Goal: Information Seeking & Learning: Learn about a topic

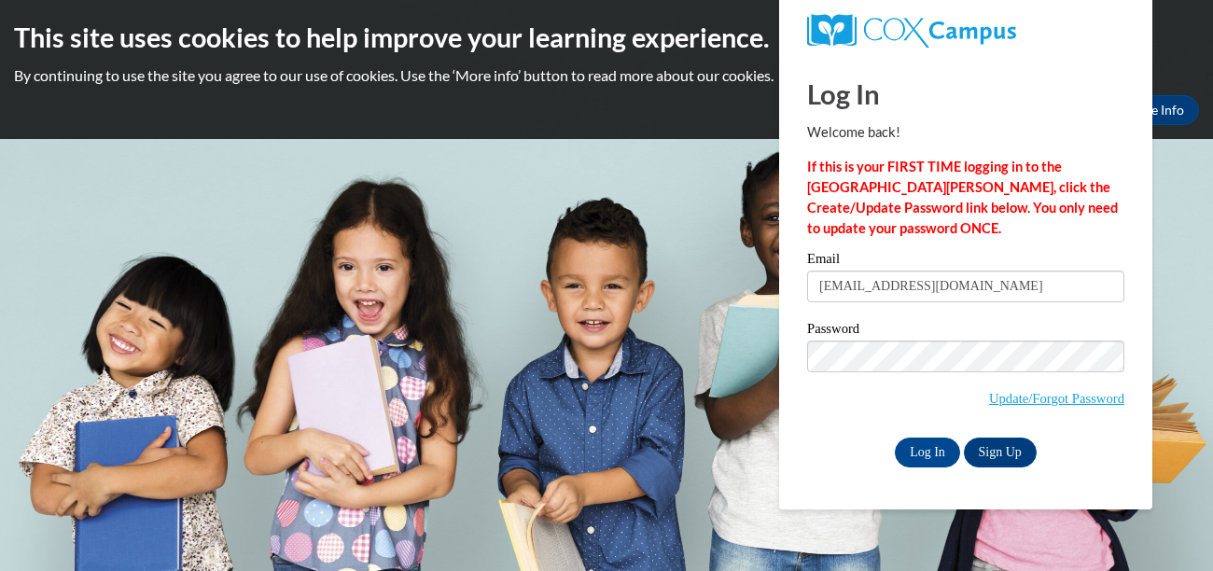
type input "[EMAIL_ADDRESS][DOMAIN_NAME]"
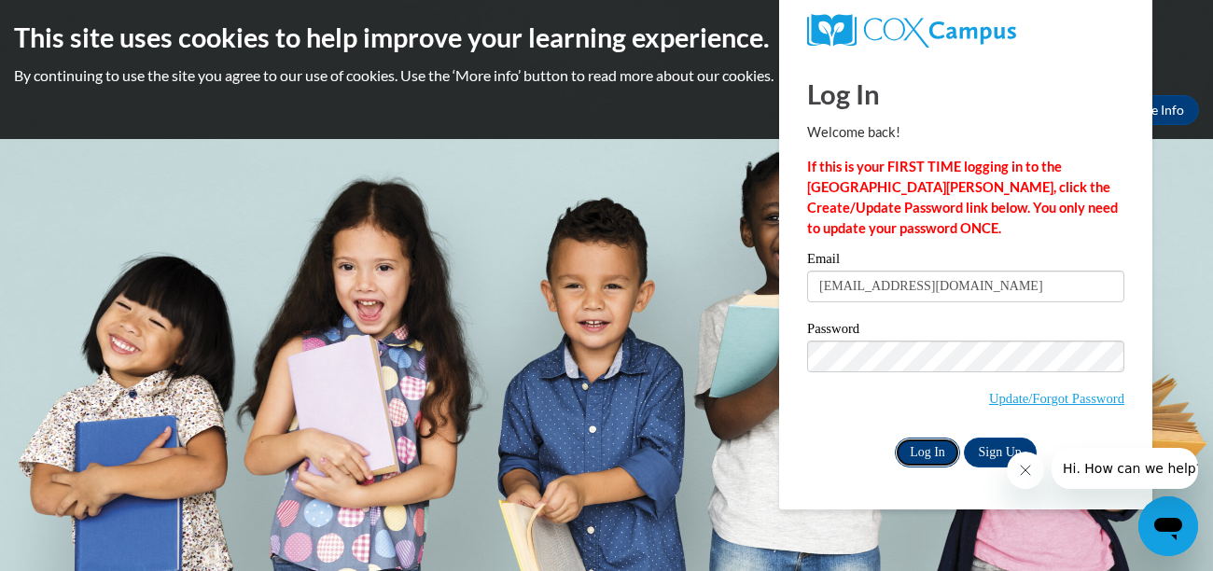
click at [945, 450] on input "Log In" at bounding box center [927, 452] width 65 height 30
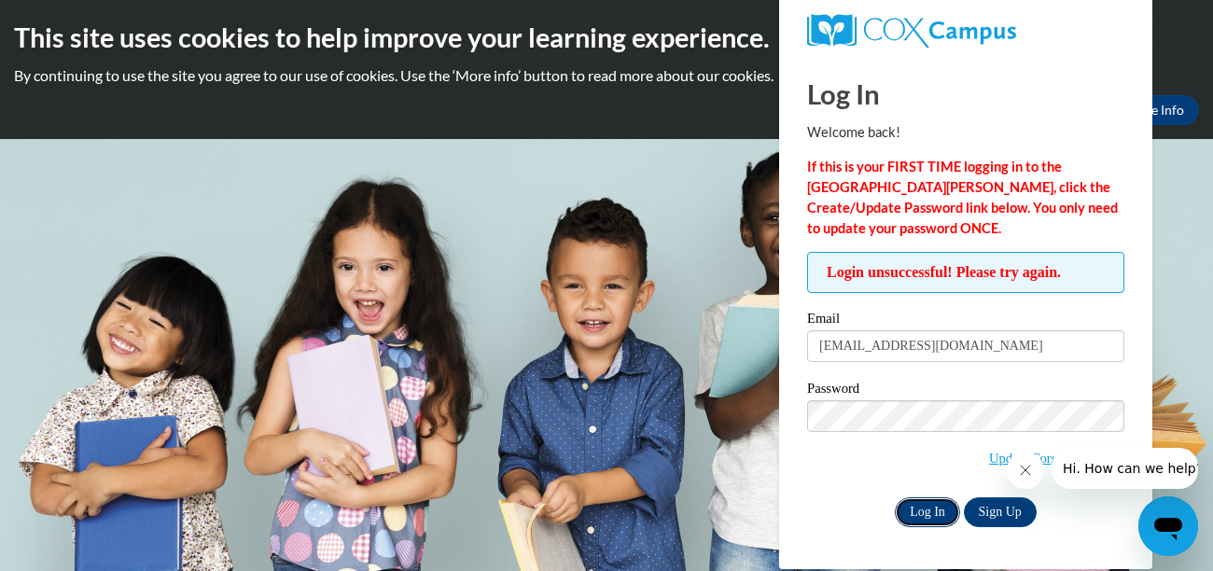
click at [922, 503] on input "Log In" at bounding box center [927, 512] width 65 height 30
click at [915, 498] on input "Log In" at bounding box center [927, 512] width 65 height 30
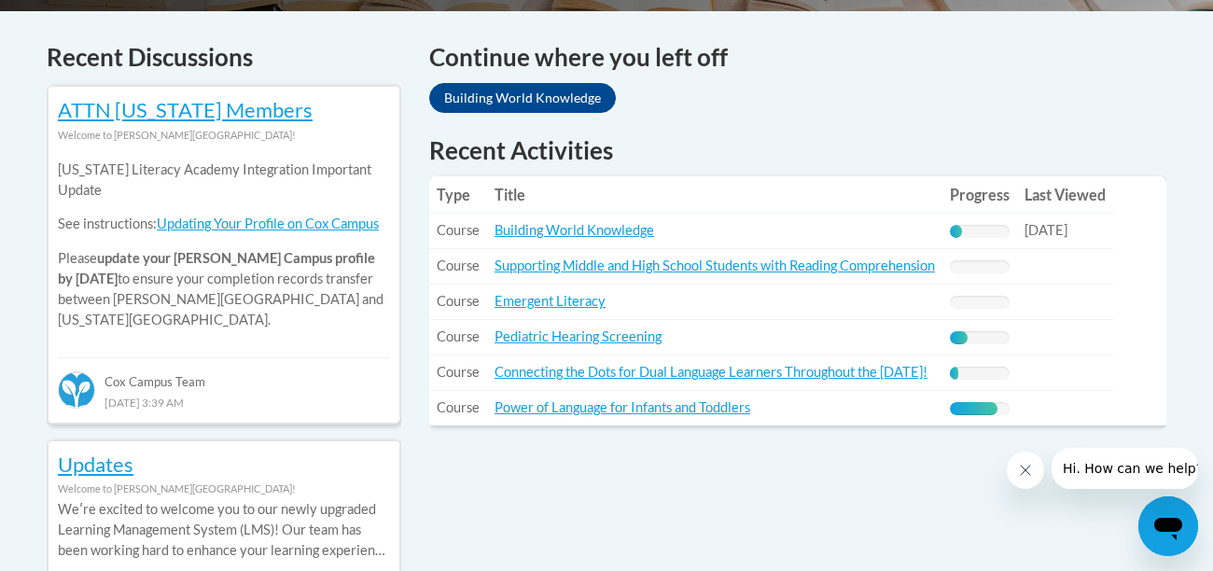
scroll to position [785, 0]
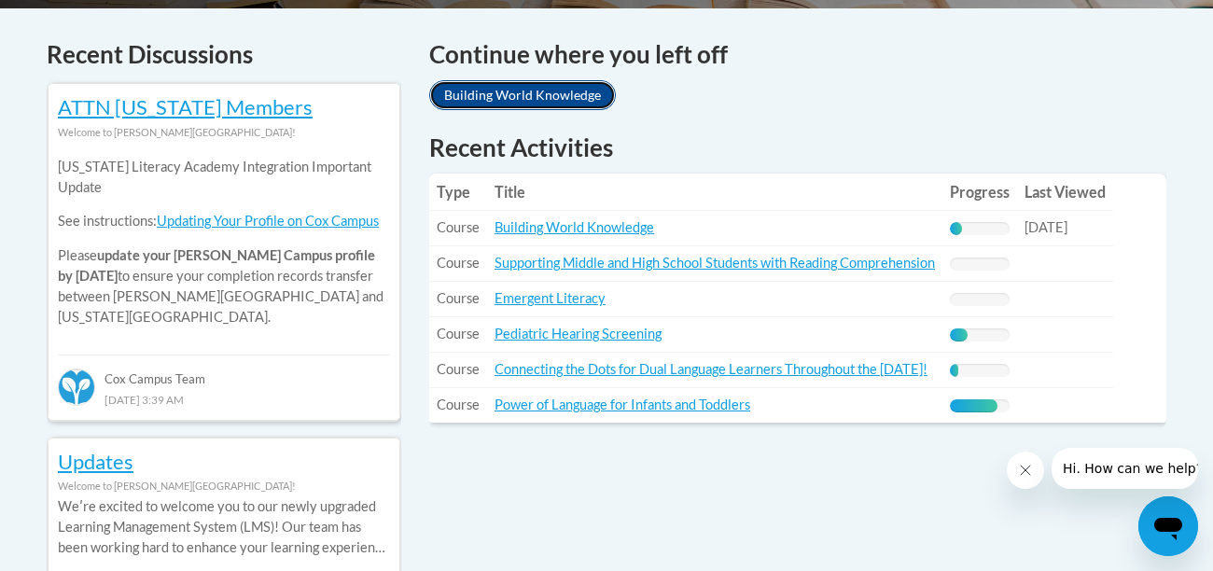
click at [580, 80] on link "Building World Knowledge" at bounding box center [522, 95] width 187 height 30
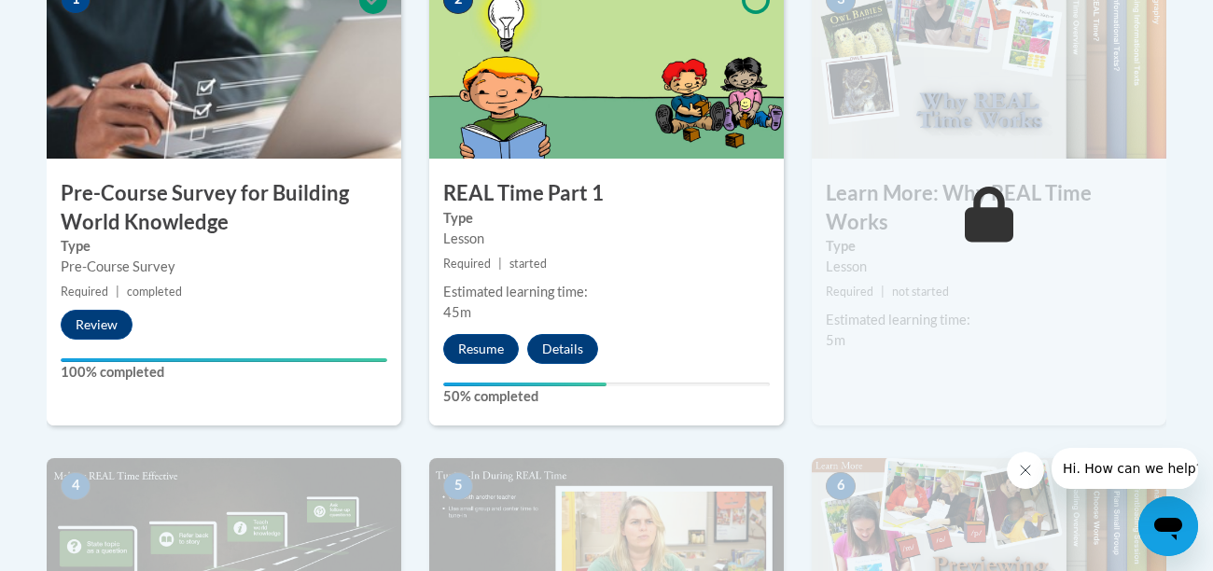
scroll to position [665, 0]
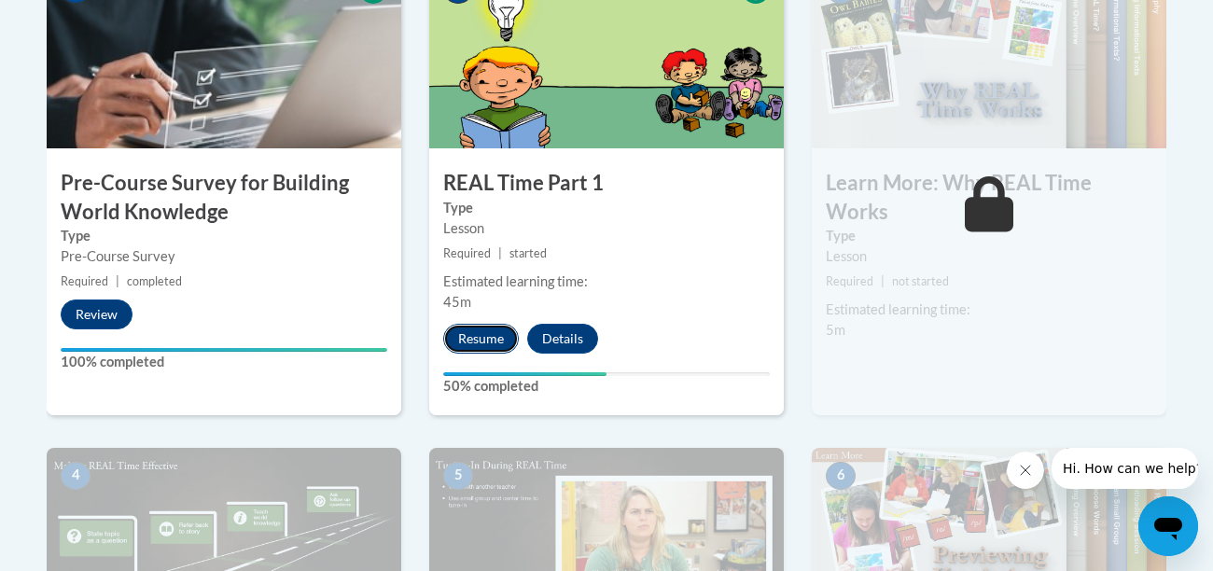
click at [506, 350] on button "Resume" at bounding box center [481, 339] width 76 height 30
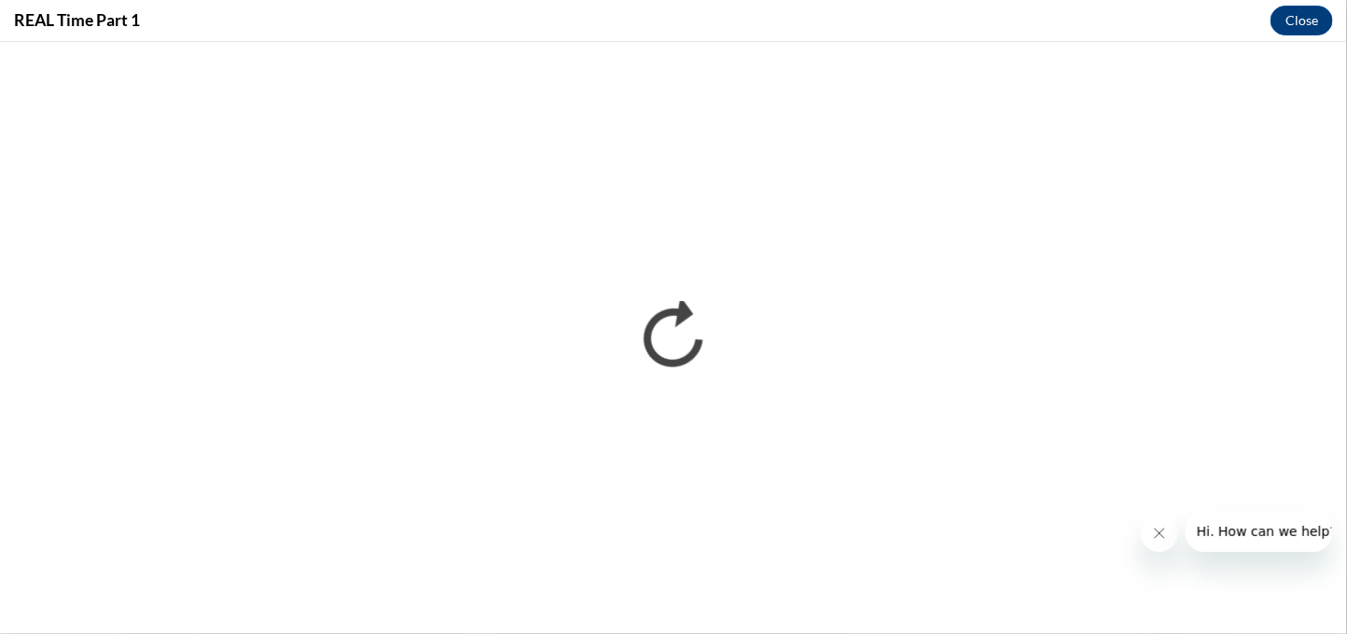
click at [1159, 537] on icon "Close message from company" at bounding box center [1158, 532] width 15 height 15
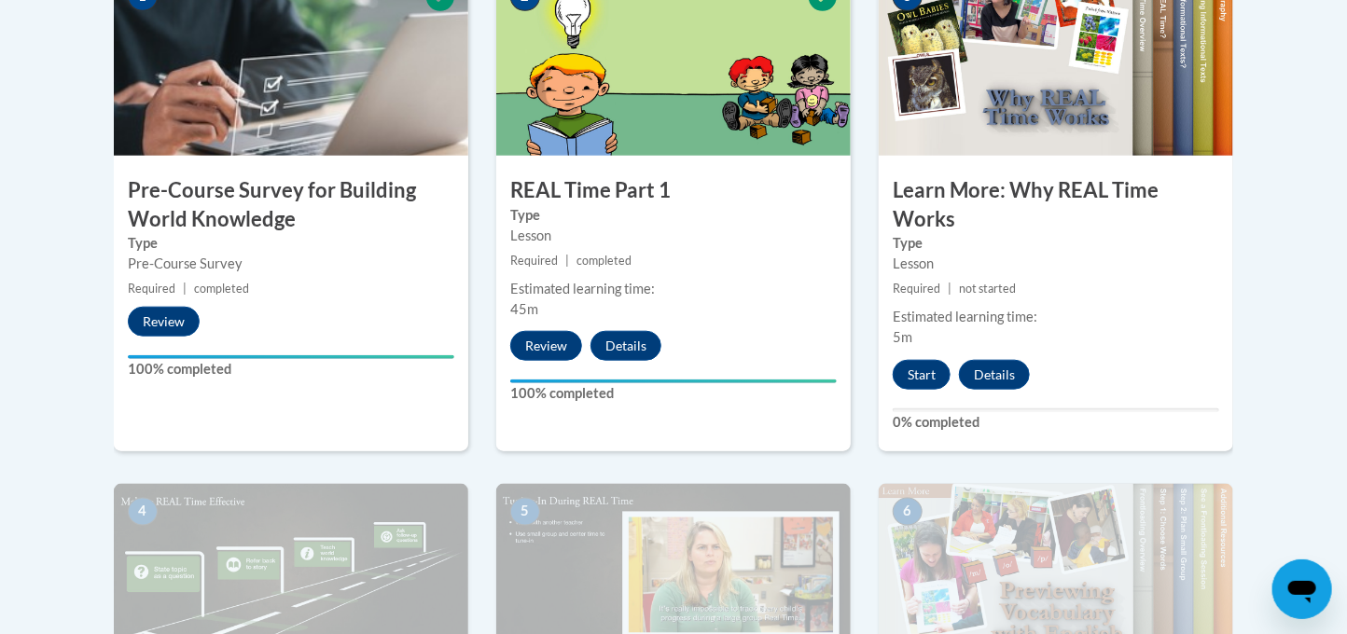
scroll to position [660, 0]
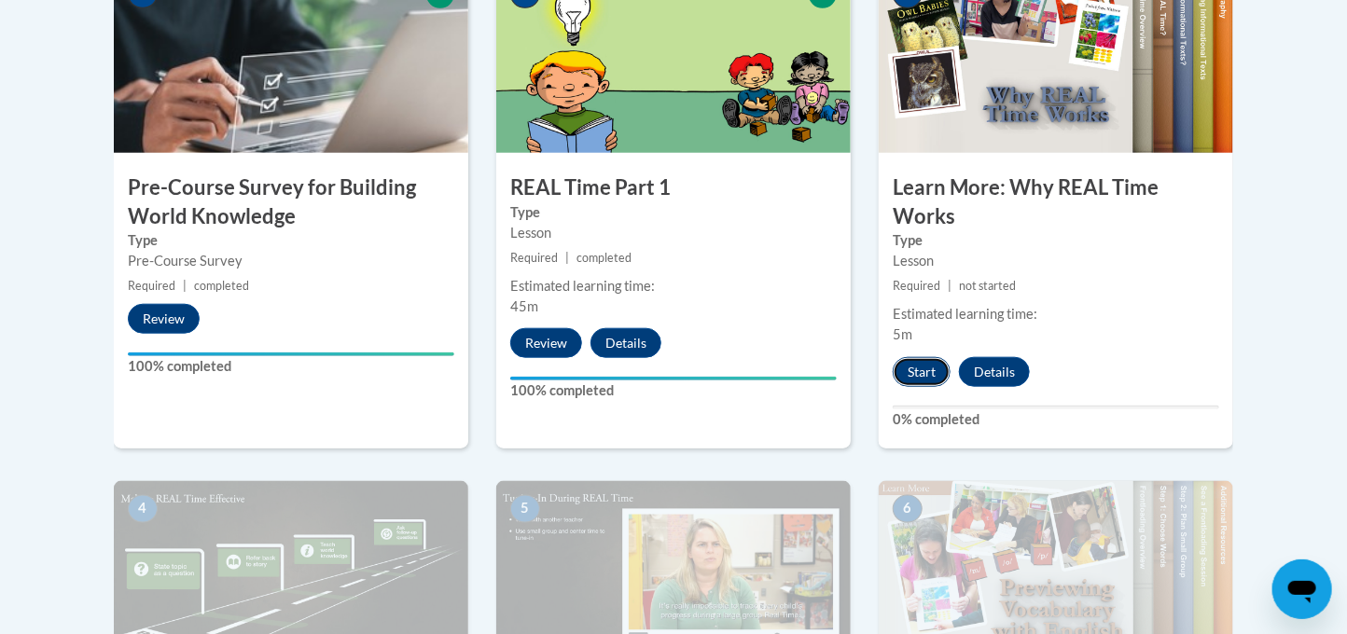
click at [903, 362] on button "Start" at bounding box center [922, 372] width 58 height 30
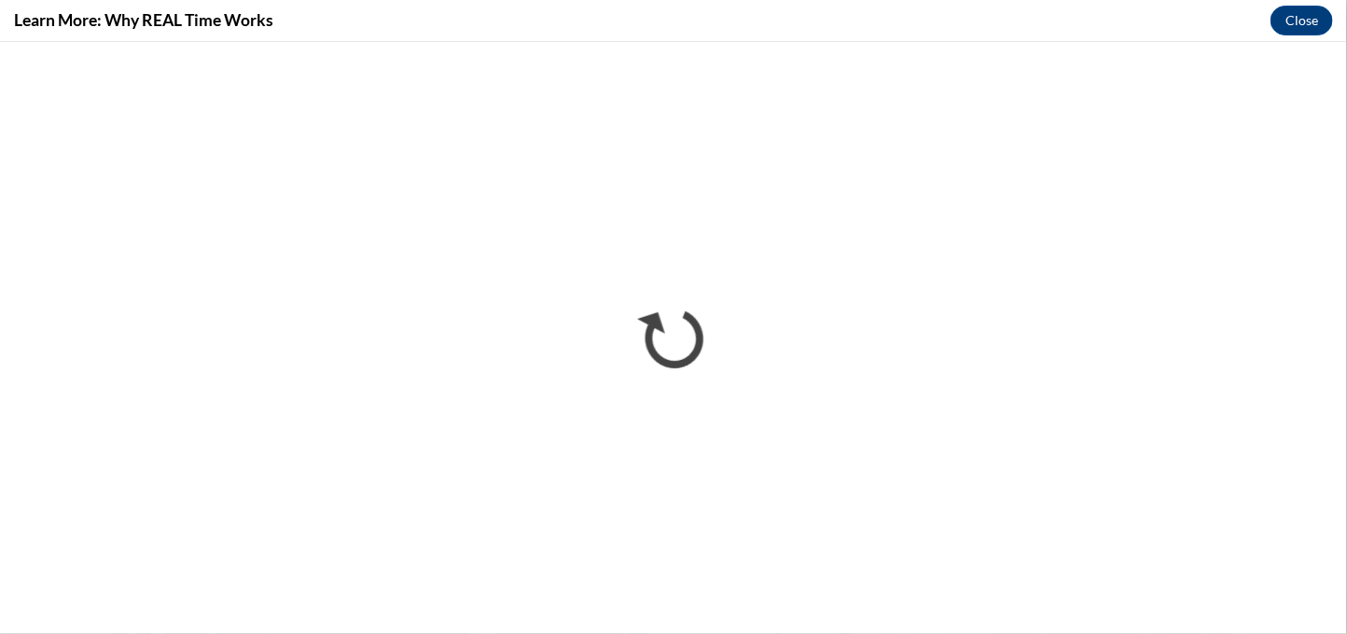
scroll to position [0, 0]
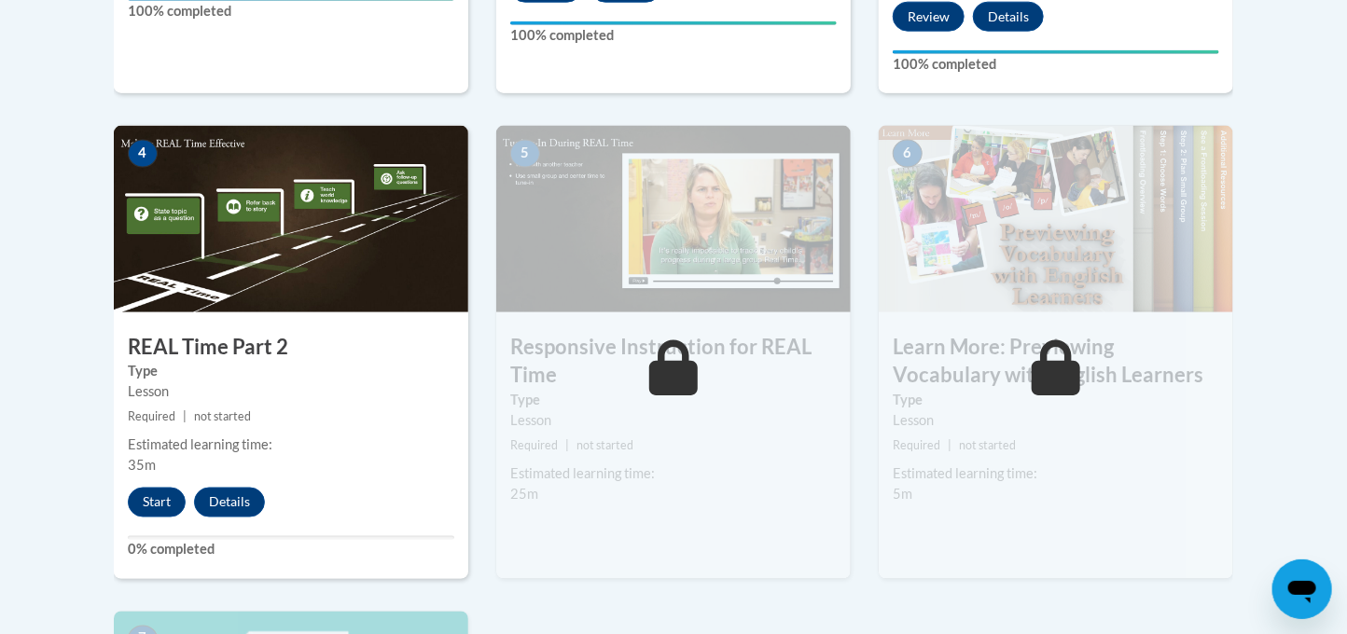
scroll to position [1018, 0]
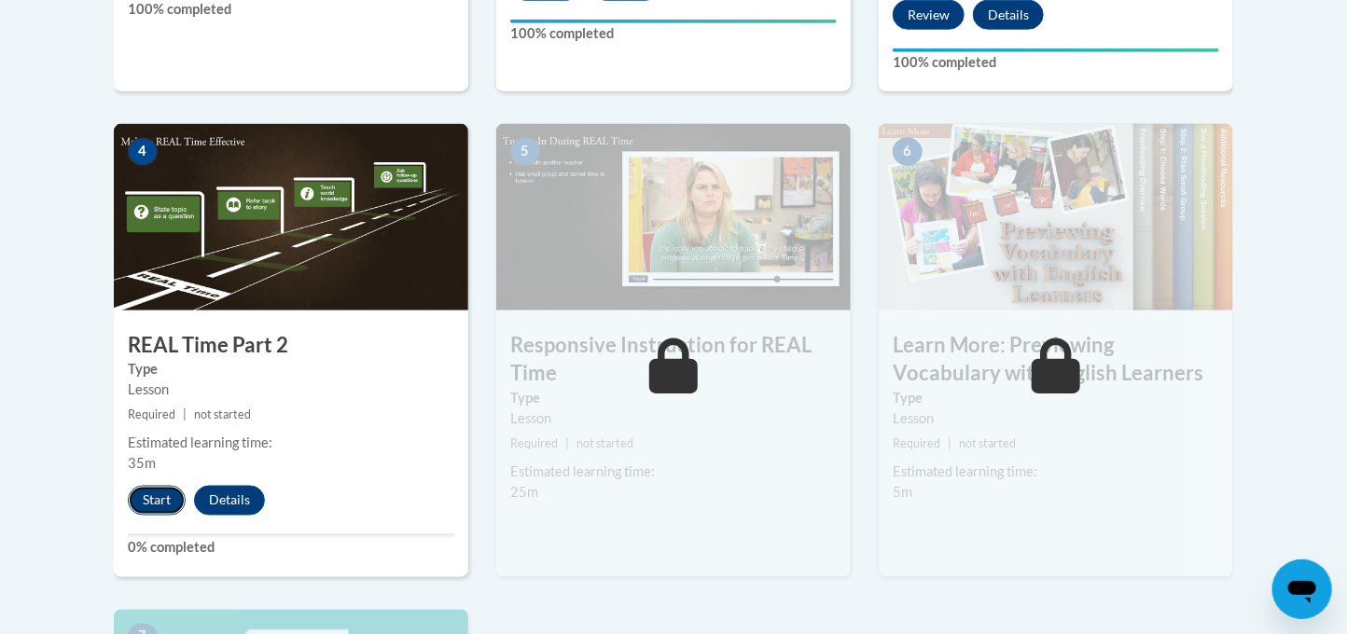
click at [161, 497] on button "Start" at bounding box center [157, 501] width 58 height 30
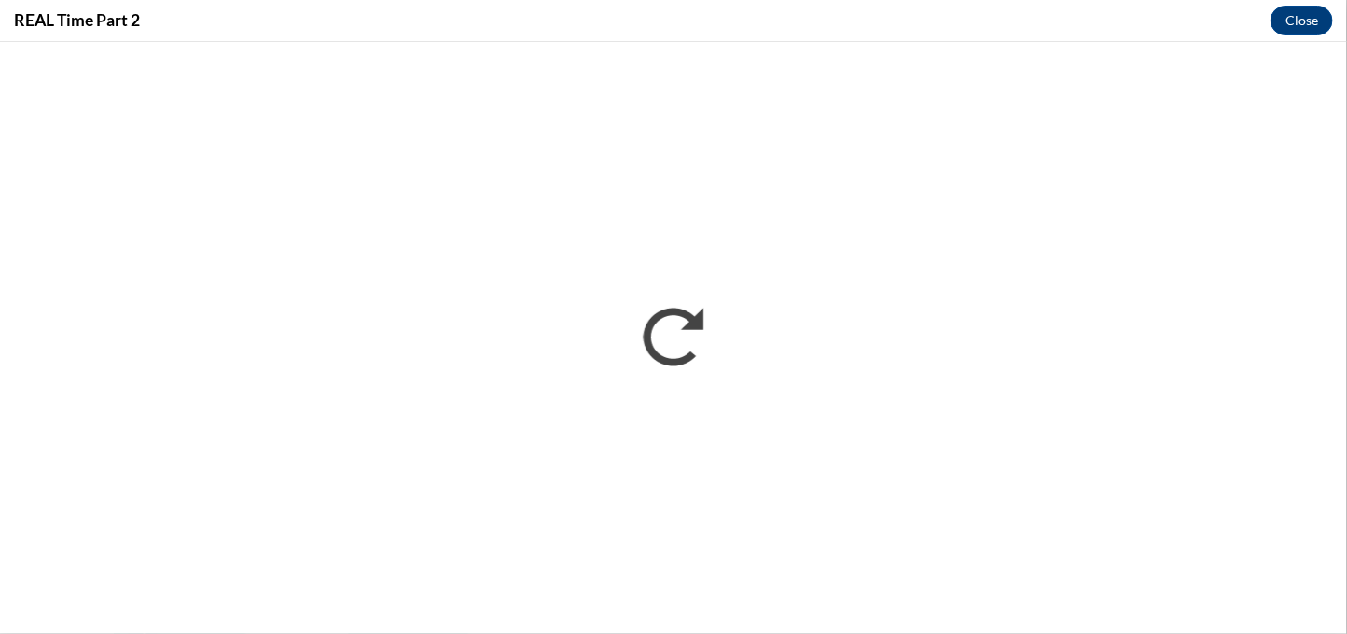
scroll to position [0, 0]
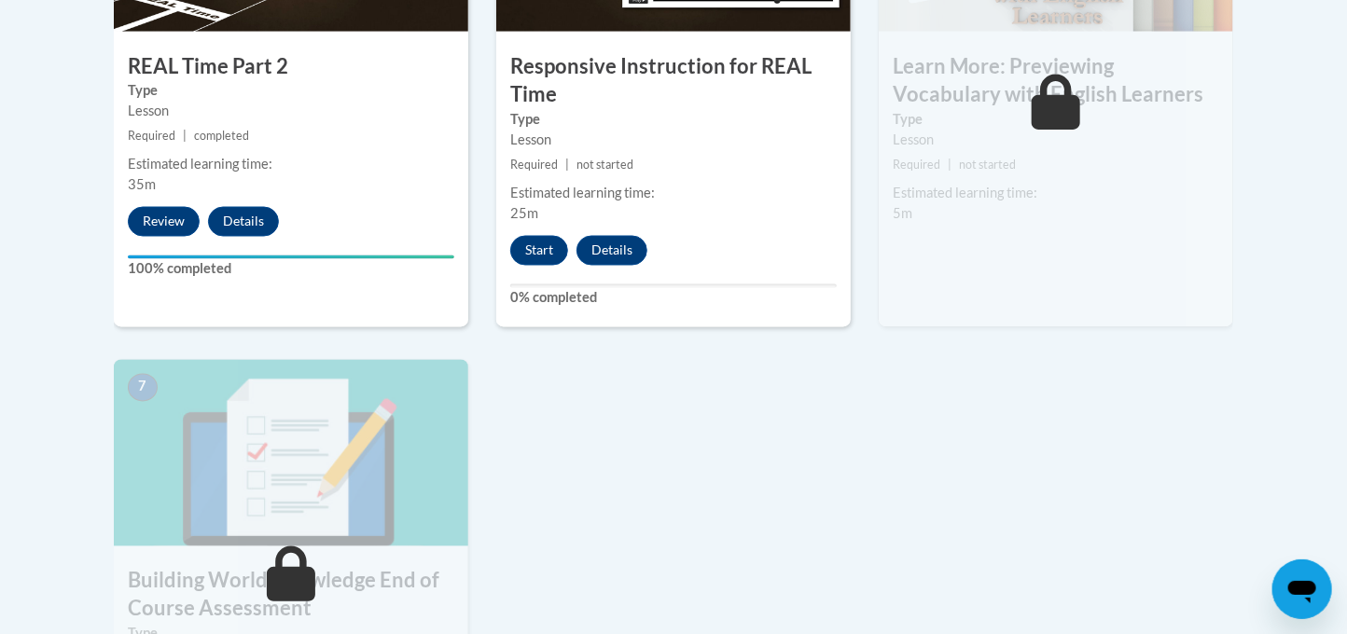
scroll to position [1291, 0]
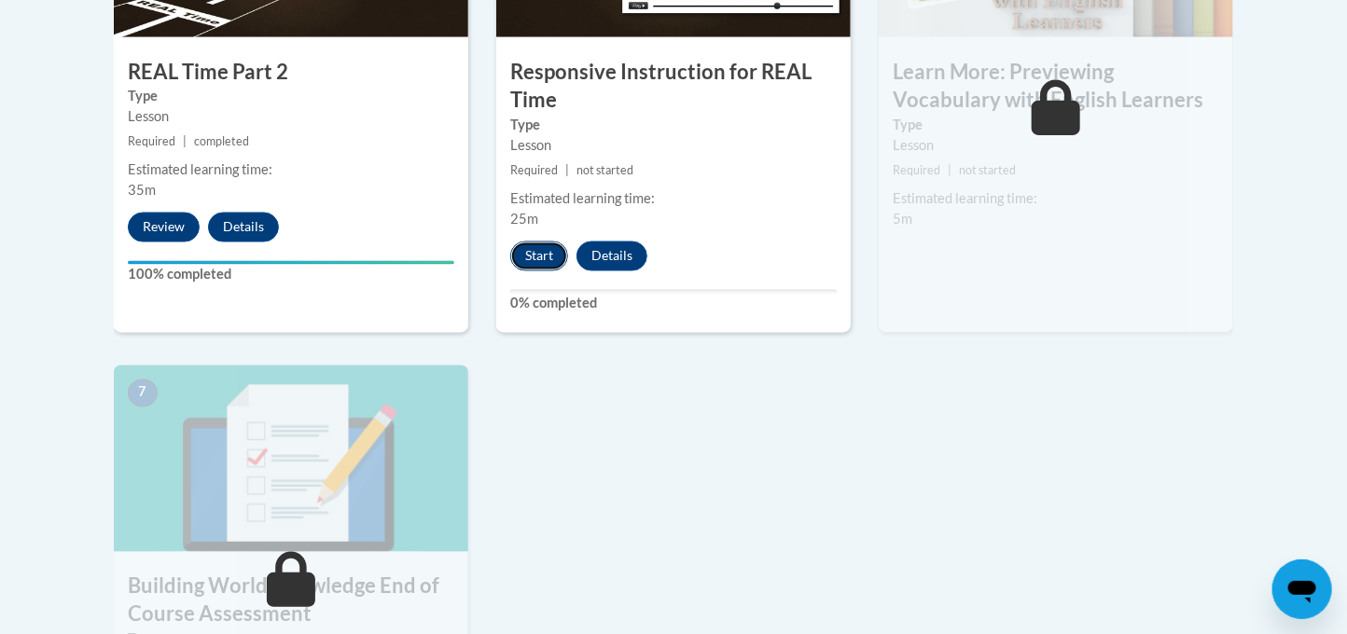
click at [533, 256] on button "Start" at bounding box center [539, 257] width 58 height 30
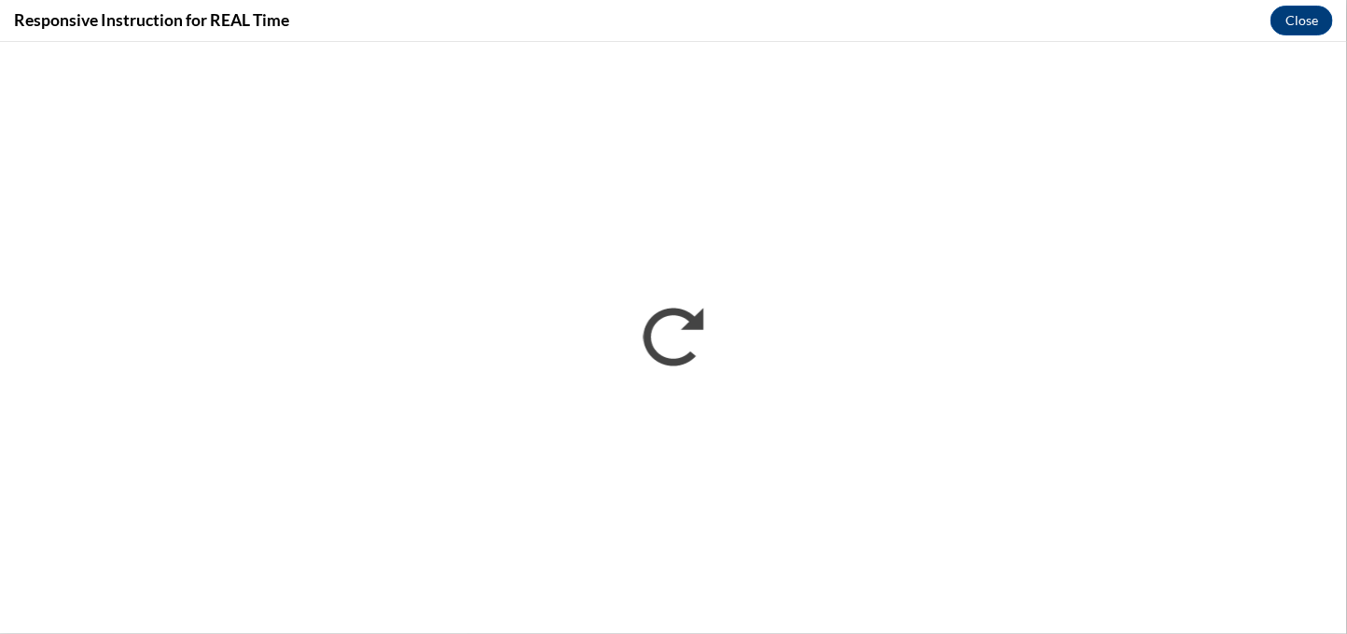
scroll to position [0, 0]
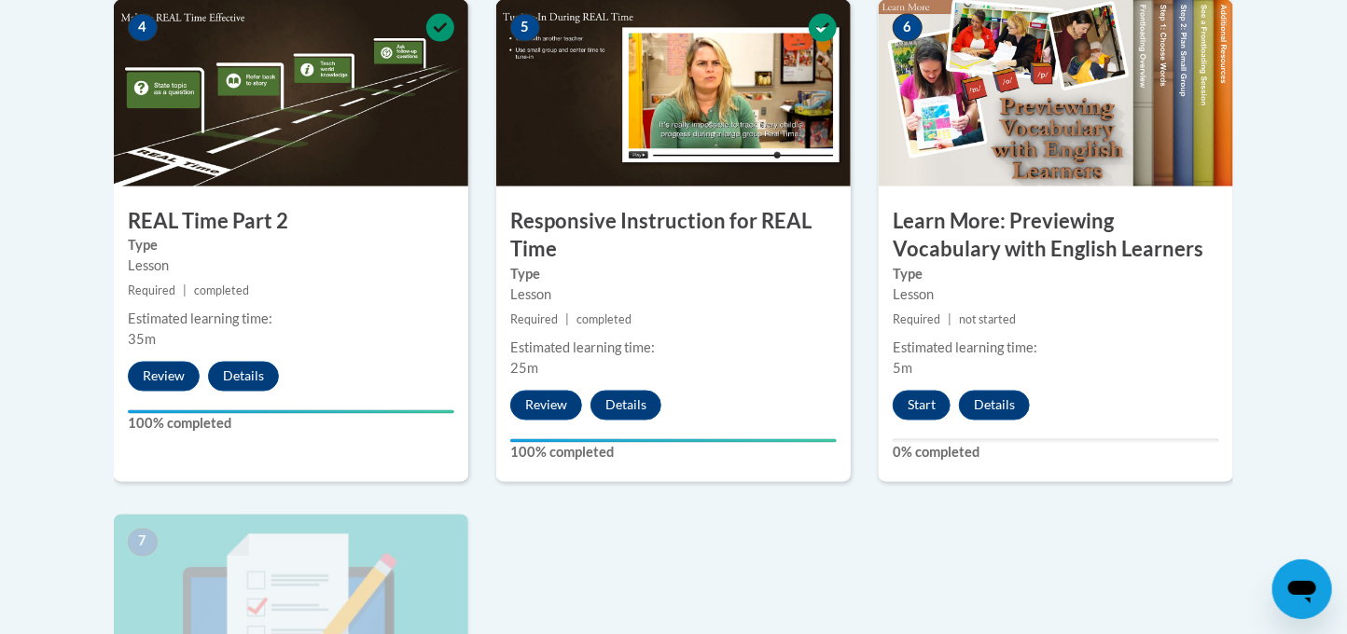
scroll to position [1149, 0]
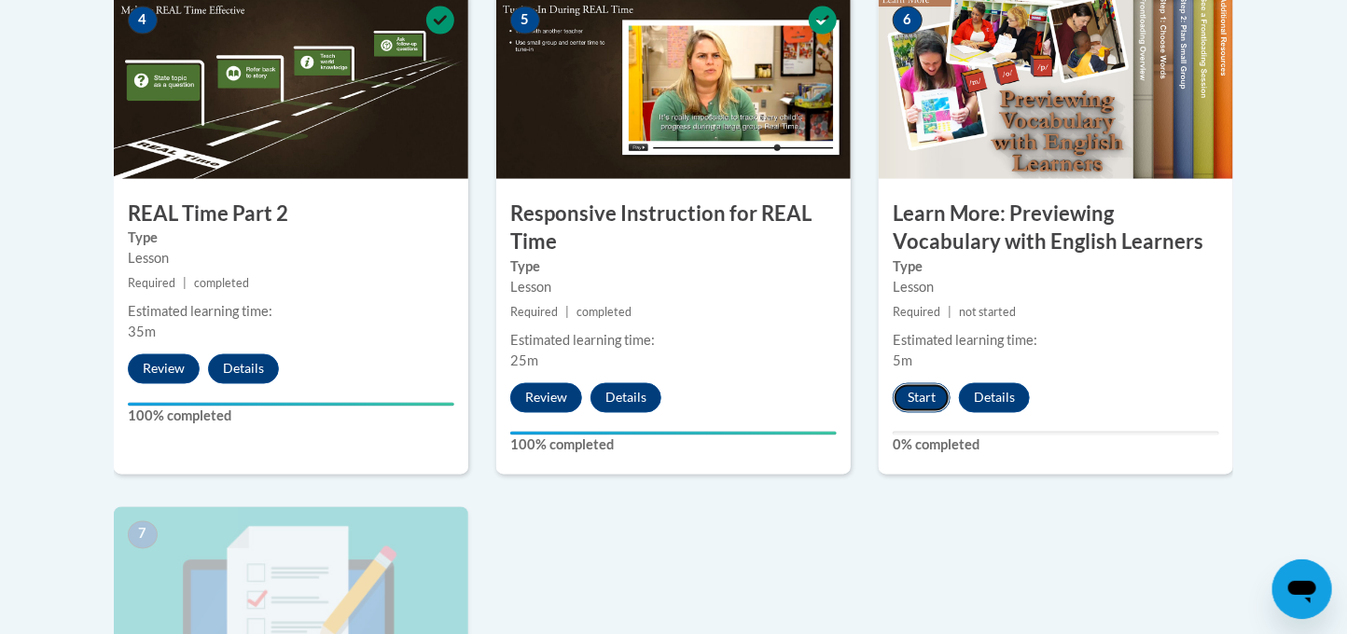
click at [908, 408] on button "Start" at bounding box center [922, 398] width 58 height 30
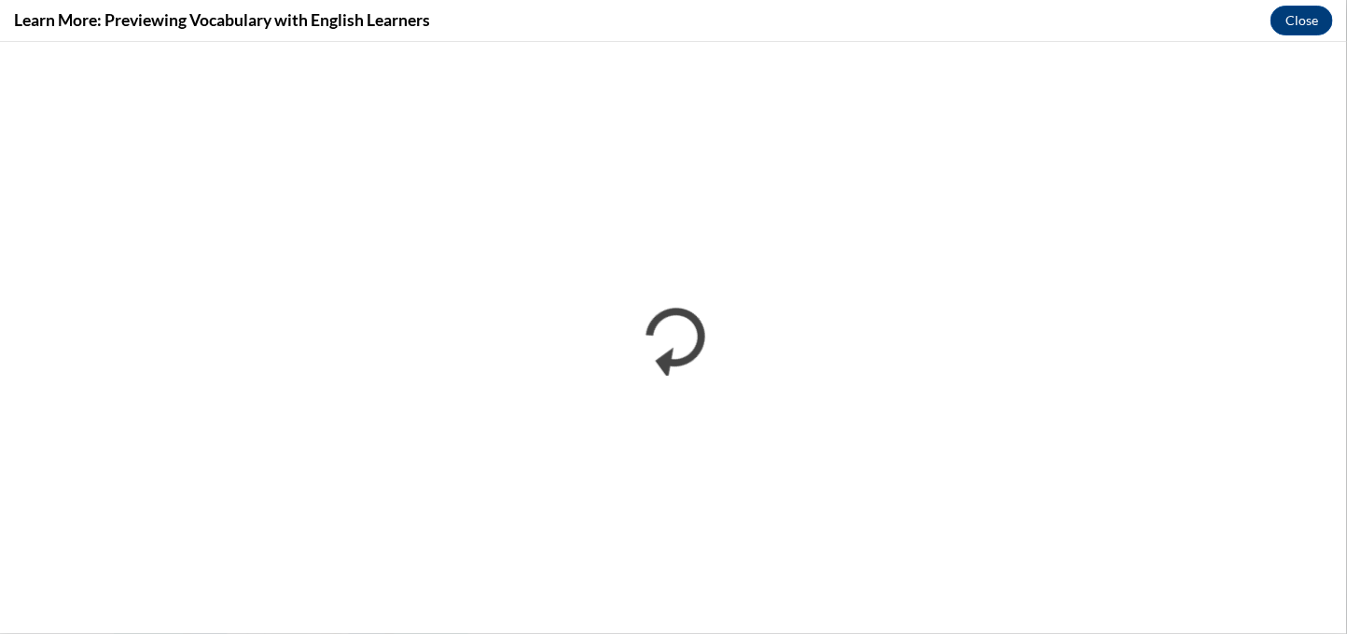
scroll to position [0, 0]
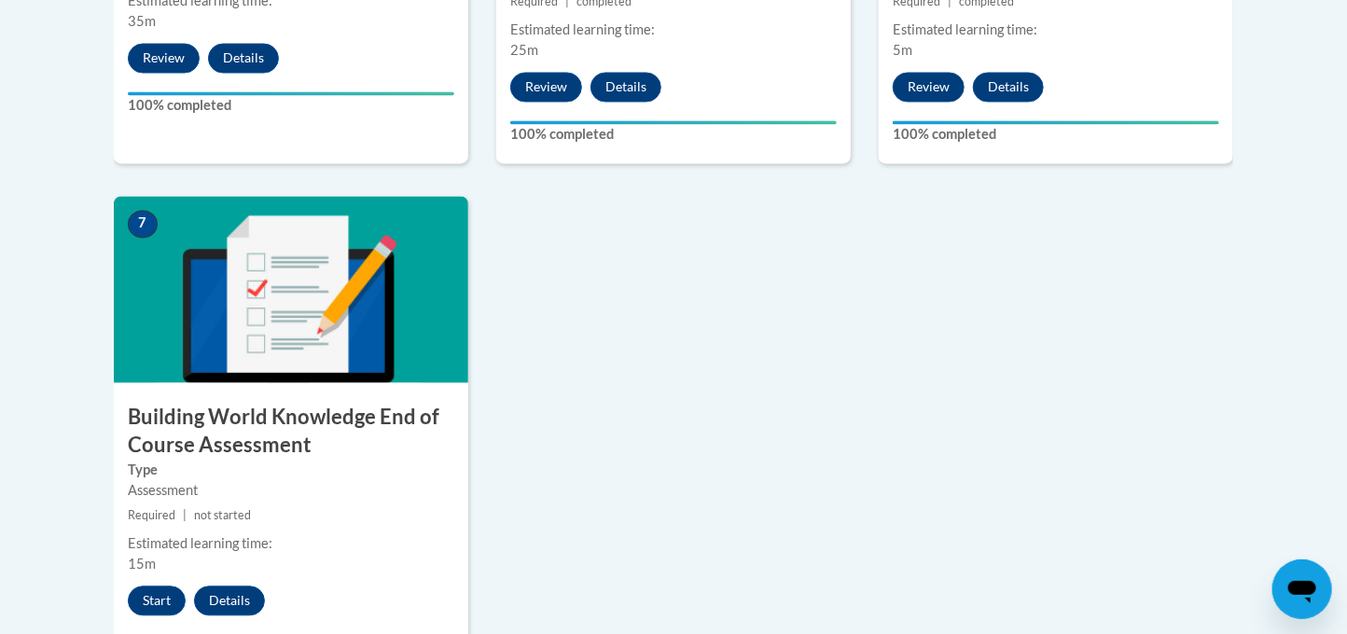
scroll to position [1463, 0]
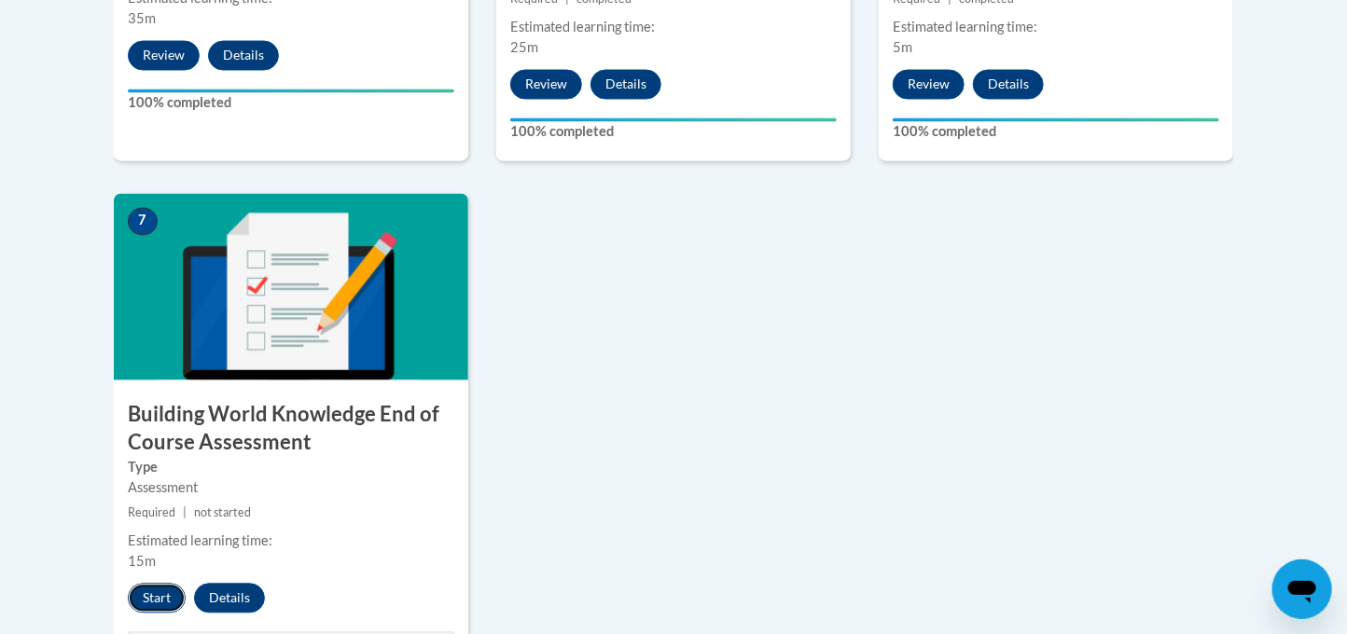
click at [169, 593] on button "Start" at bounding box center [157, 599] width 58 height 30
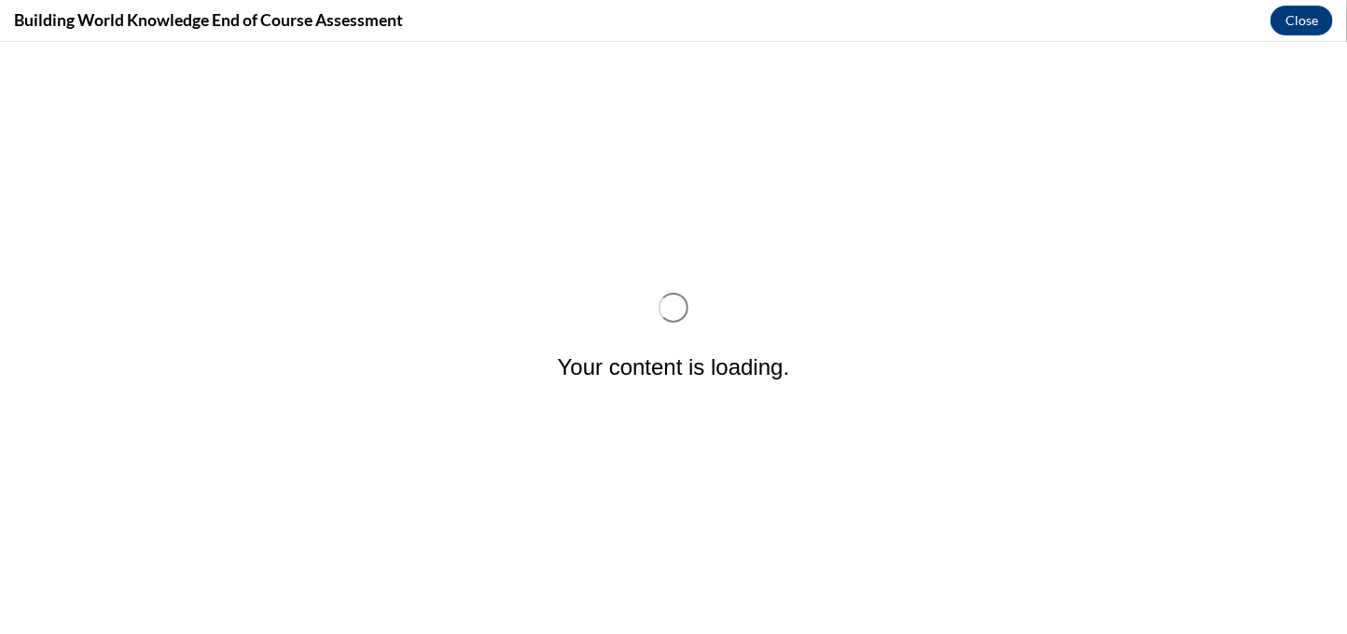
scroll to position [0, 0]
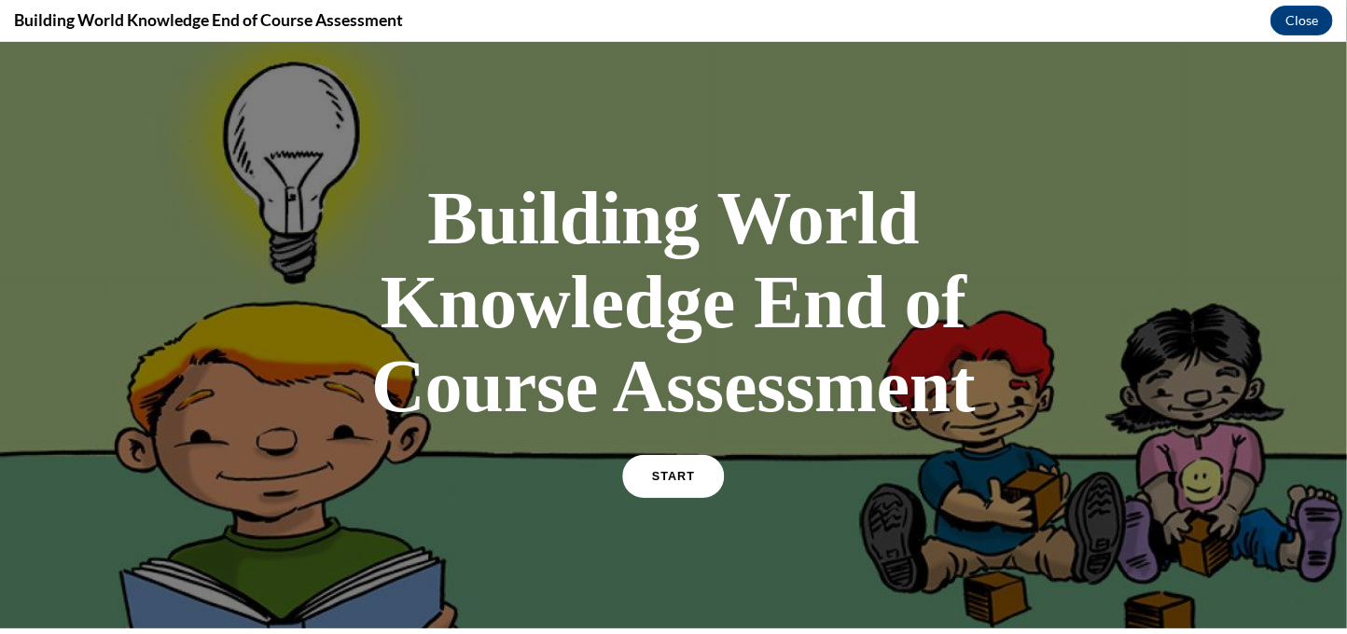
click at [713, 475] on link "START" at bounding box center [673, 475] width 102 height 43
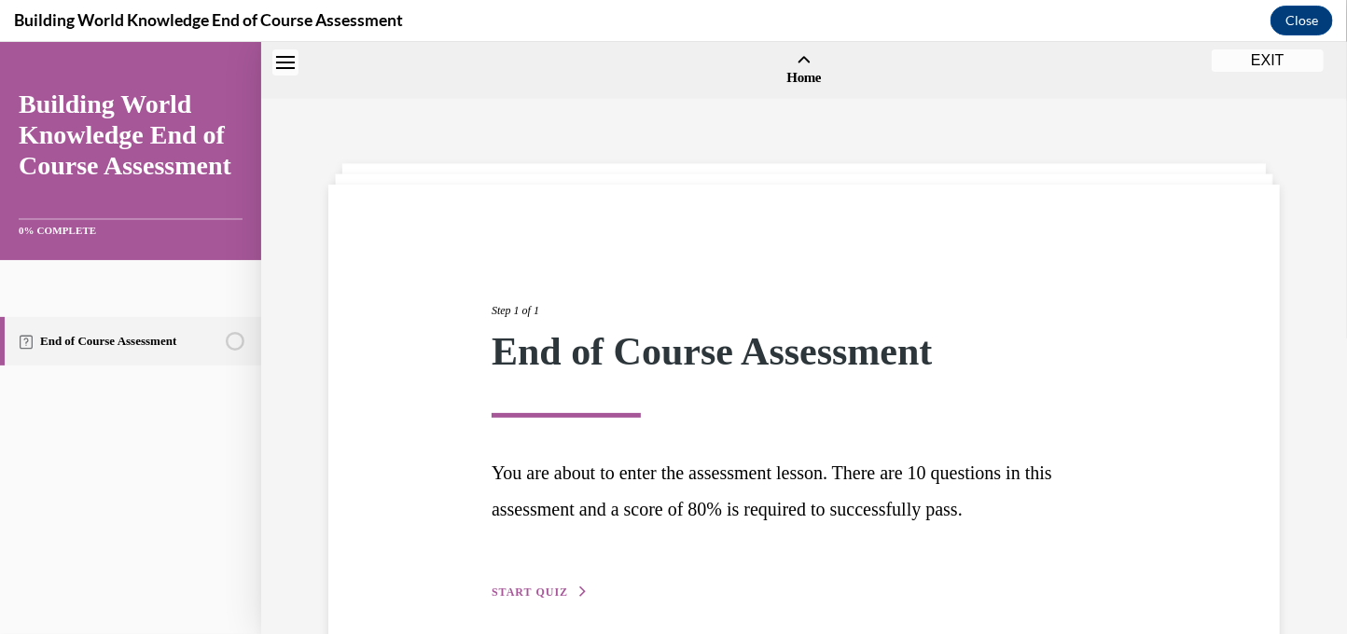
scroll to position [57, 0]
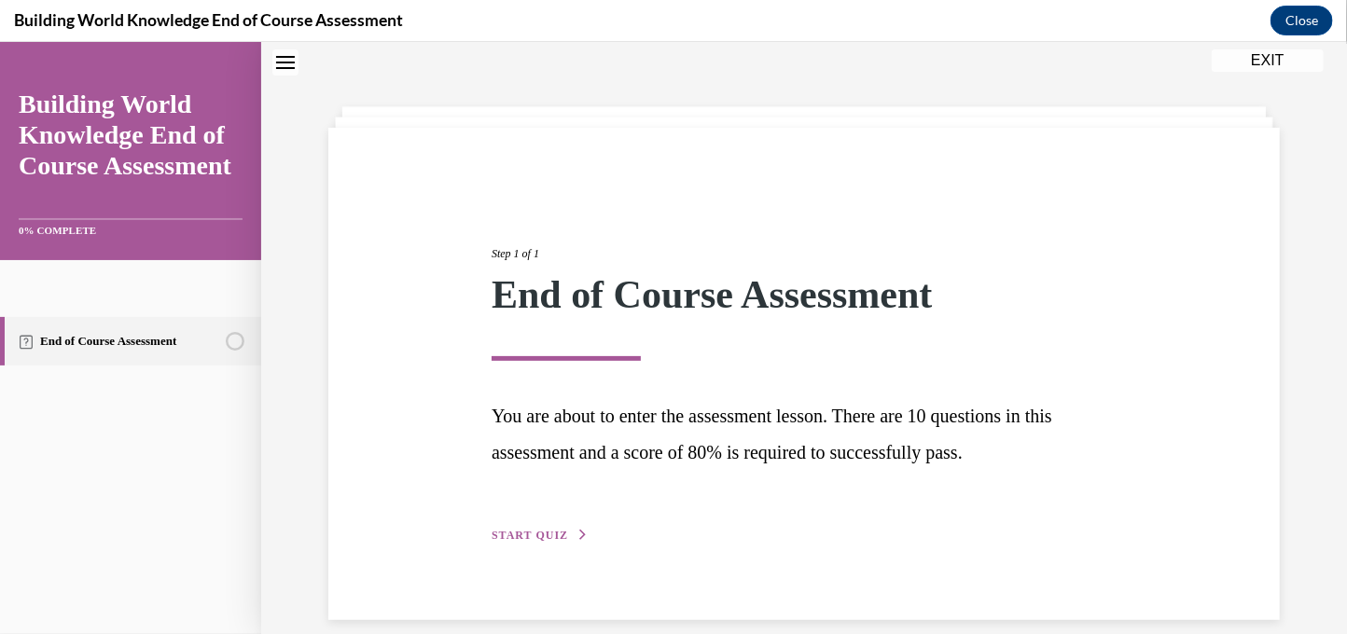
click at [563, 528] on span "START QUIZ" at bounding box center [530, 534] width 76 height 13
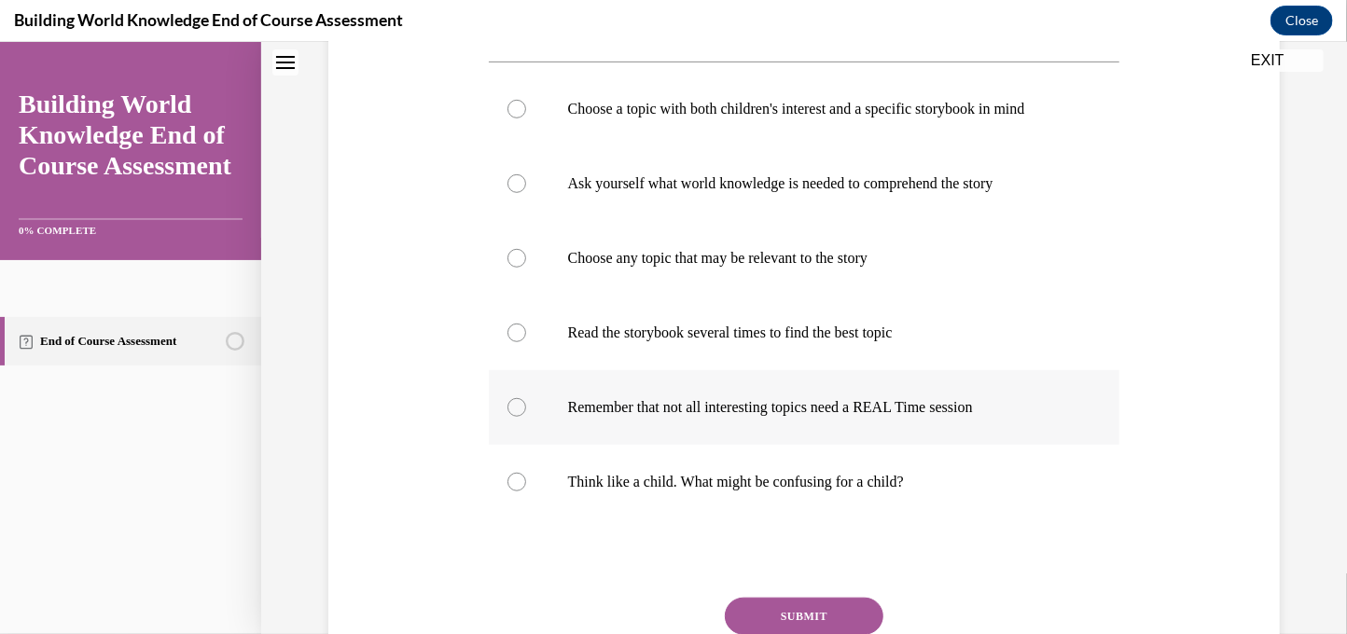
scroll to position [416, 0]
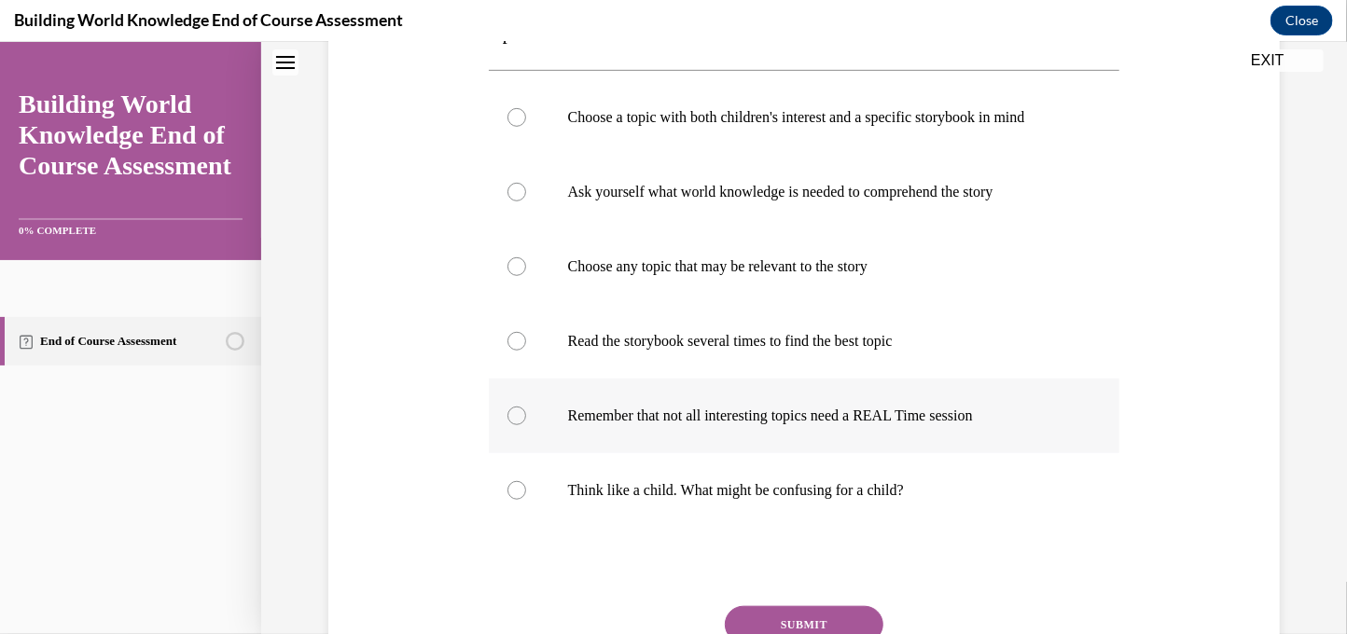
click at [743, 424] on label "Remember that not all interesting topics need a REAL Time session" at bounding box center [805, 415] width 632 height 75
click at [526, 424] on input "Remember that not all interesting topics need a REAL Time session" at bounding box center [516, 415] width 19 height 19
radio input "true"
click at [782, 608] on button "SUBMIT" at bounding box center [804, 623] width 159 height 37
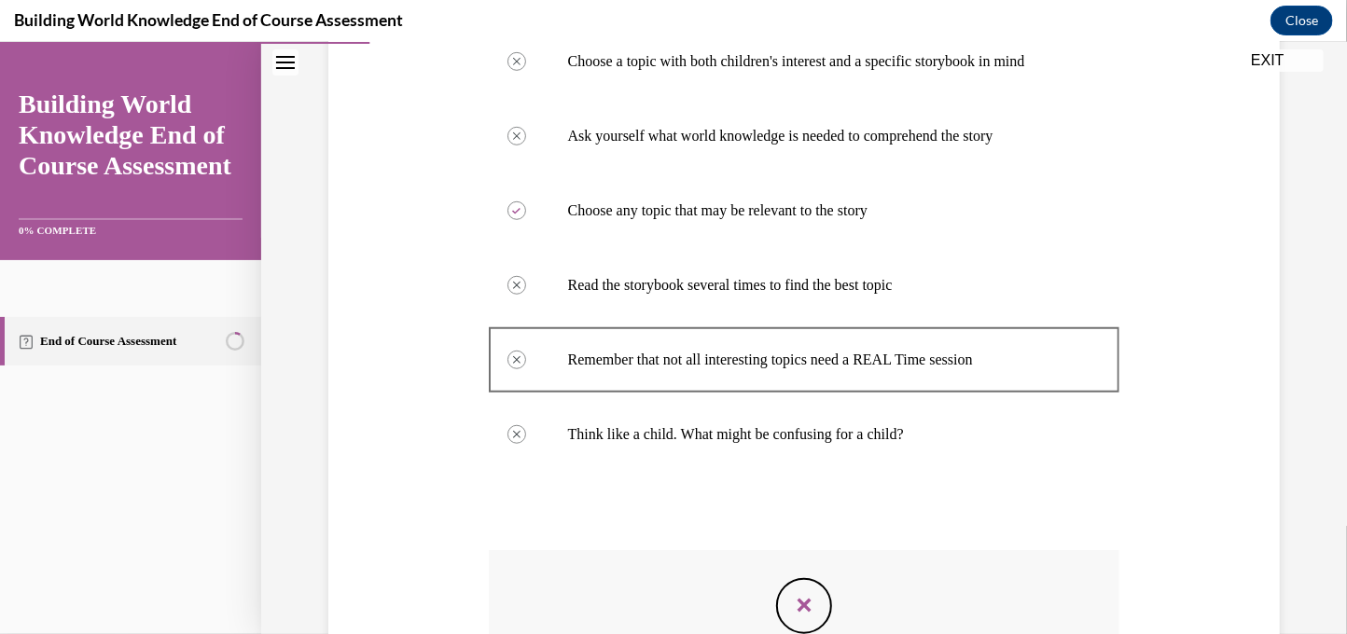
scroll to position [751, 0]
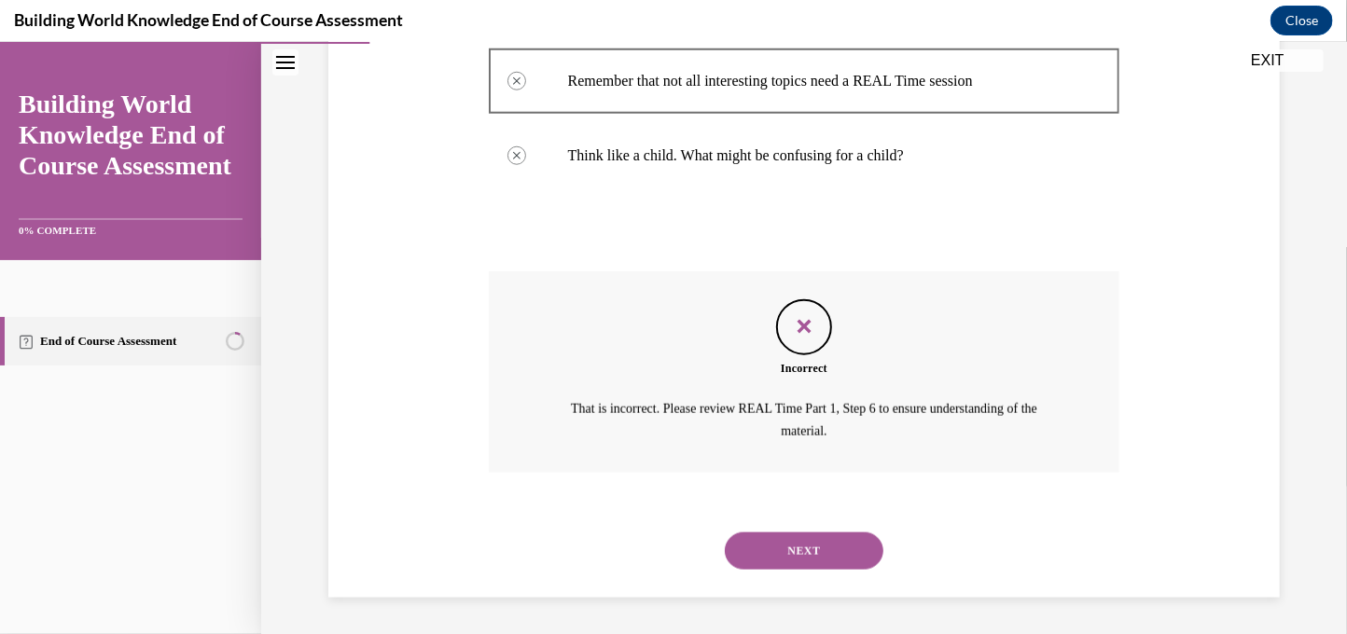
click at [805, 532] on button "NEXT" at bounding box center [804, 550] width 159 height 37
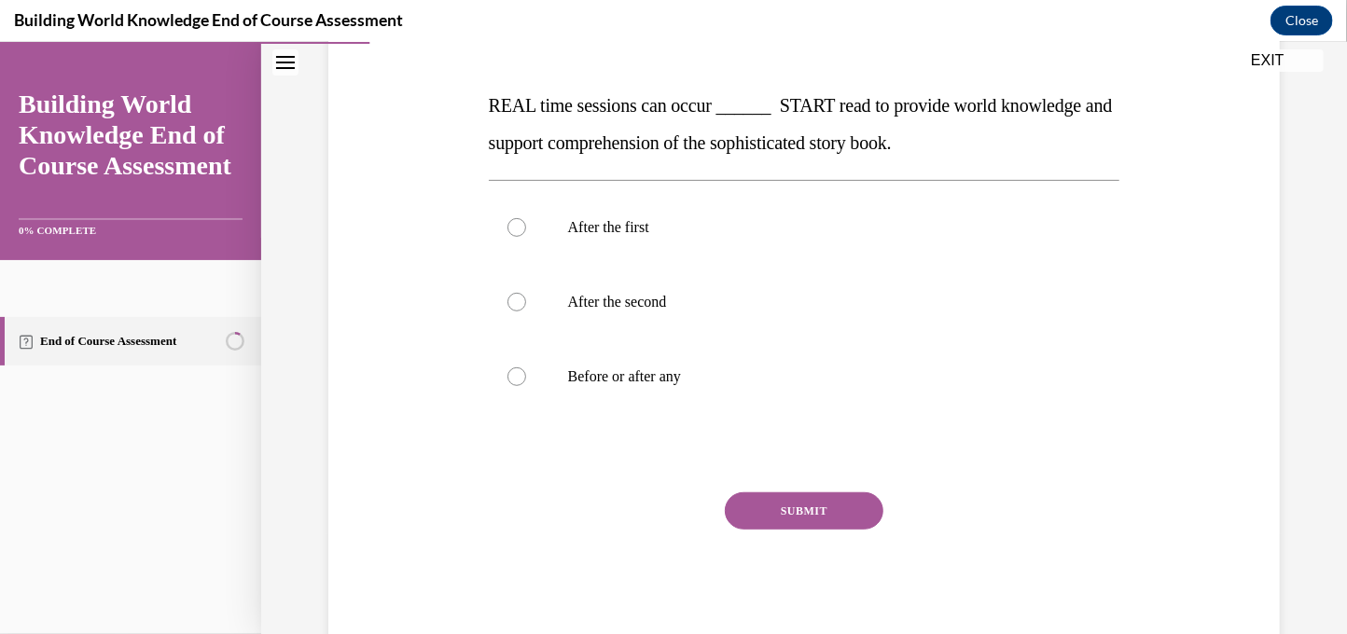
scroll to position [301, 0]
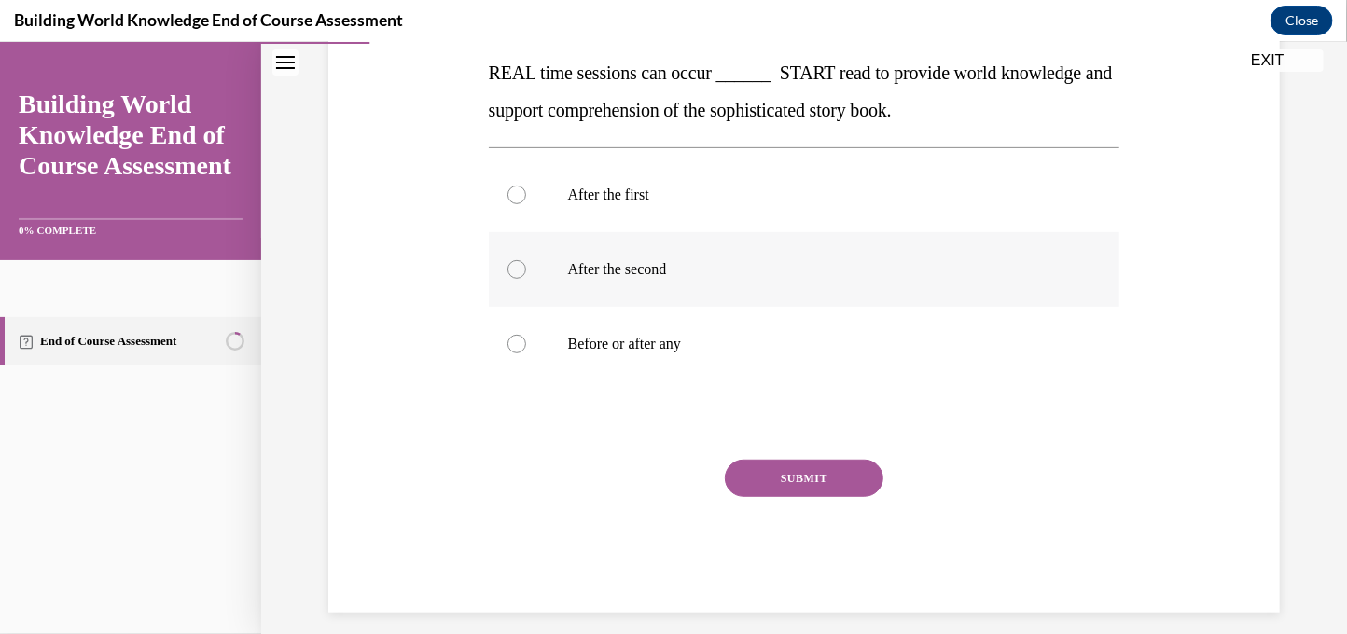
click at [754, 243] on label "After the second" at bounding box center [805, 268] width 632 height 75
click at [526, 259] on input "After the second" at bounding box center [516, 268] width 19 height 19
radio input "true"
click at [756, 459] on button "SUBMIT" at bounding box center [804, 477] width 159 height 37
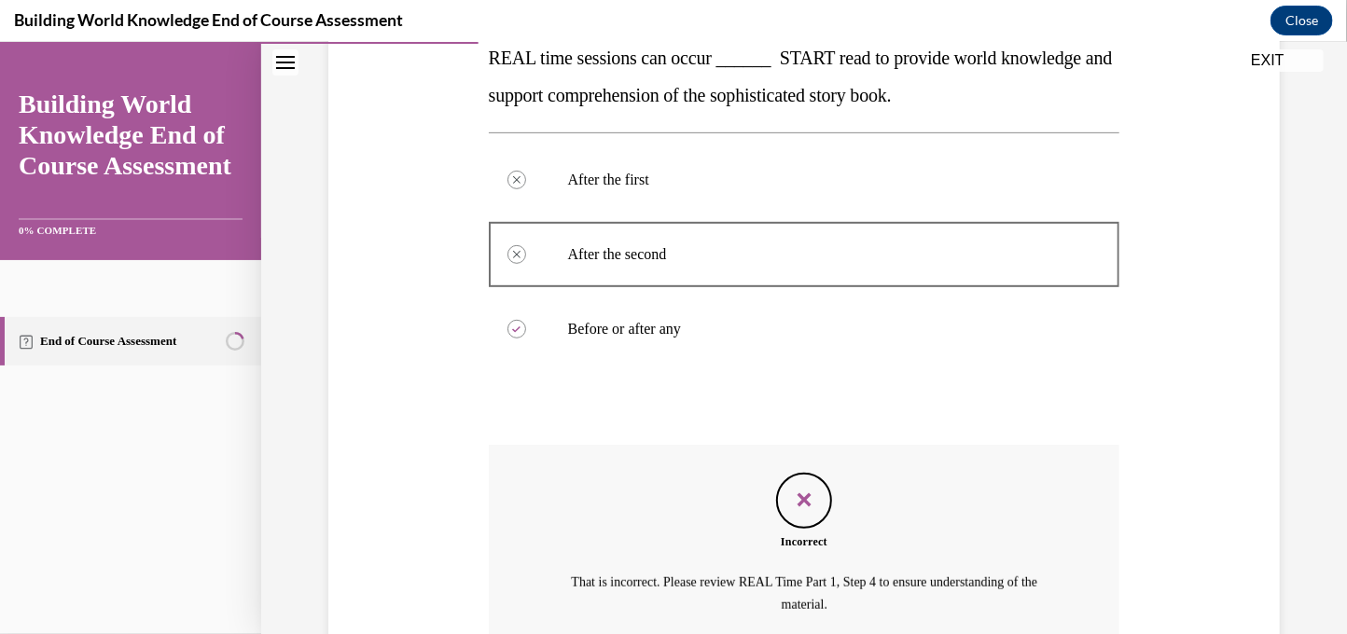
scroll to position [490, 0]
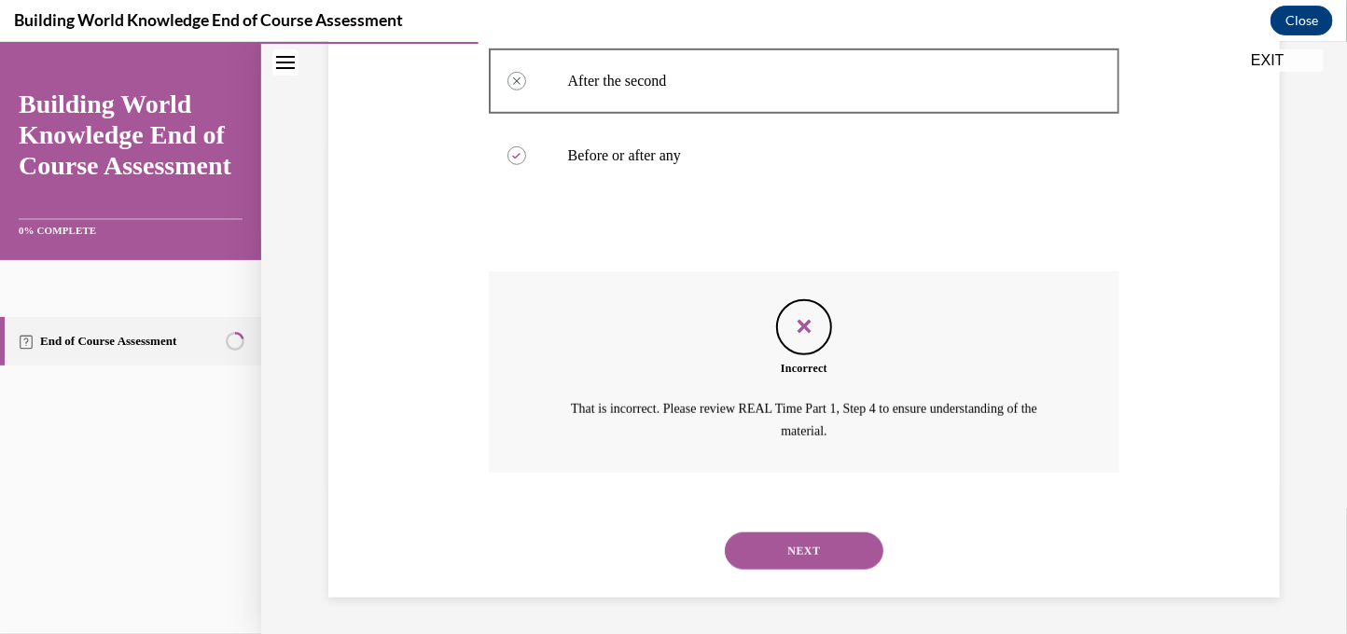
click at [780, 580] on div "NEXT" at bounding box center [805, 550] width 632 height 75
click at [787, 558] on button "NEXT" at bounding box center [804, 550] width 159 height 37
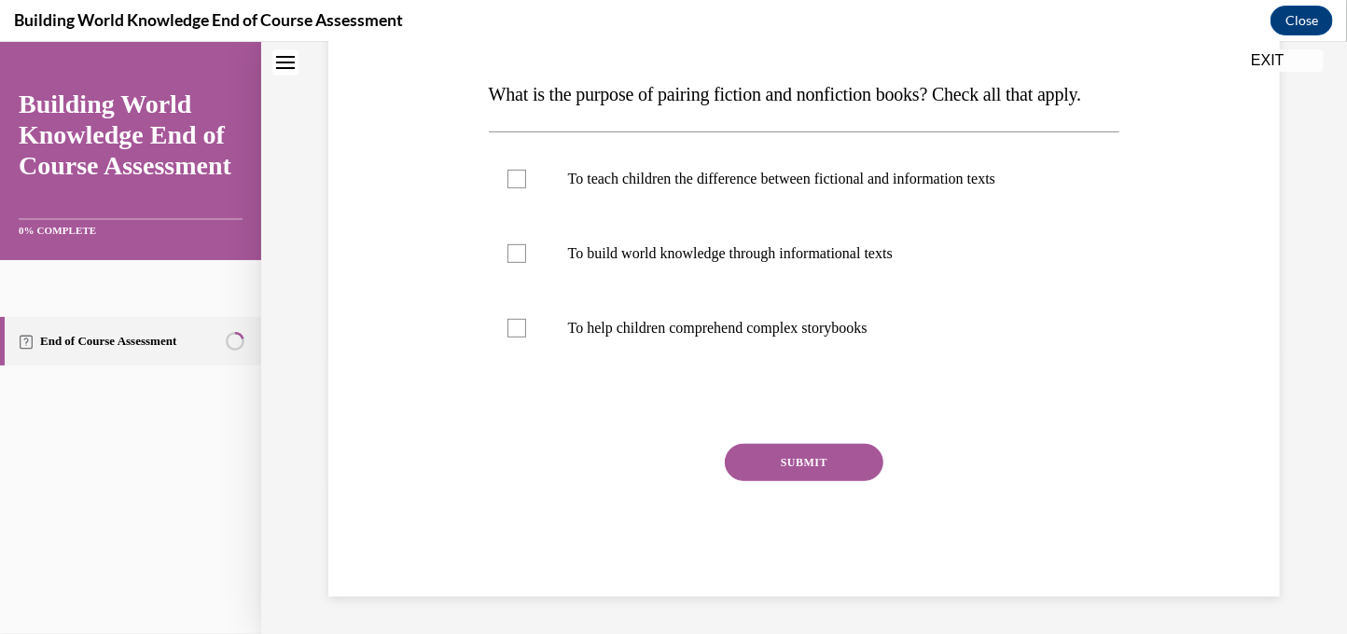
scroll to position [0, 0]
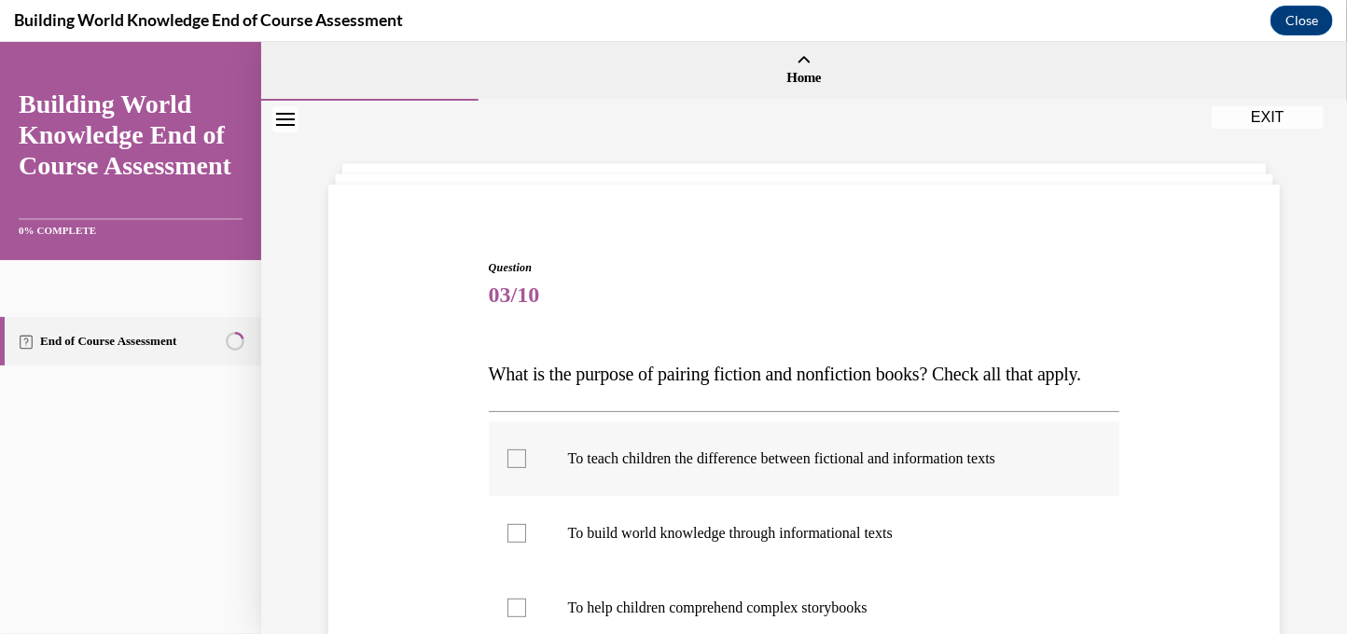
click at [678, 495] on label "To teach children the difference between fictional and information texts" at bounding box center [805, 458] width 632 height 75
click at [526, 467] on input "To teach children the difference between fictional and information texts" at bounding box center [516, 458] width 19 height 19
checkbox input "true"
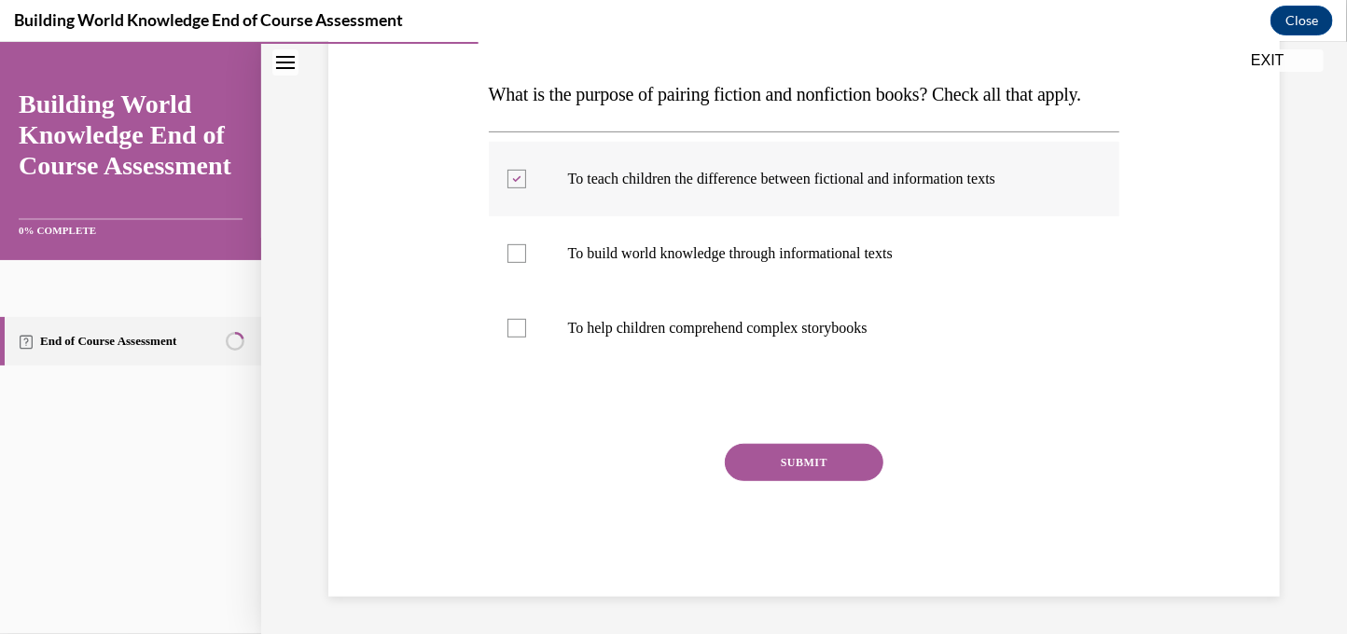
scroll to position [280, 0]
click at [695, 365] on label "To help children comprehend complex storybooks" at bounding box center [805, 327] width 632 height 75
click at [526, 337] on input "To help children comprehend complex storybooks" at bounding box center [516, 327] width 19 height 19
checkbox input "true"
click at [789, 479] on button "SUBMIT" at bounding box center [804, 461] width 159 height 37
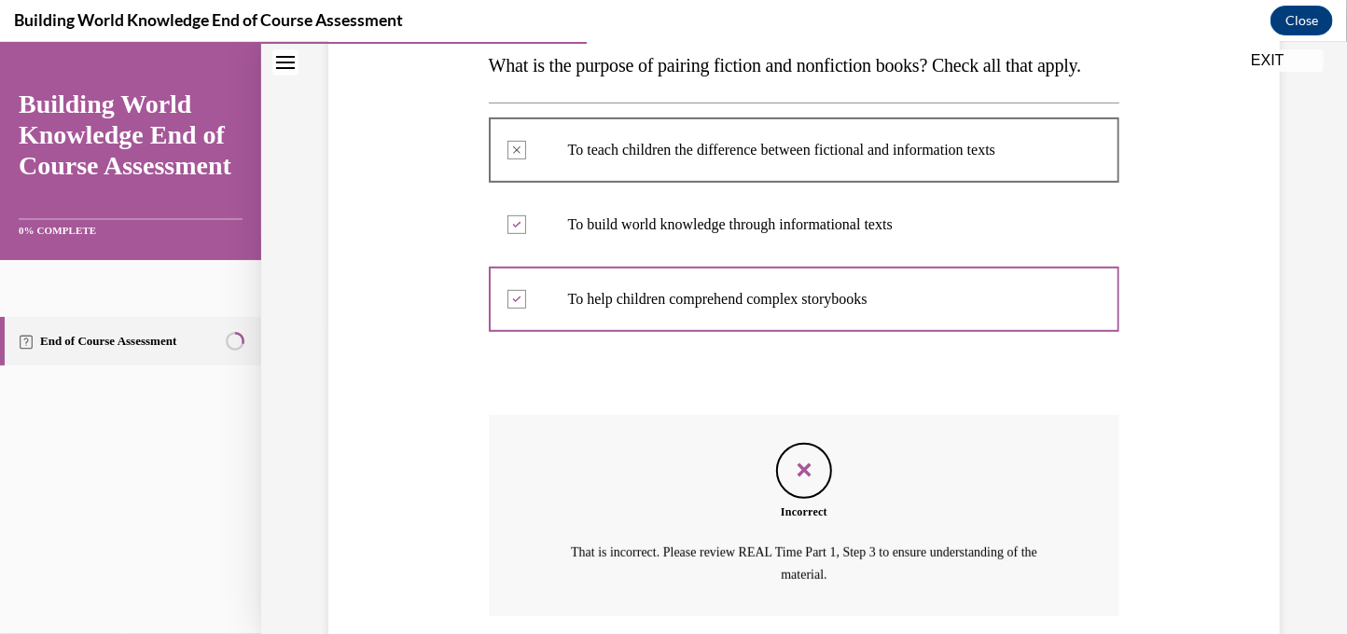
scroll to position [490, 0]
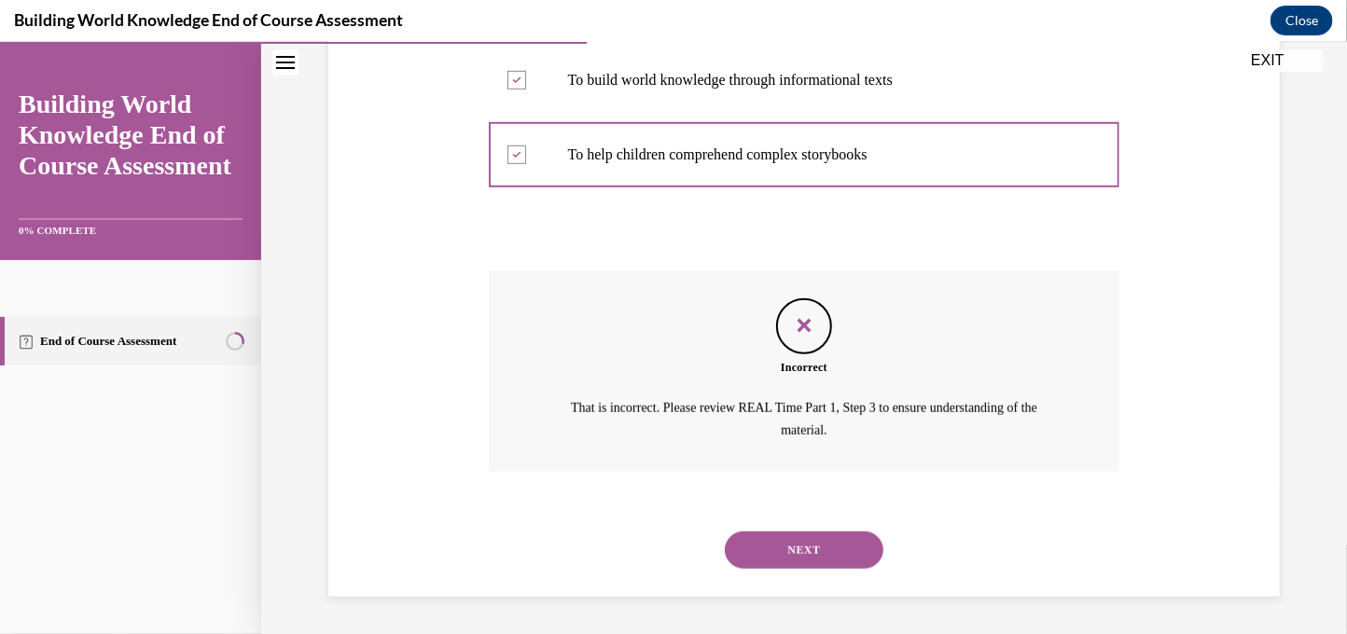
click at [798, 531] on button "NEXT" at bounding box center [804, 549] width 159 height 37
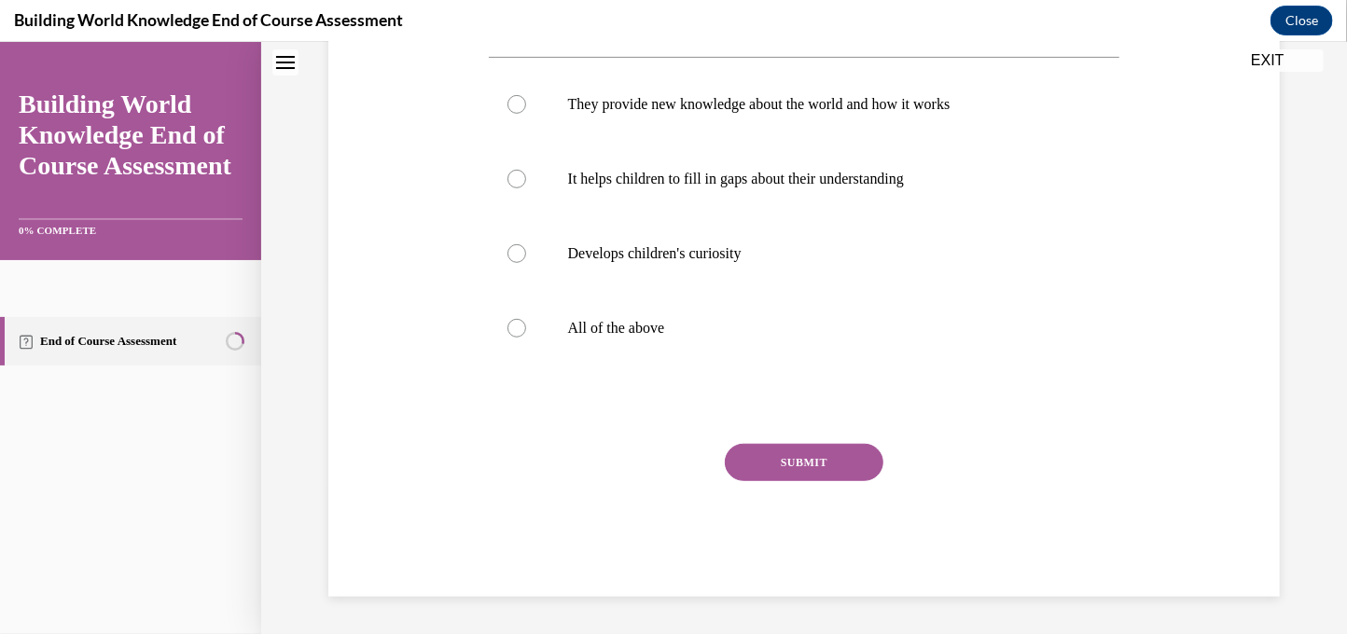
scroll to position [0, 0]
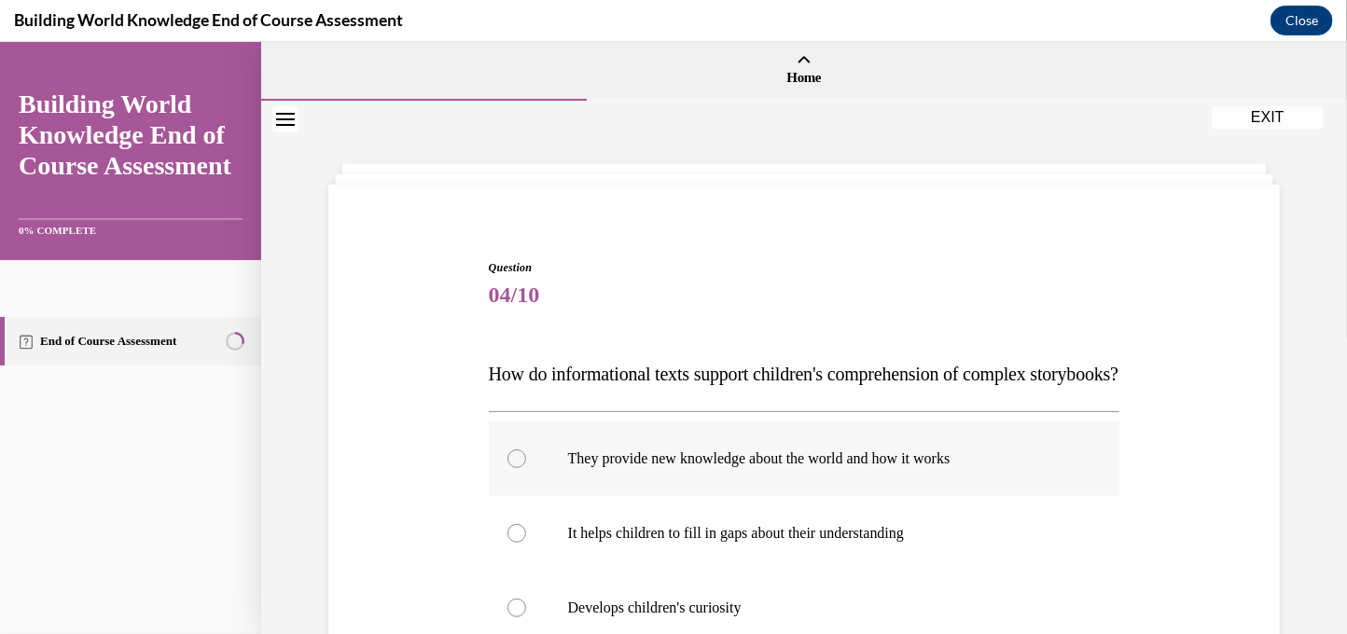
click at [752, 495] on label "They provide new knowledge about the world and how it works" at bounding box center [805, 458] width 632 height 75
click at [526, 467] on input "They provide new knowledge about the world and how it works" at bounding box center [516, 458] width 19 height 19
radio input "true"
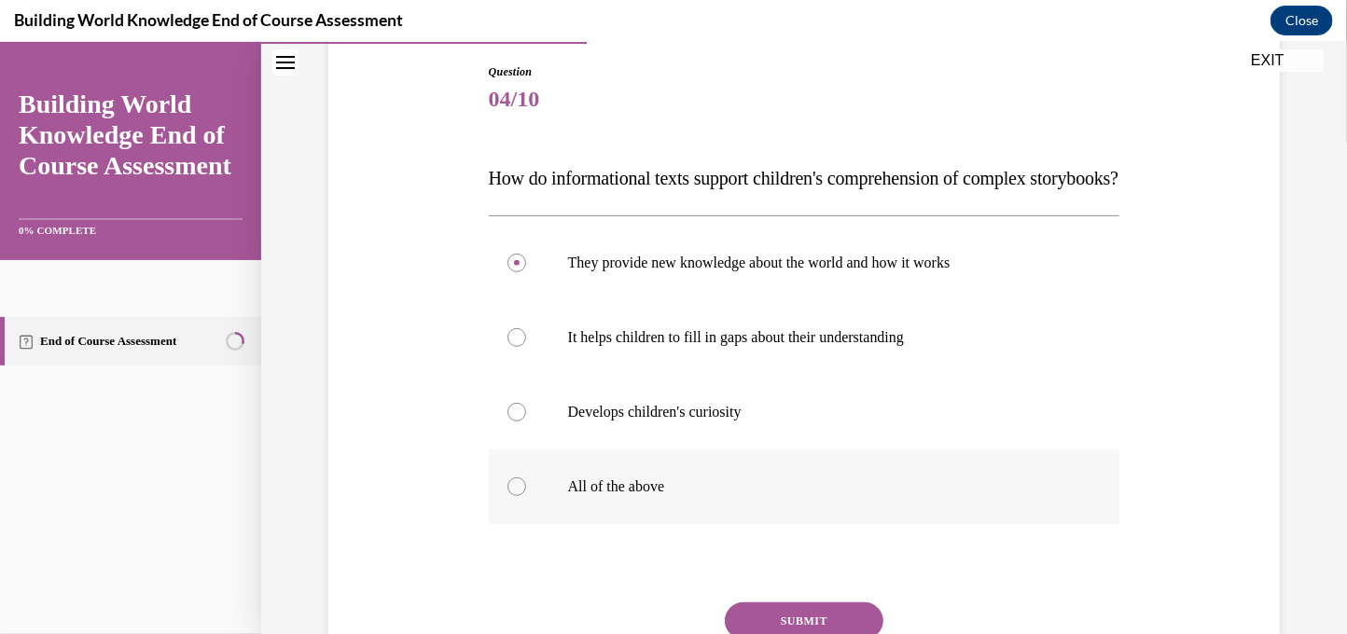
scroll to position [392, 0]
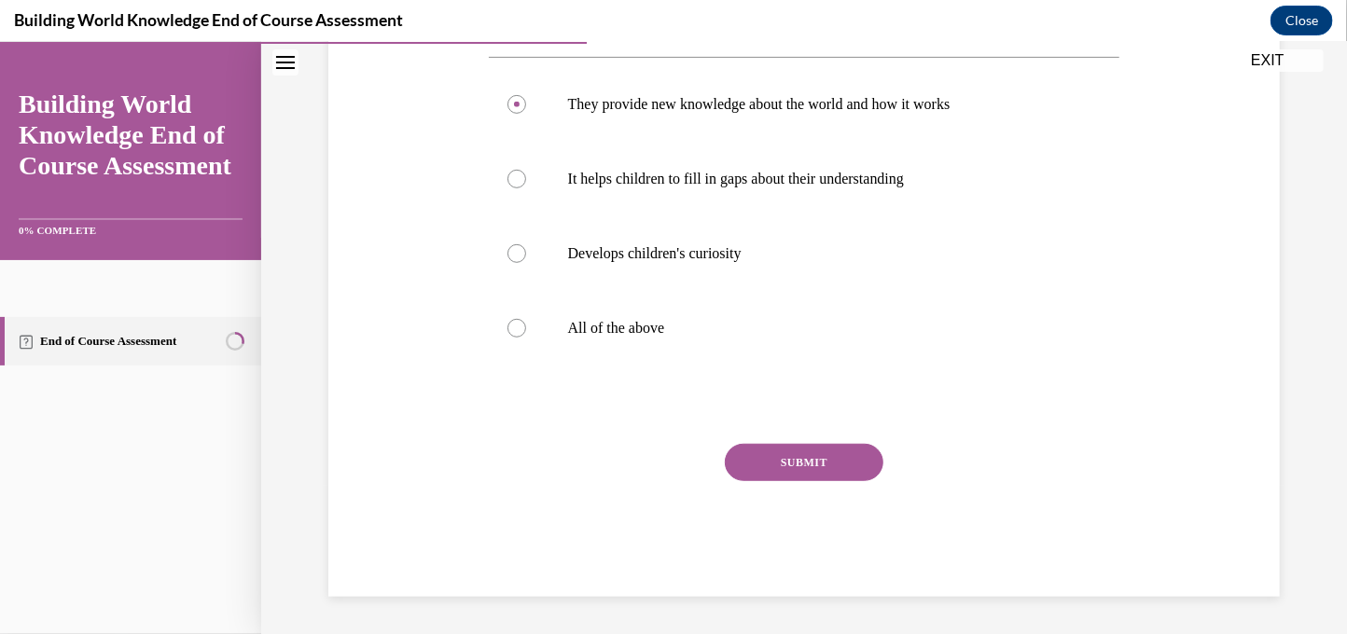
click at [809, 437] on div "Question 04/10 How do informational texts support children's comprehension of c…" at bounding box center [805, 250] width 632 height 692
click at [806, 447] on button "SUBMIT" at bounding box center [804, 461] width 159 height 37
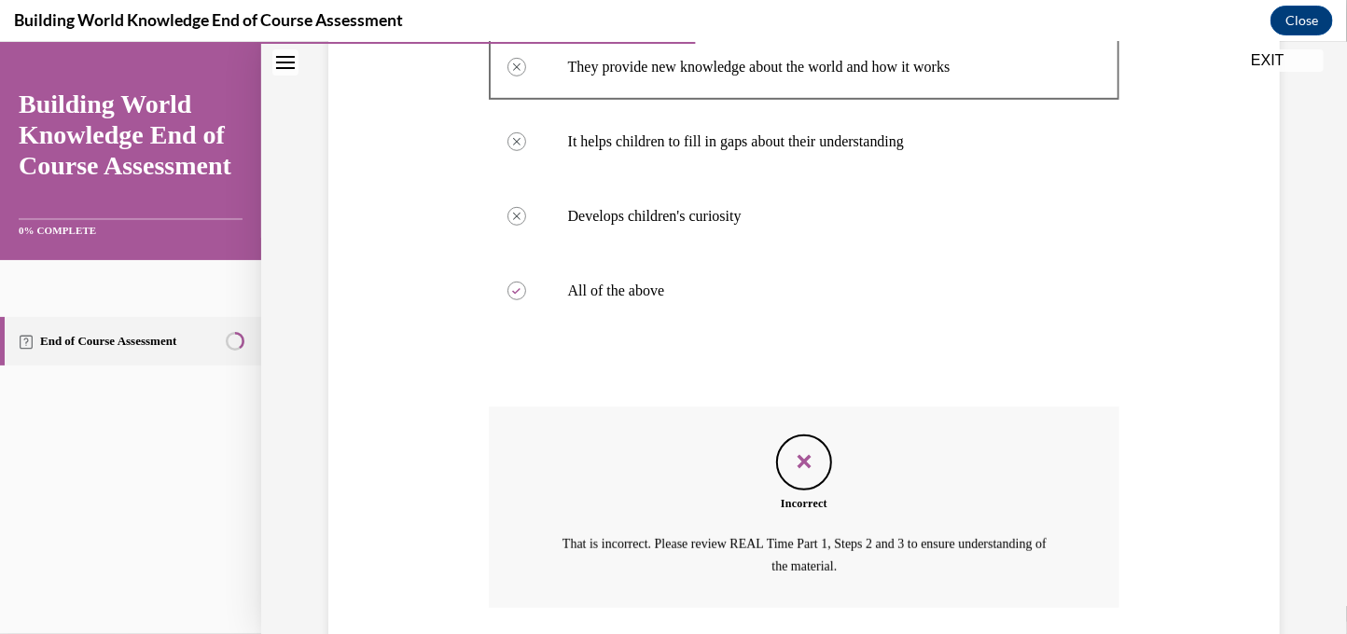
scroll to position [564, 0]
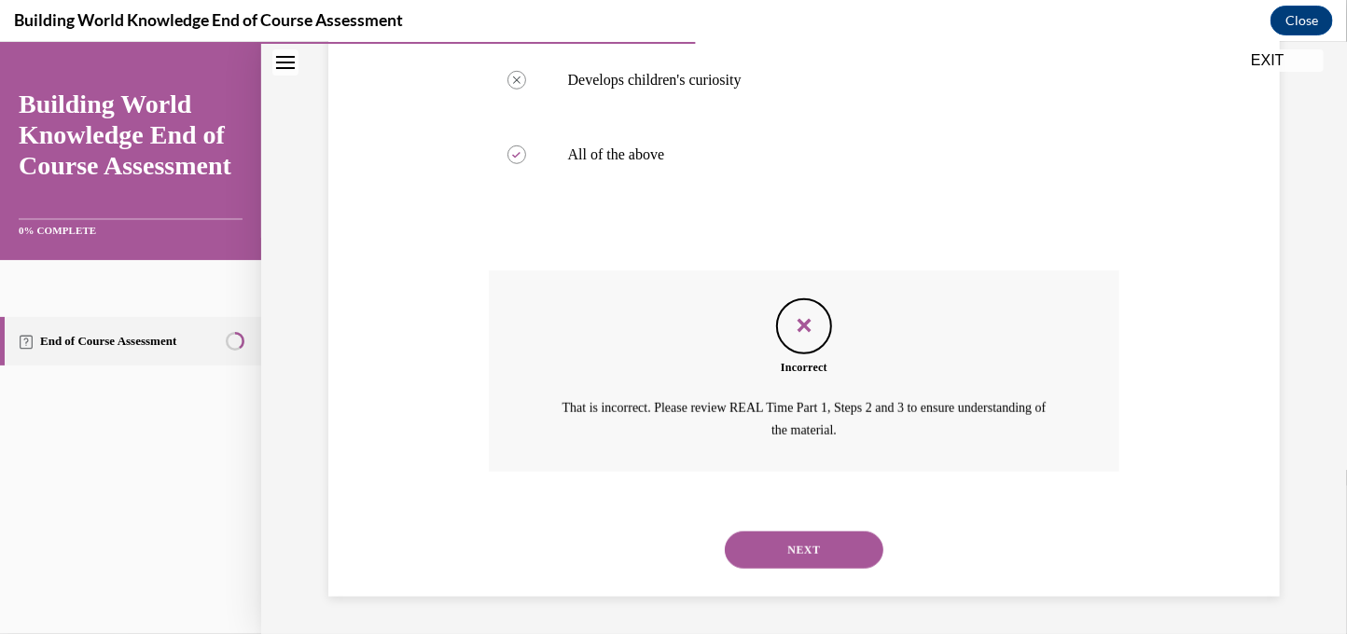
click at [798, 580] on div "NEXT" at bounding box center [805, 549] width 632 height 75
click at [796, 564] on button "NEXT" at bounding box center [804, 549] width 159 height 37
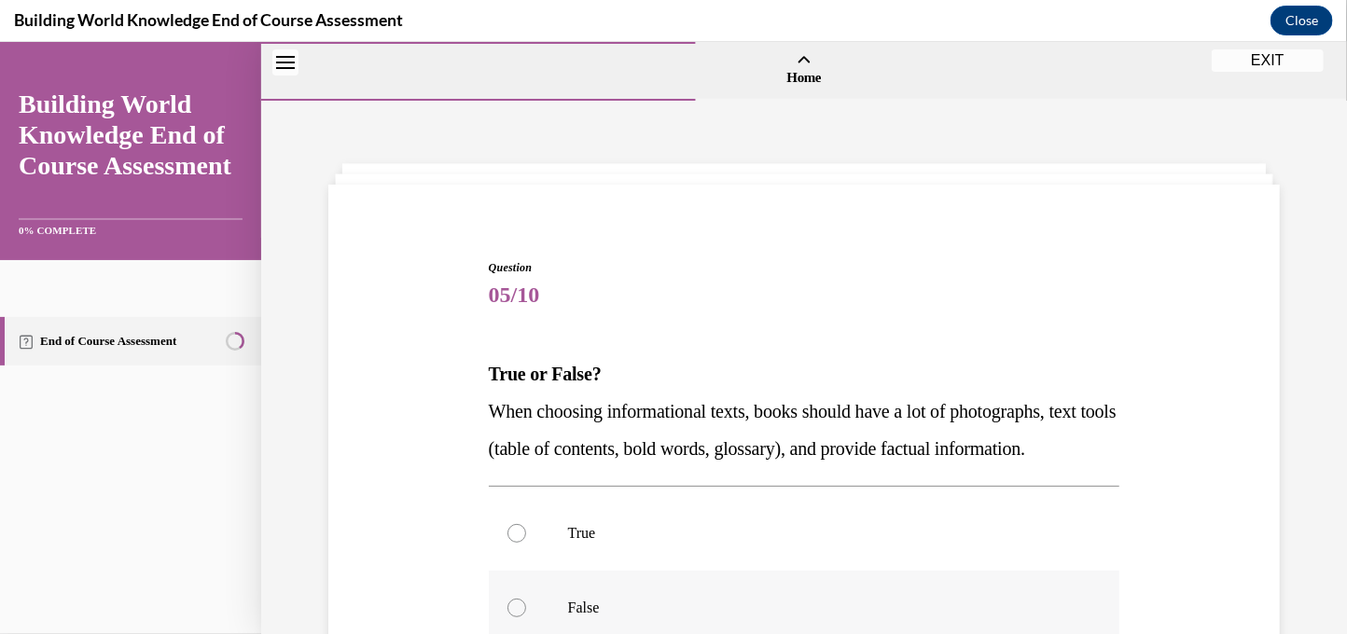
scroll to position [316, 0]
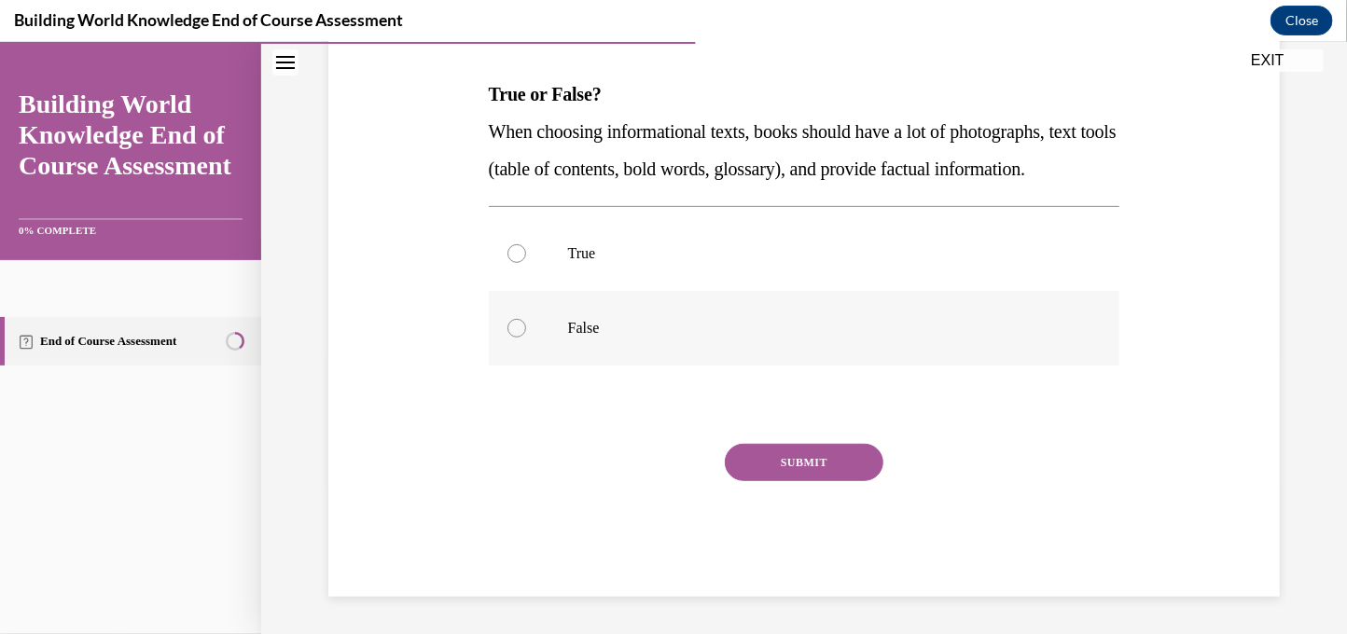
click at [655, 343] on label "False" at bounding box center [805, 327] width 632 height 75
click at [526, 337] on input "False" at bounding box center [516, 327] width 19 height 19
radio input "true"
click at [761, 451] on button "SUBMIT" at bounding box center [804, 461] width 159 height 37
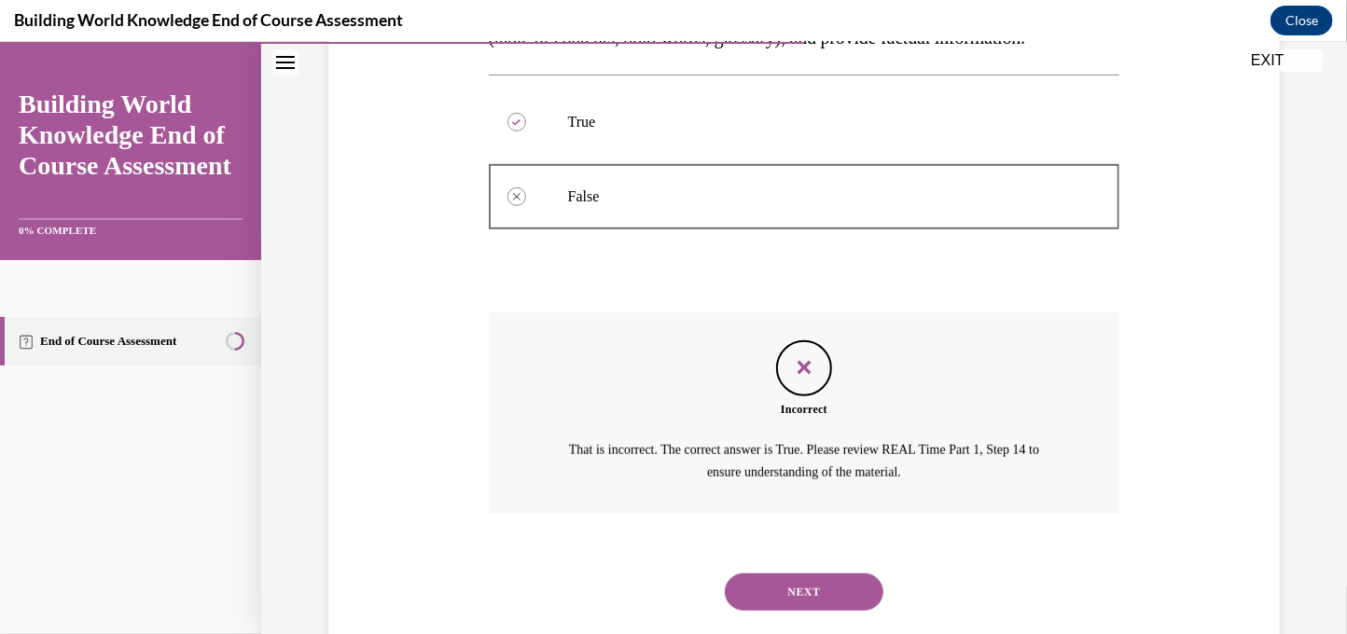
scroll to position [490, 0]
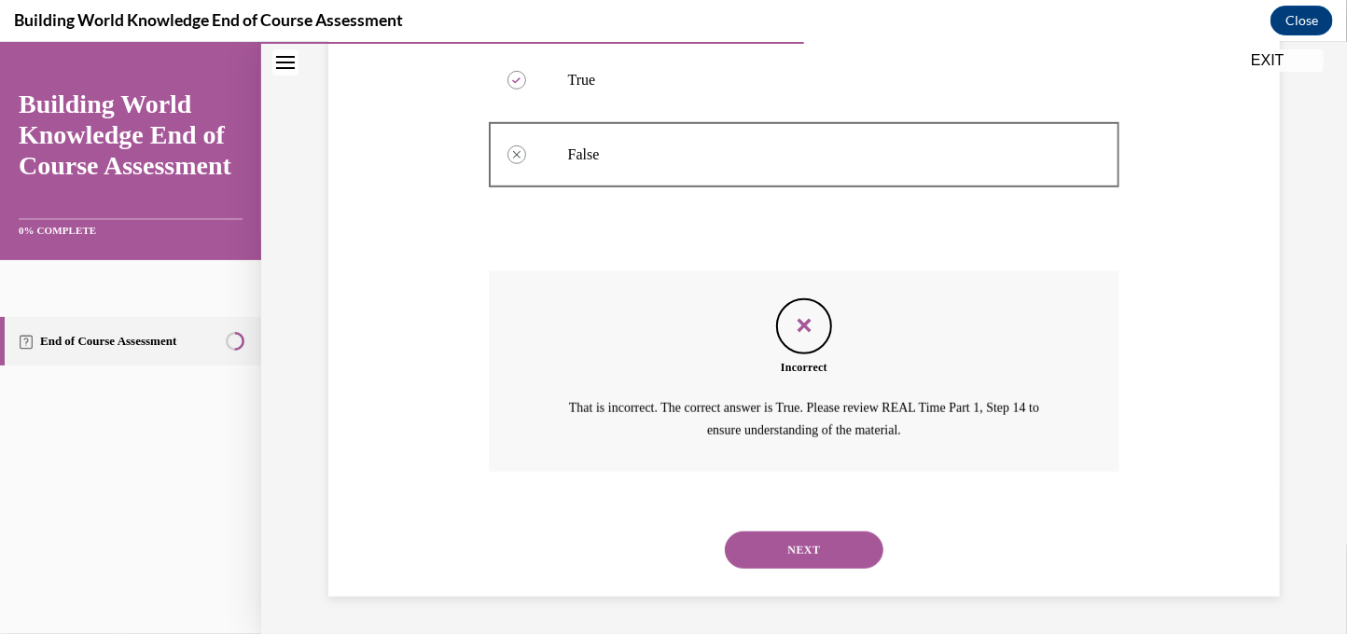
click at [779, 575] on div "NEXT" at bounding box center [805, 549] width 632 height 75
click at [772, 567] on button "NEXT" at bounding box center [804, 549] width 159 height 37
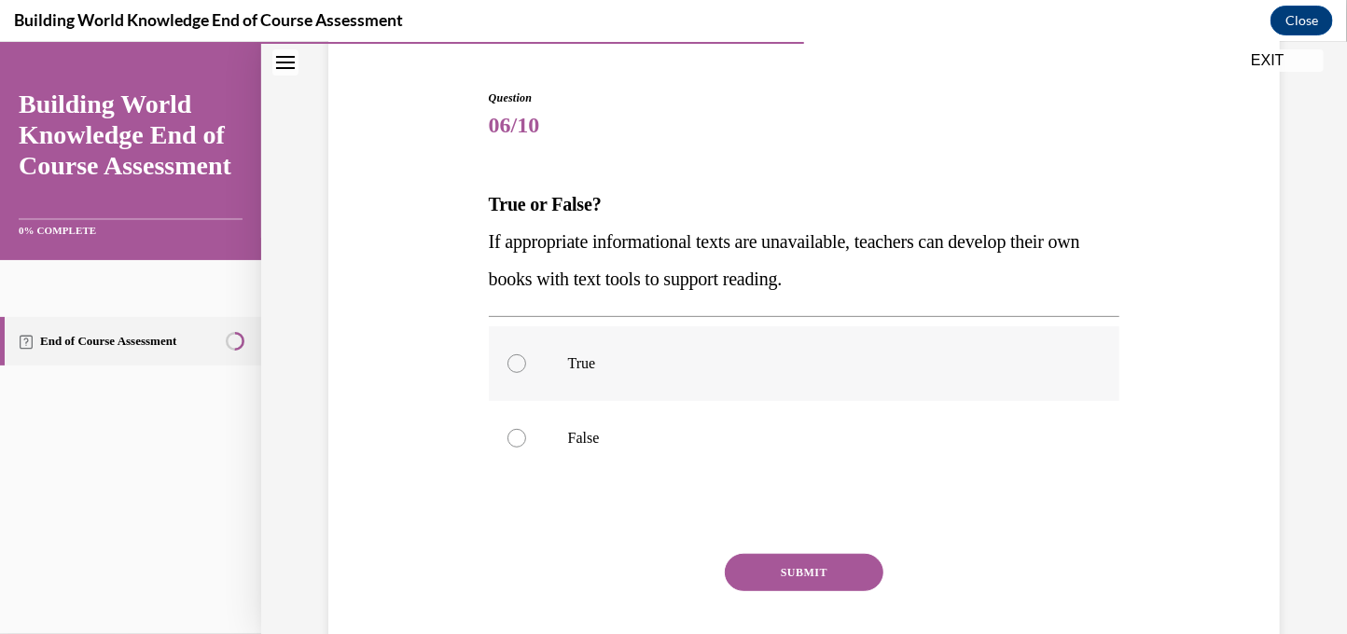
scroll to position [132, 0]
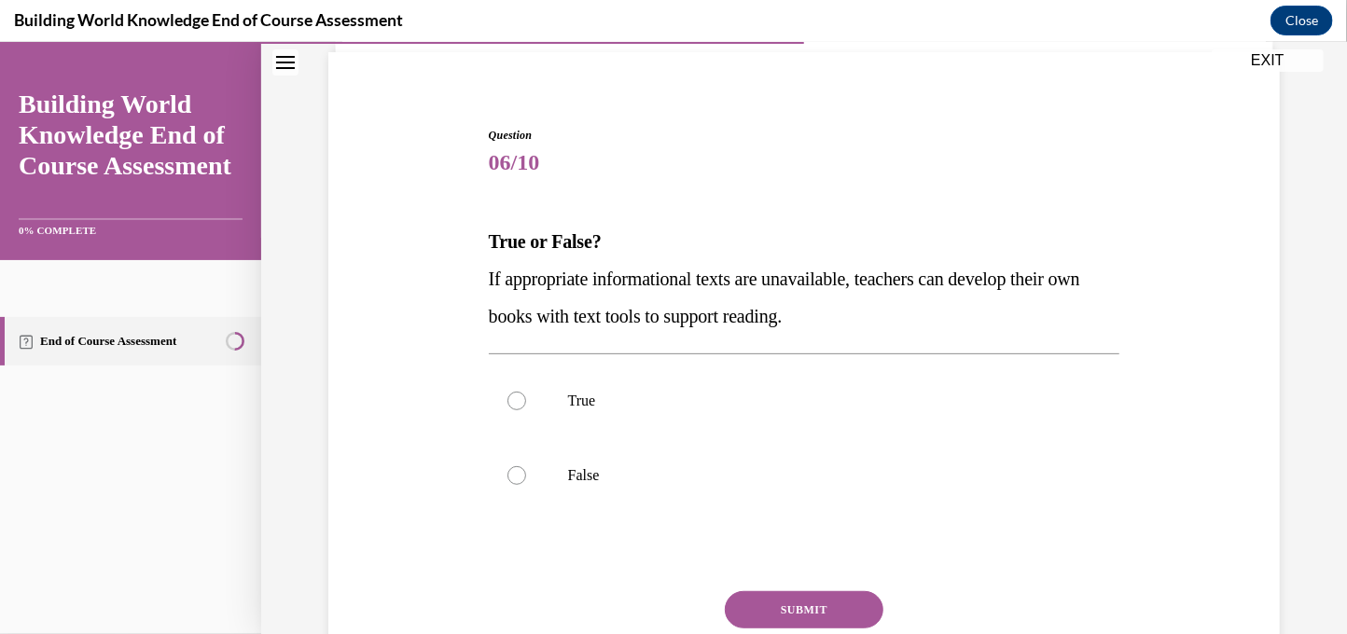
click at [828, 619] on button "SUBMIT" at bounding box center [804, 608] width 159 height 37
click at [543, 486] on label "False" at bounding box center [805, 474] width 632 height 75
click at [526, 484] on input "False" at bounding box center [516, 474] width 19 height 19
radio input "true"
click at [831, 606] on button "SUBMIT" at bounding box center [804, 608] width 159 height 37
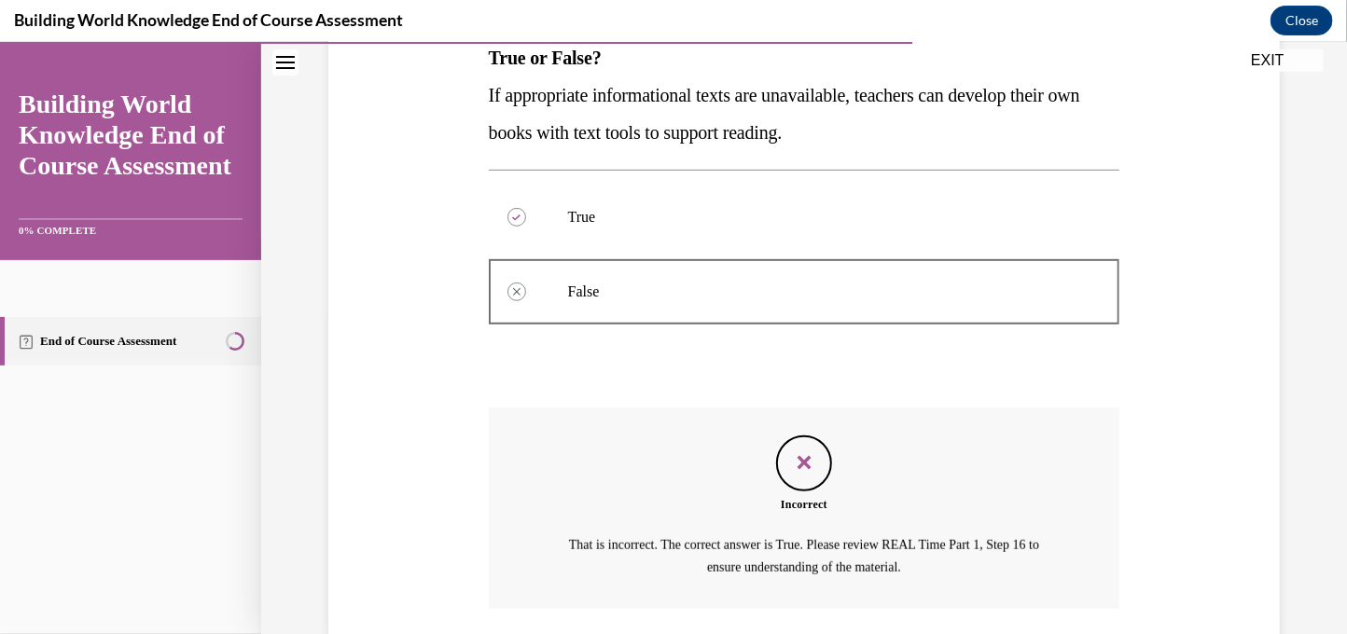
scroll to position [452, 0]
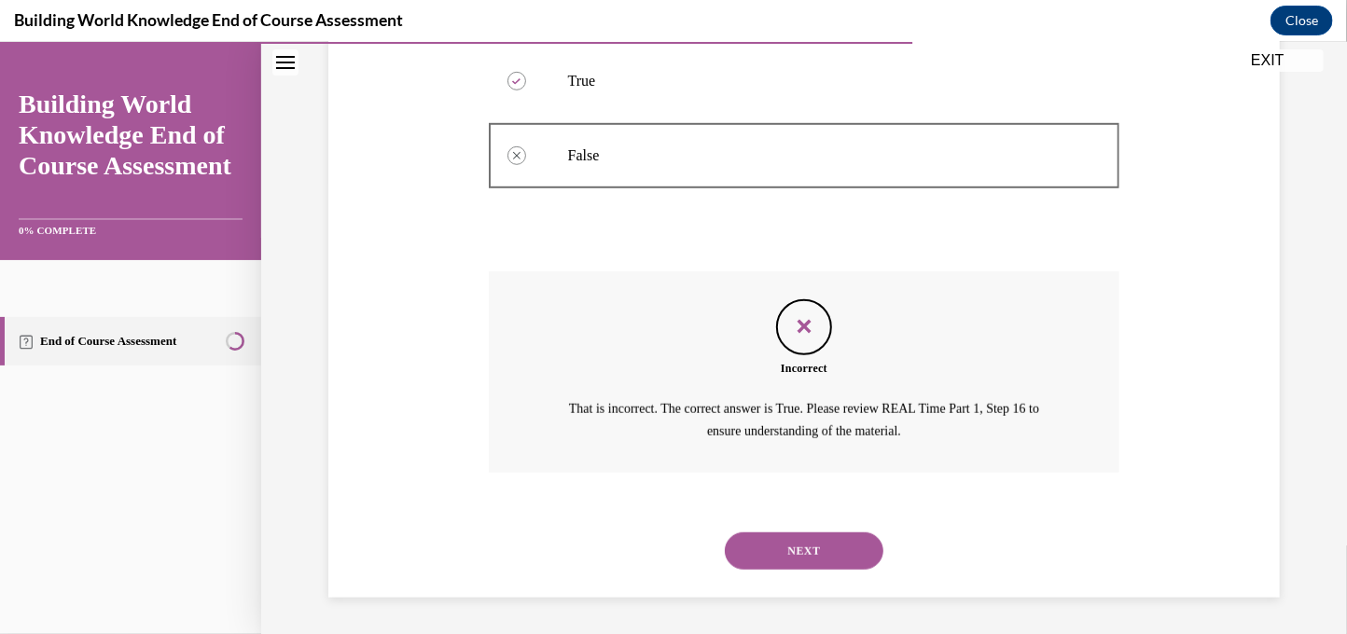
click at [806, 536] on button "NEXT" at bounding box center [804, 550] width 159 height 37
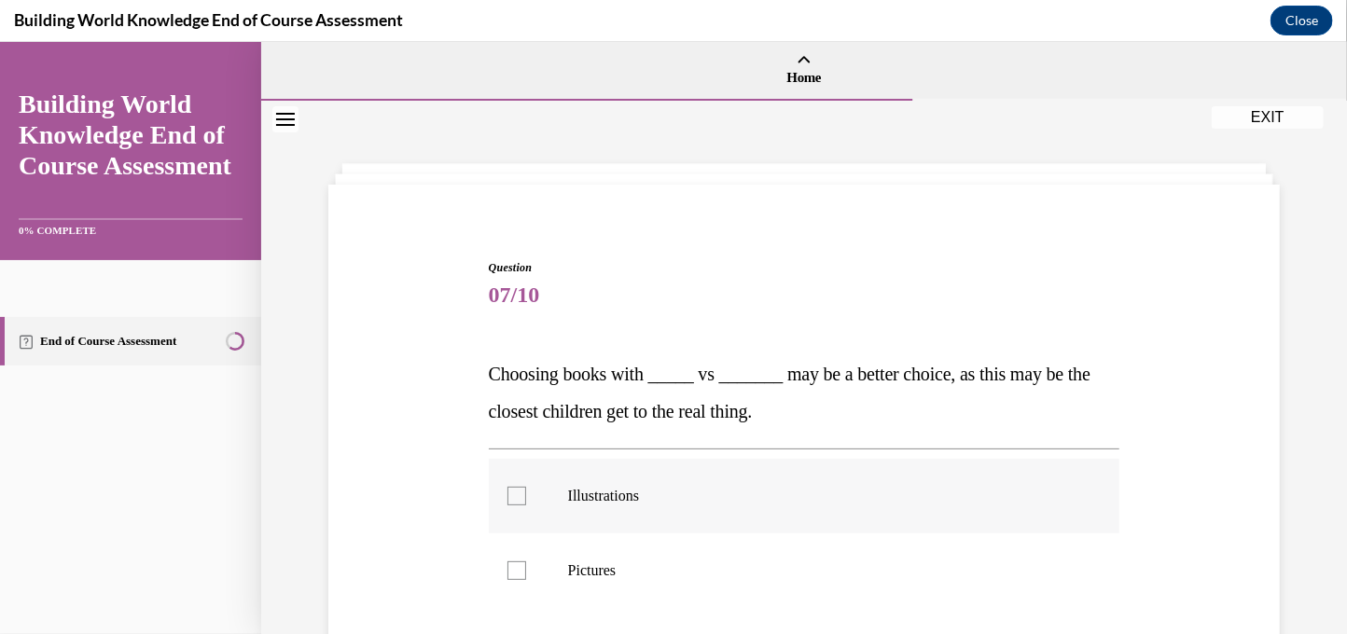
scroll to position [316, 0]
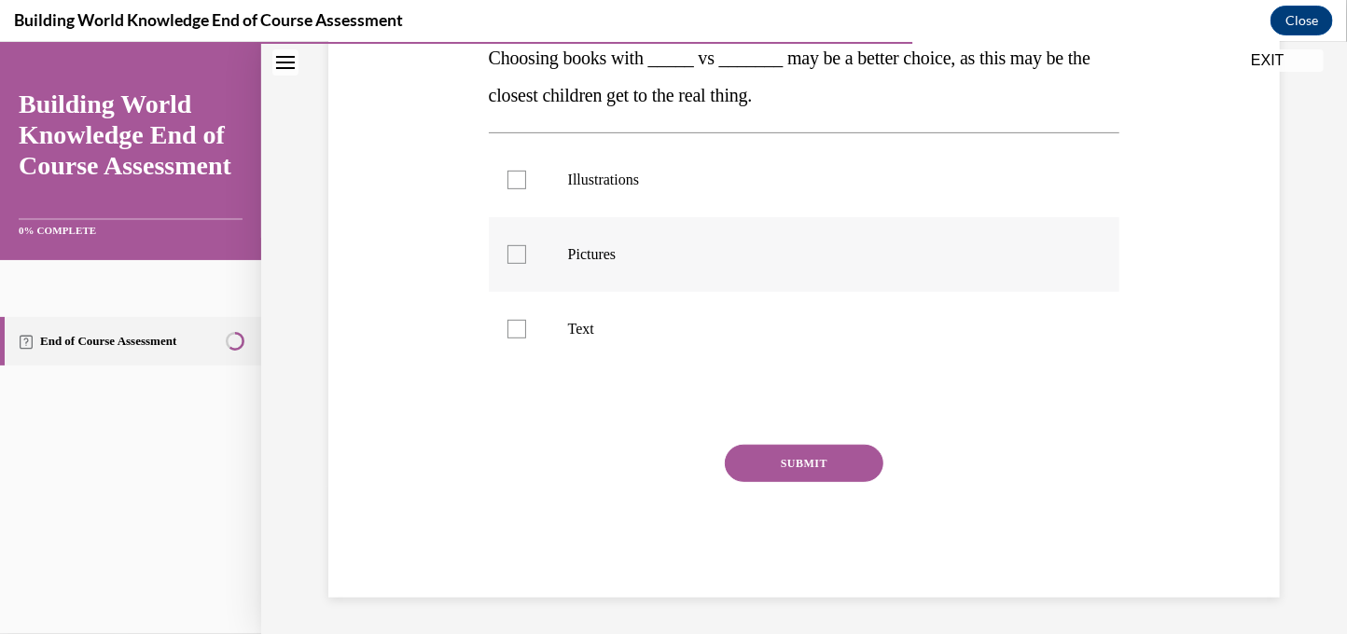
click at [696, 229] on label "Pictures" at bounding box center [805, 253] width 632 height 75
click at [526, 244] on input "Pictures" at bounding box center [516, 253] width 19 height 19
checkbox input "true"
click at [784, 461] on button "SUBMIT" at bounding box center [804, 462] width 159 height 37
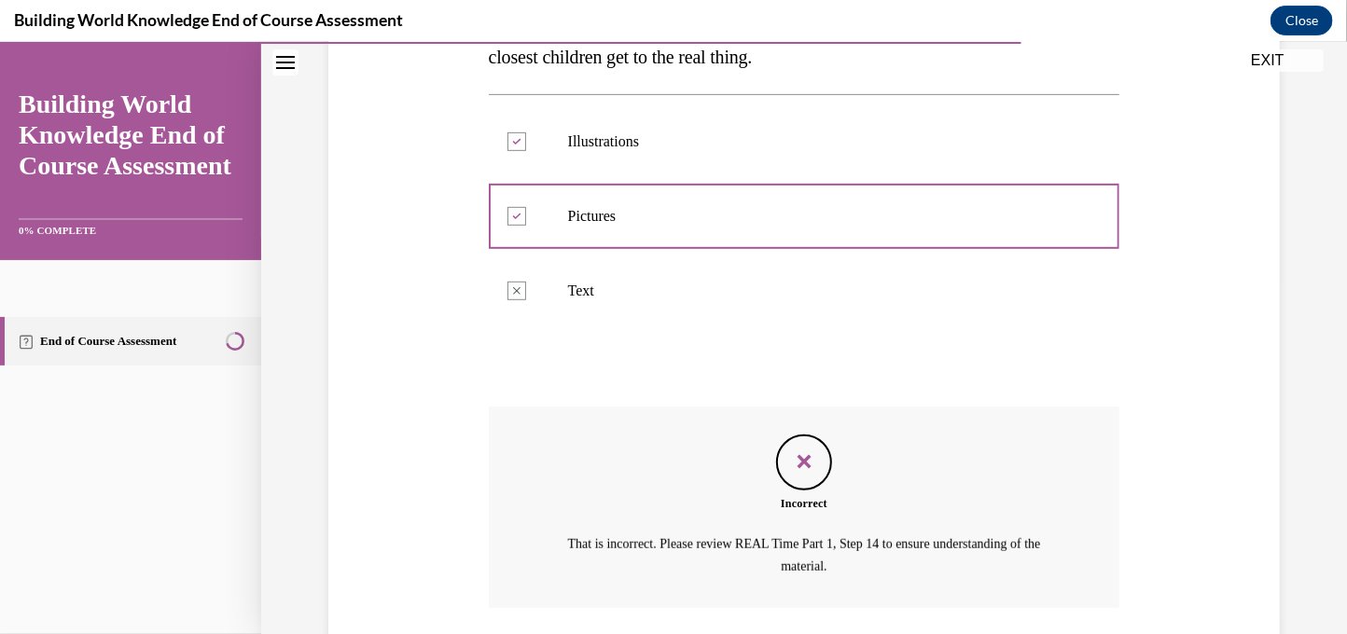
scroll to position [490, 0]
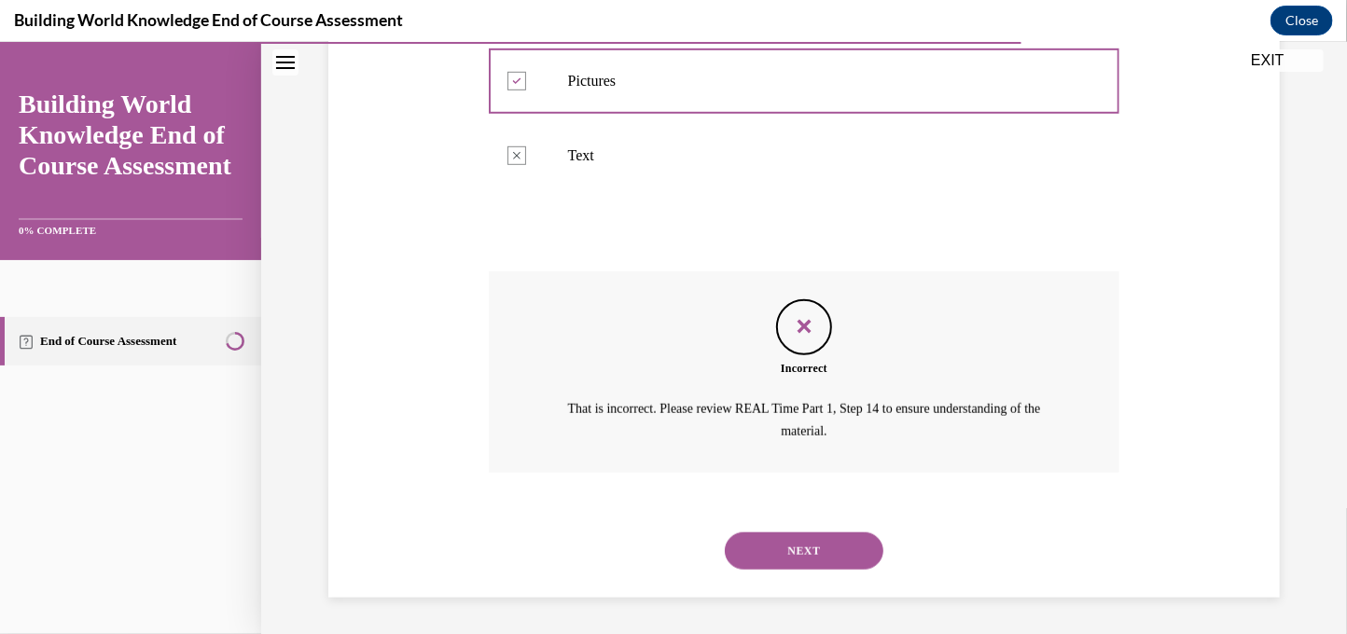
click at [792, 539] on button "NEXT" at bounding box center [804, 550] width 159 height 37
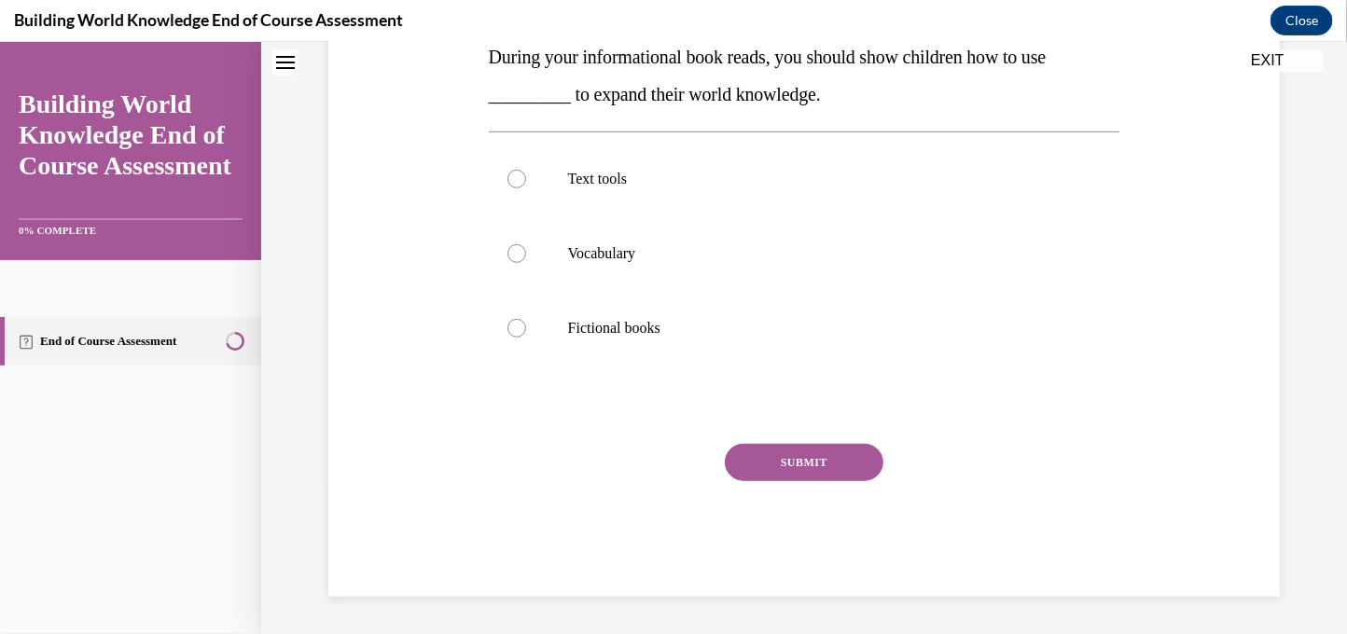
scroll to position [0, 0]
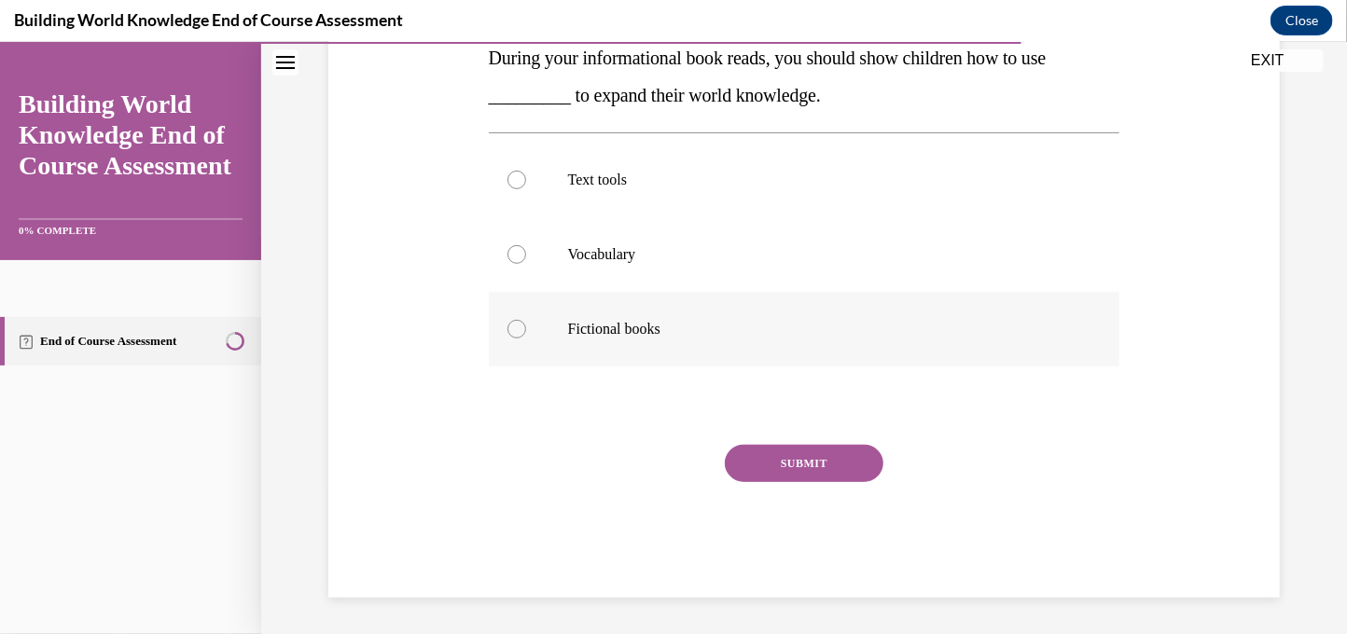
click at [660, 308] on label "Fictional books" at bounding box center [805, 328] width 632 height 75
click at [526, 319] on input "Fictional books" at bounding box center [516, 328] width 19 height 19
radio input "true"
click at [752, 465] on button "SUBMIT" at bounding box center [804, 462] width 159 height 37
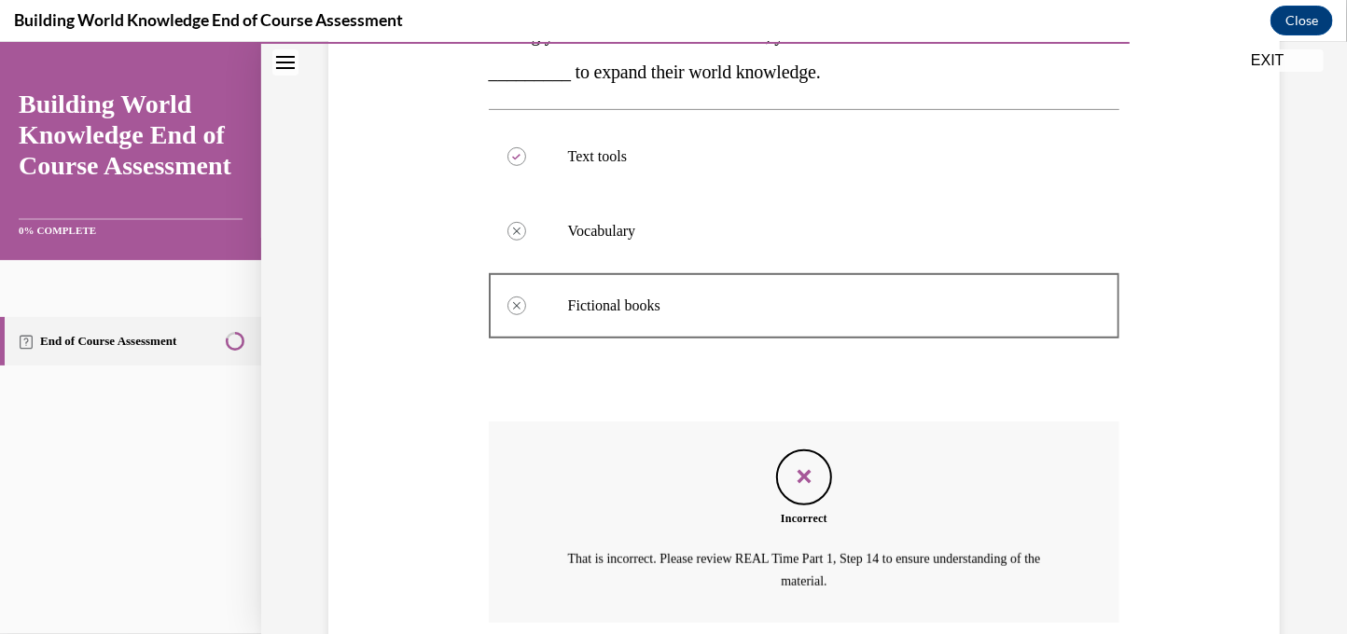
scroll to position [490, 0]
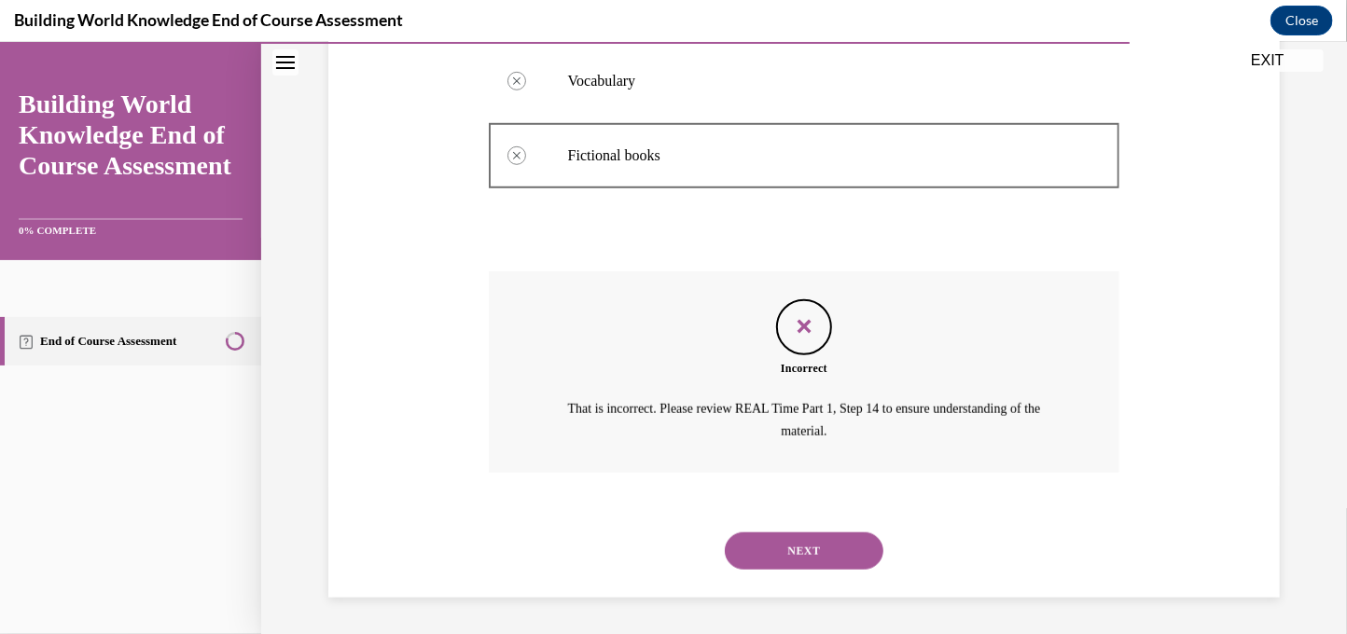
click at [759, 567] on button "NEXT" at bounding box center [804, 550] width 159 height 37
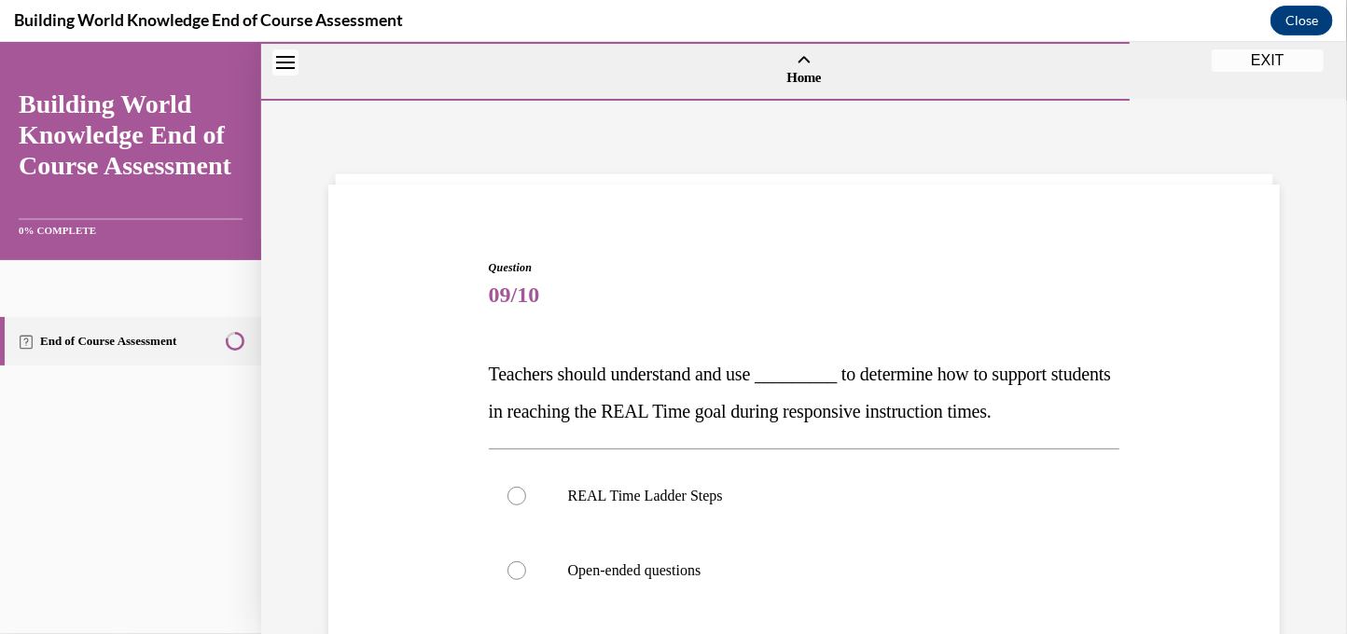
scroll to position [316, 0]
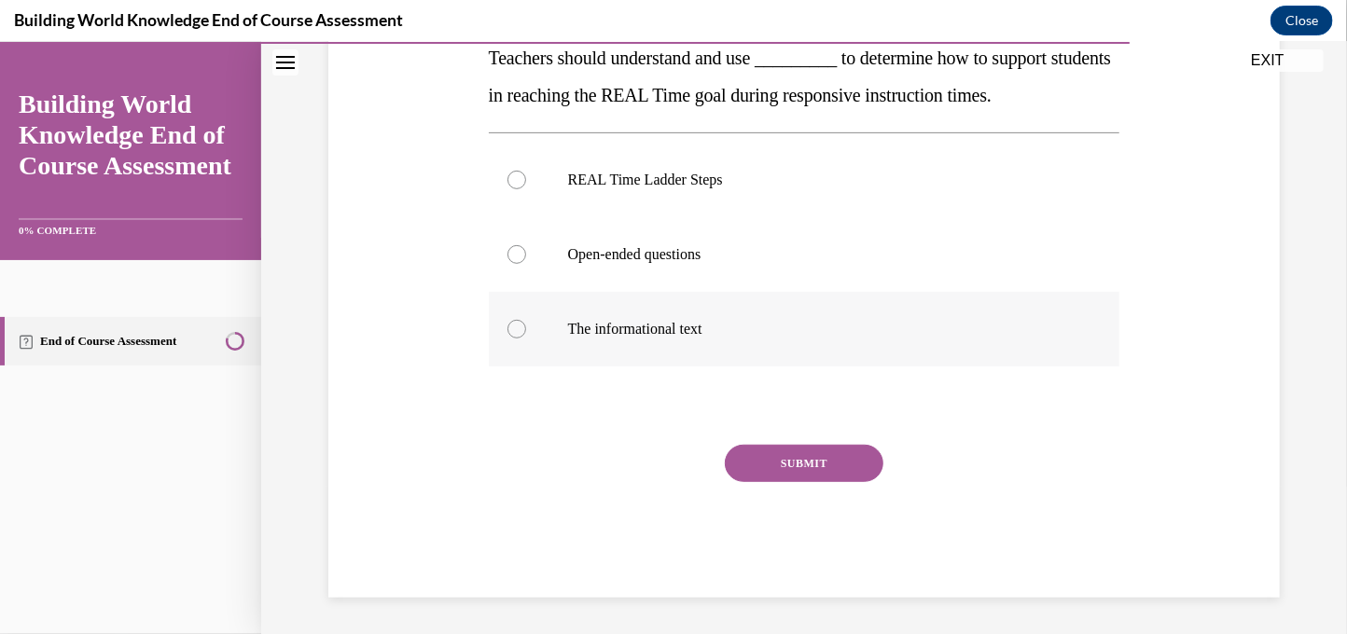
click at [602, 312] on label "The informational text" at bounding box center [805, 328] width 632 height 75
click at [526, 319] on input "The informational text" at bounding box center [516, 328] width 19 height 19
radio input "true"
click at [790, 465] on button "SUBMIT" at bounding box center [804, 462] width 159 height 37
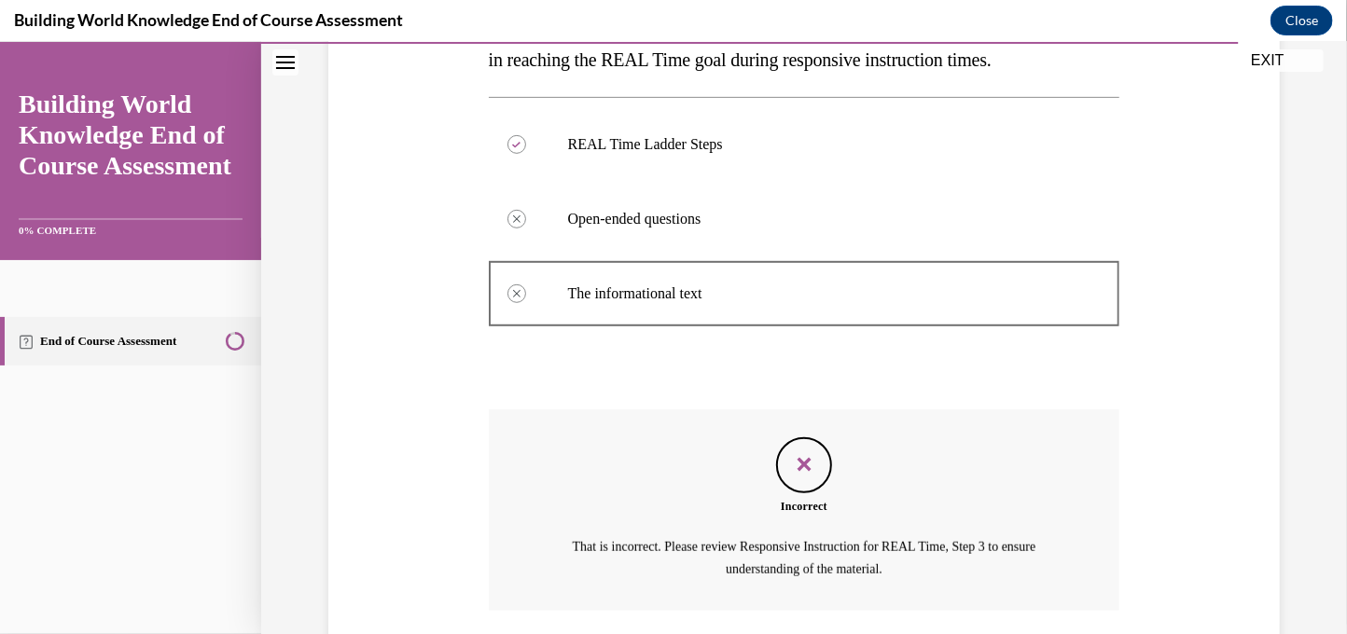
scroll to position [490, 0]
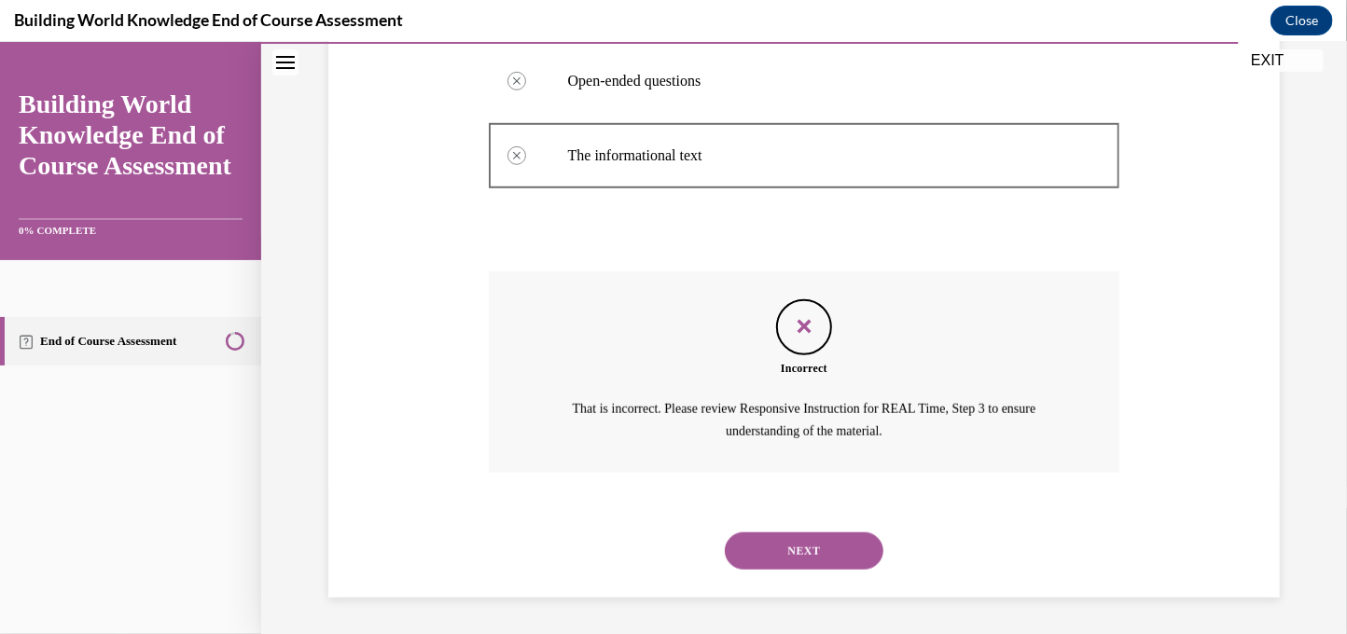
click at [782, 575] on div "NEXT" at bounding box center [805, 550] width 632 height 75
click at [780, 548] on button "NEXT" at bounding box center [804, 550] width 159 height 37
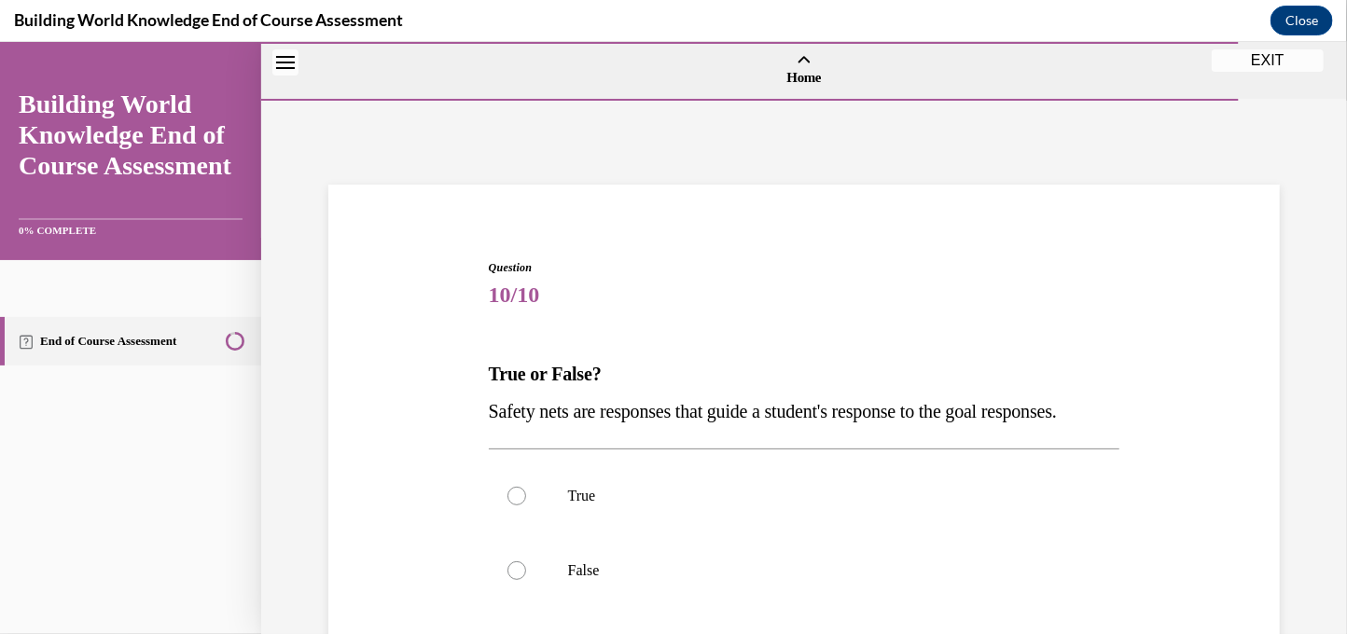
scroll to position [248, 0]
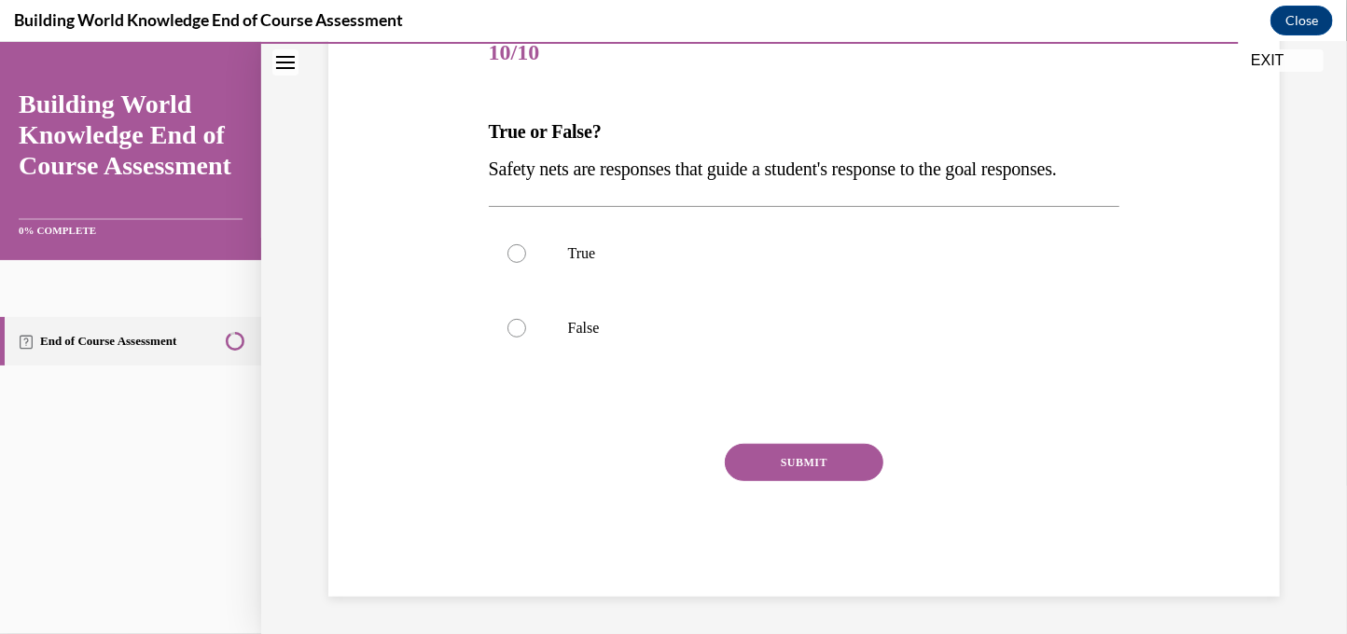
click at [708, 374] on div "True False" at bounding box center [805, 289] width 632 height 169
click at [663, 290] on label "True" at bounding box center [805, 252] width 632 height 75
click at [526, 262] on input "True" at bounding box center [516, 252] width 19 height 19
radio input "true"
click at [851, 480] on button "SUBMIT" at bounding box center [804, 461] width 159 height 37
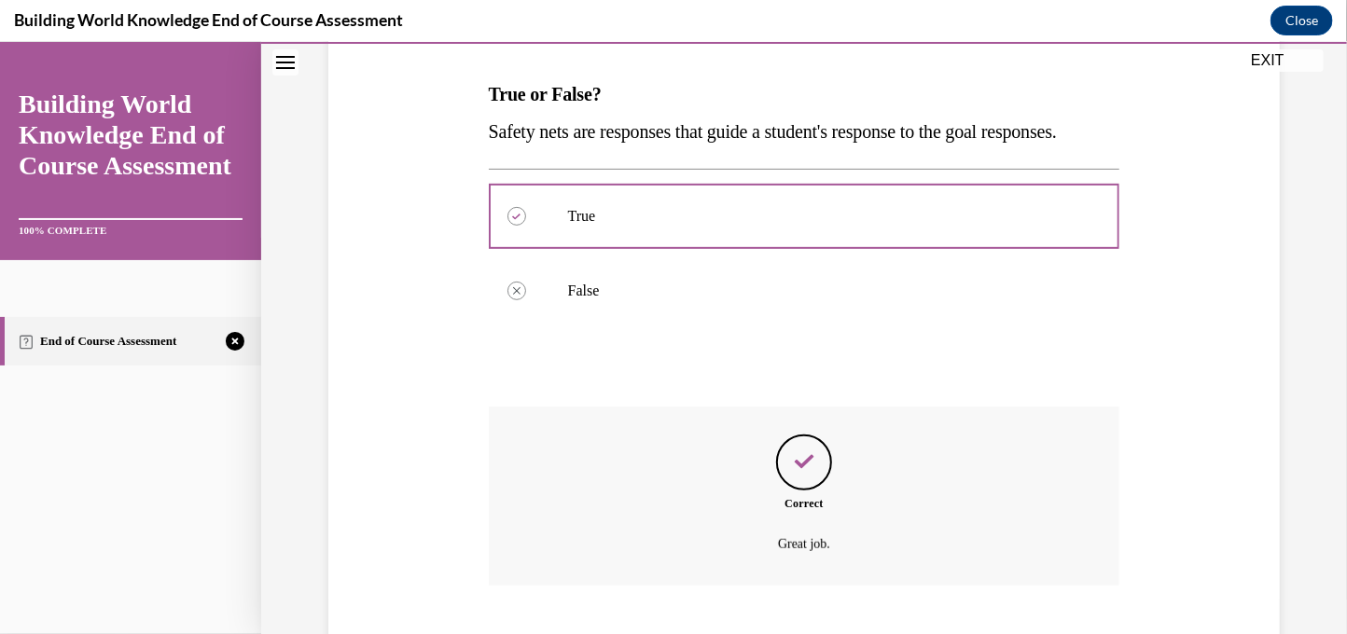
scroll to position [430, 0]
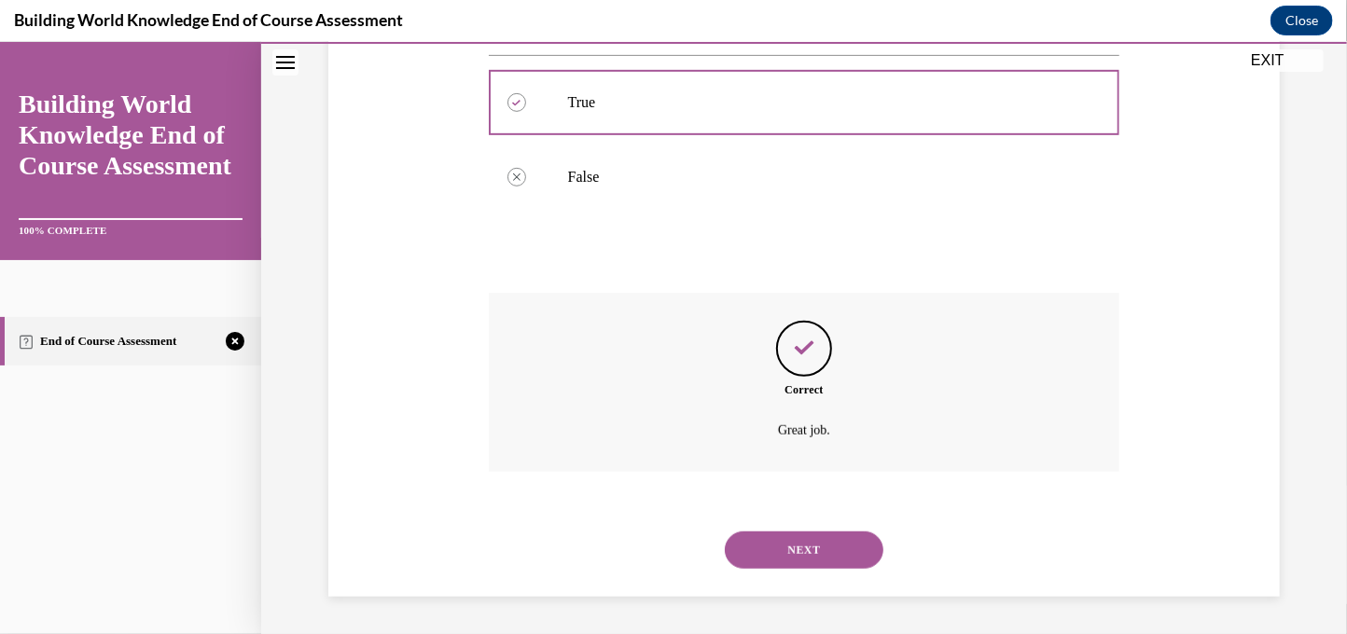
click at [807, 536] on button "NEXT" at bounding box center [804, 549] width 159 height 37
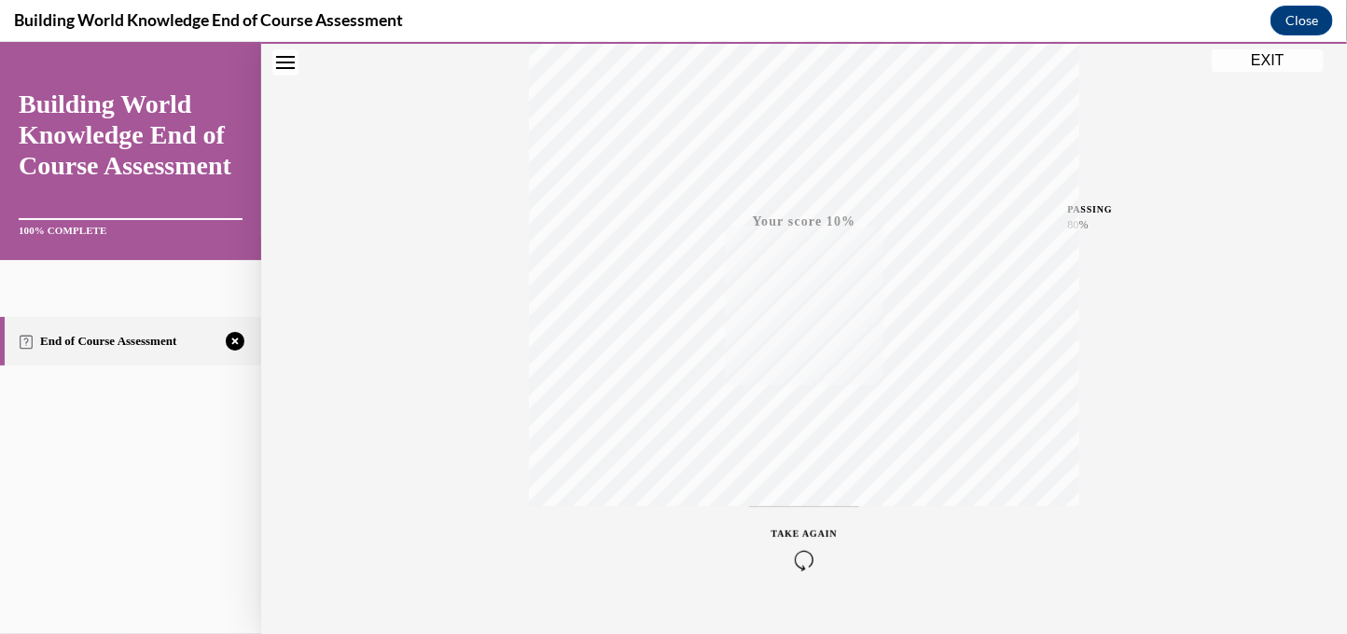
scroll to position [364, 0]
click at [809, 519] on icon "button" at bounding box center [804, 519] width 66 height 21
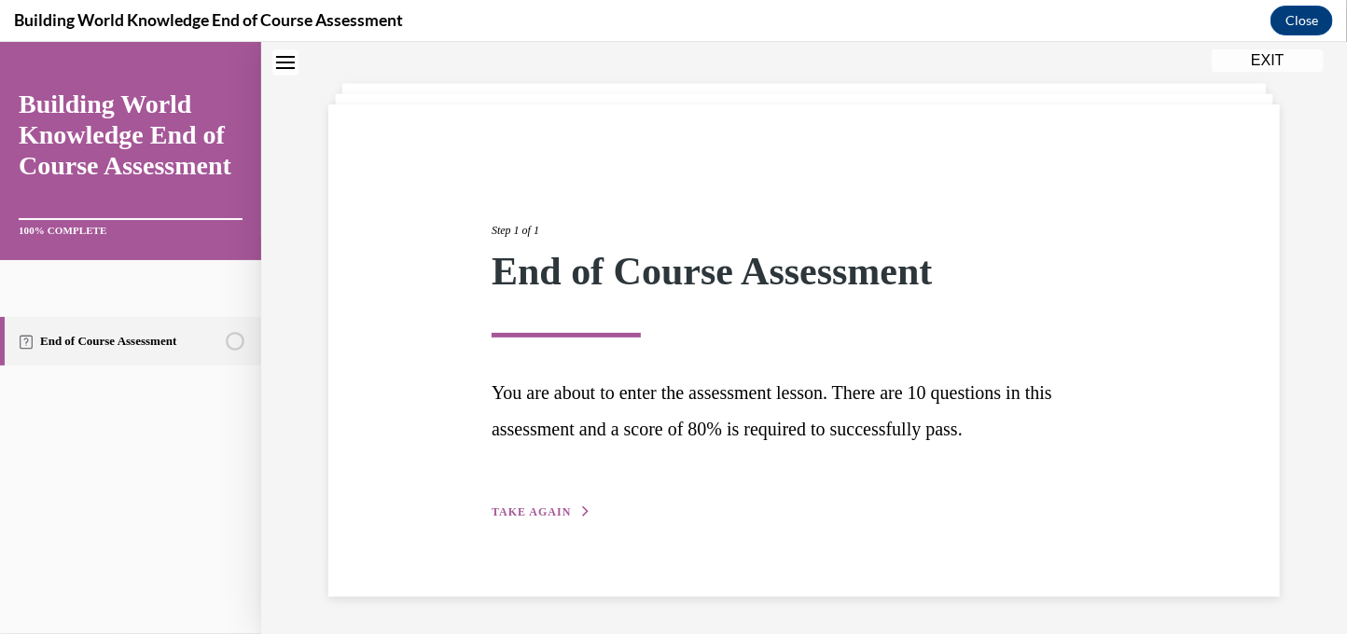
scroll to position [79, 0]
click at [514, 507] on span "TAKE AGAIN" at bounding box center [531, 512] width 79 height 13
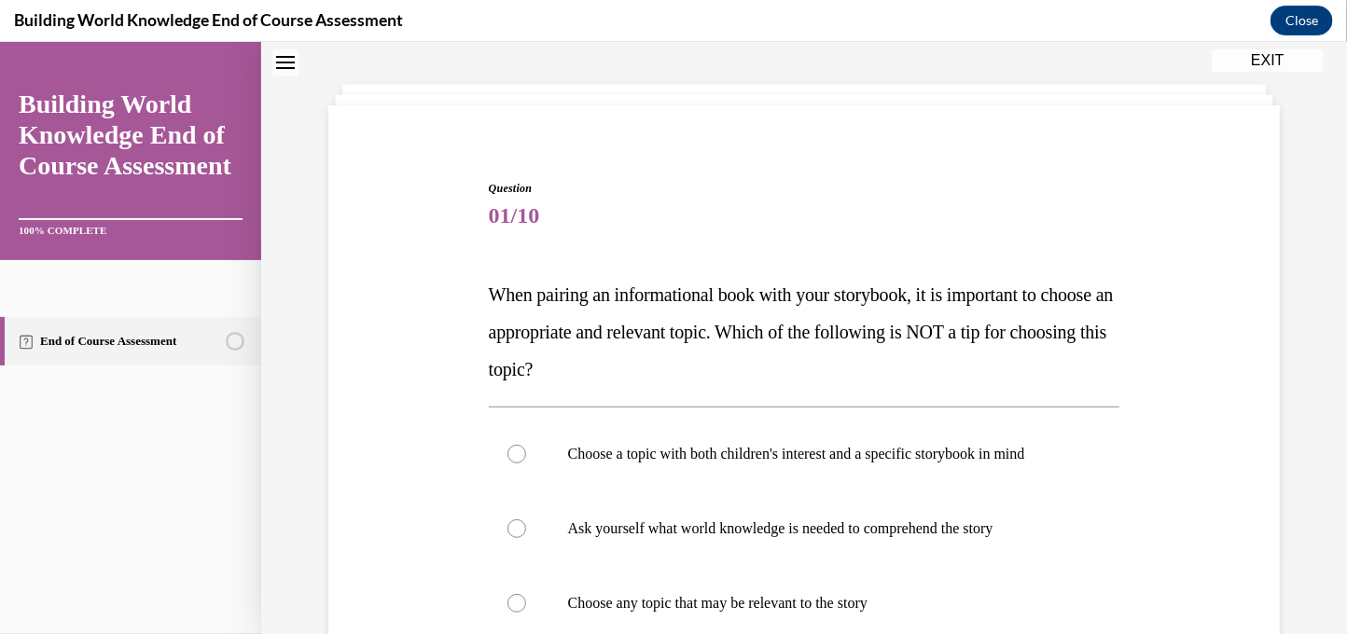
scroll to position [57, 0]
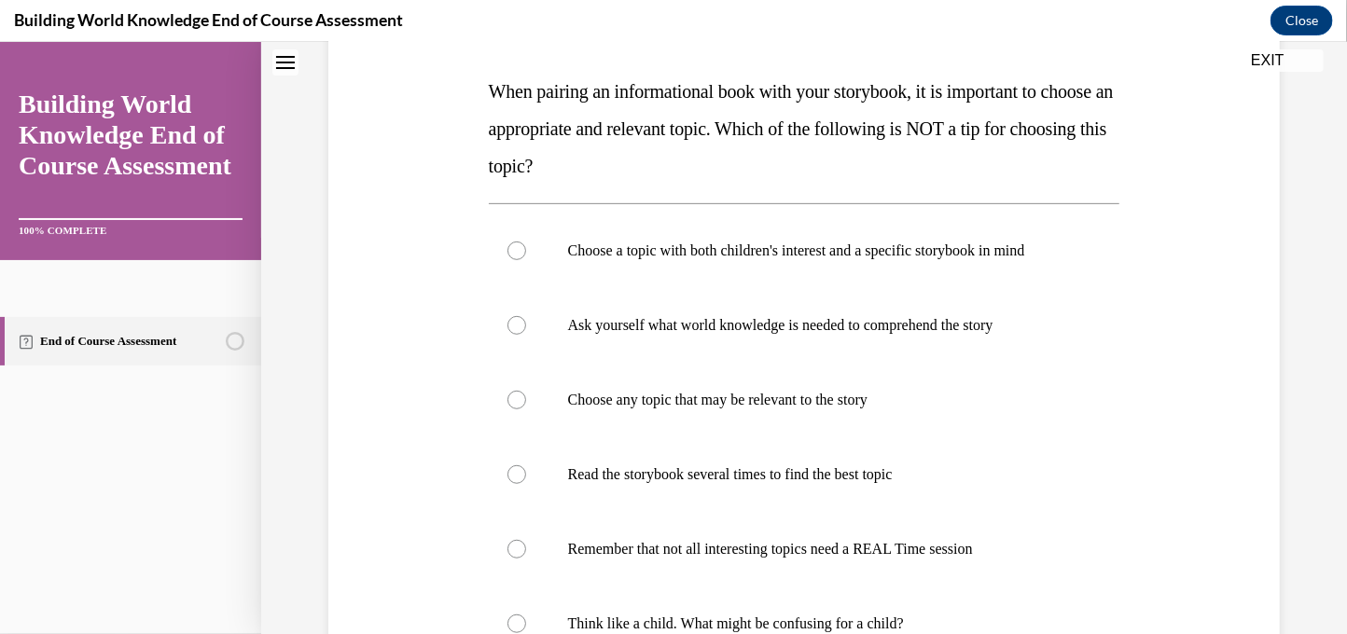
click at [897, 409] on label "Choose any topic that may be relevant to the story" at bounding box center [805, 399] width 632 height 75
click at [526, 409] on input "Choose any topic that may be relevant to the story" at bounding box center [516, 399] width 19 height 19
radio input "true"
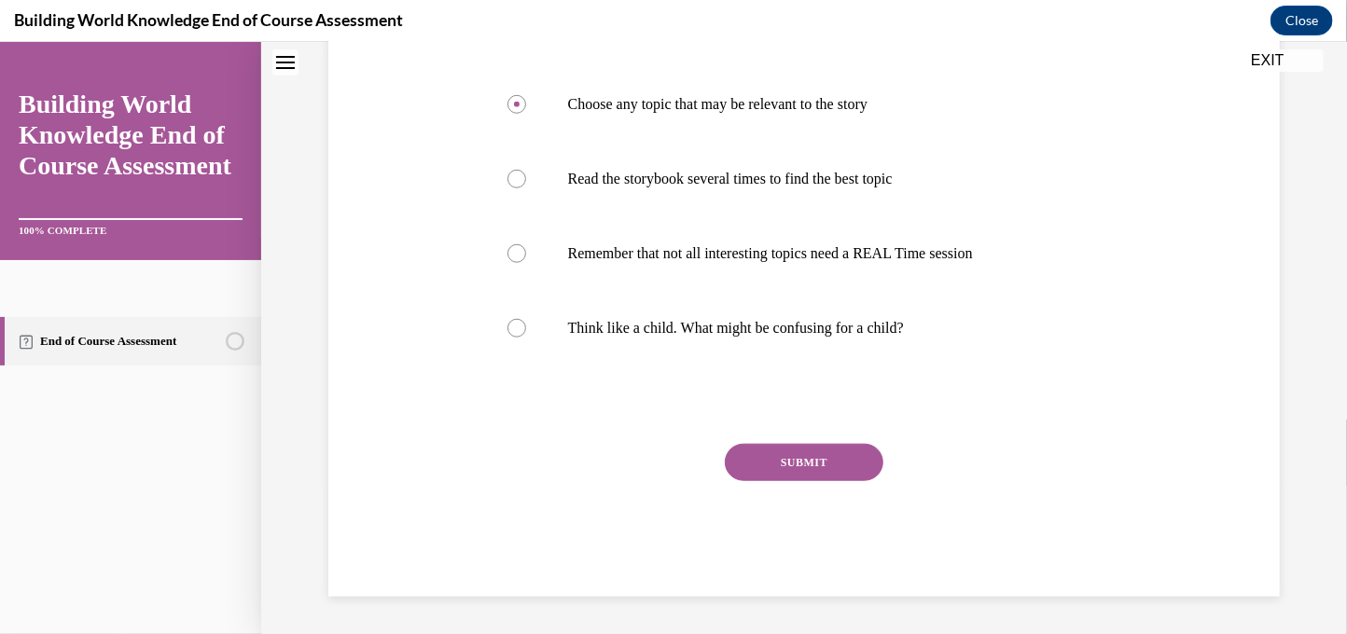
click at [826, 443] on button "SUBMIT" at bounding box center [804, 461] width 159 height 37
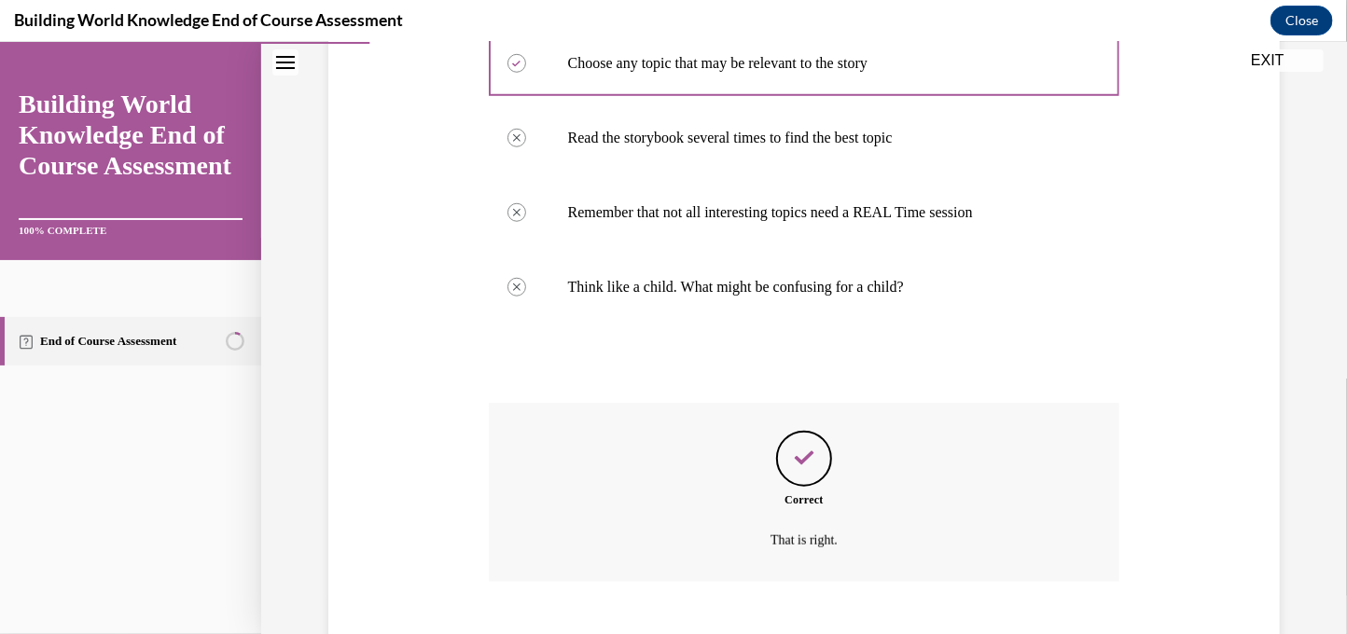
scroll to position [729, 0]
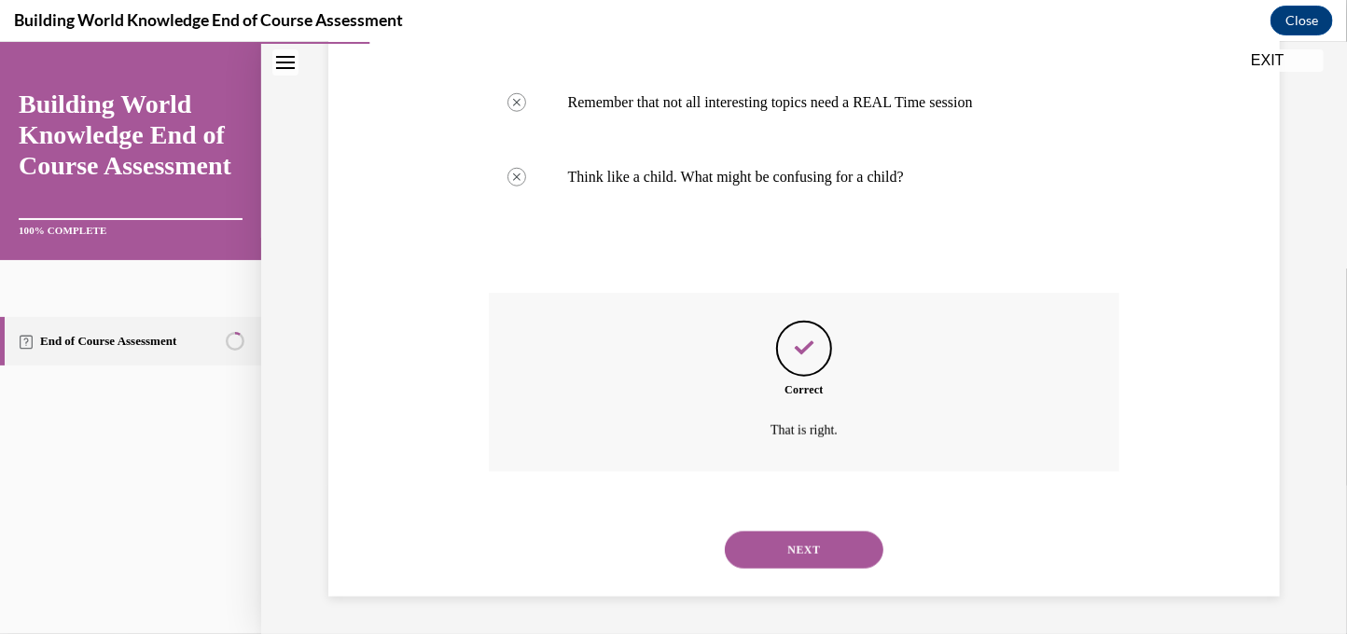
click at [793, 548] on button "NEXT" at bounding box center [804, 549] width 159 height 37
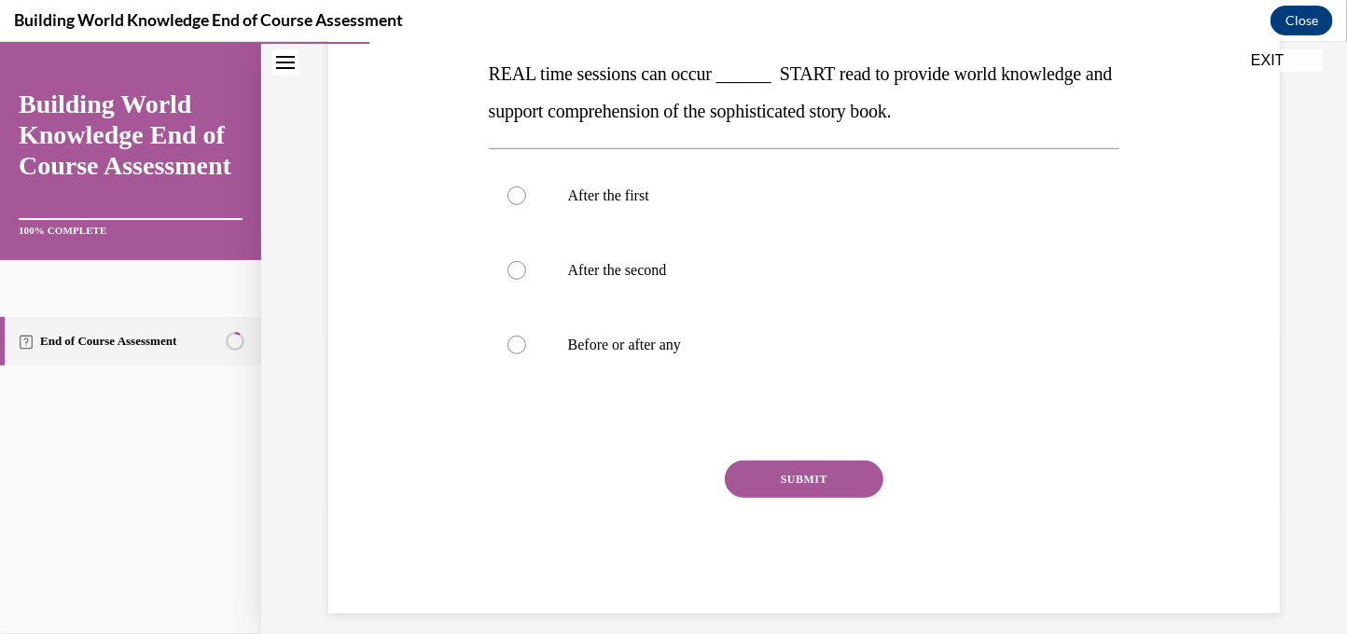
scroll to position [316, 0]
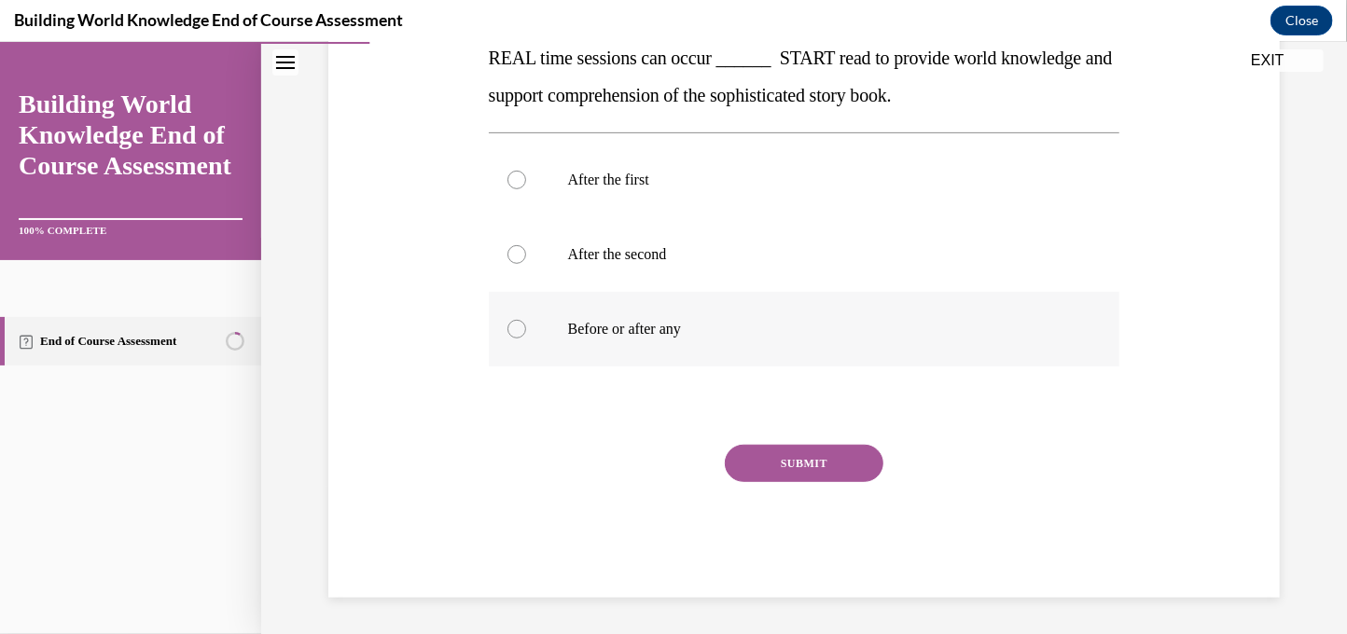
click at [659, 313] on label "Before or after any" at bounding box center [805, 328] width 632 height 75
click at [526, 319] on input "Before or after any" at bounding box center [516, 328] width 19 height 19
radio input "true"
click at [746, 465] on button "SUBMIT" at bounding box center [804, 462] width 159 height 37
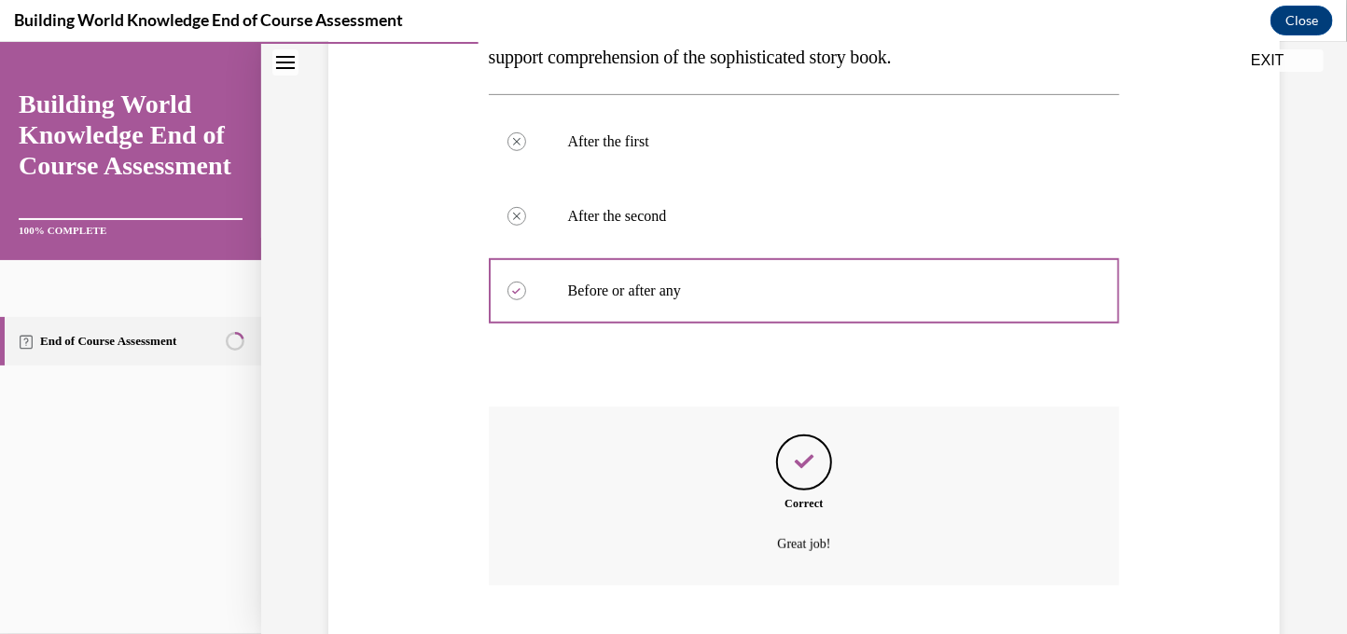
scroll to position [467, 0]
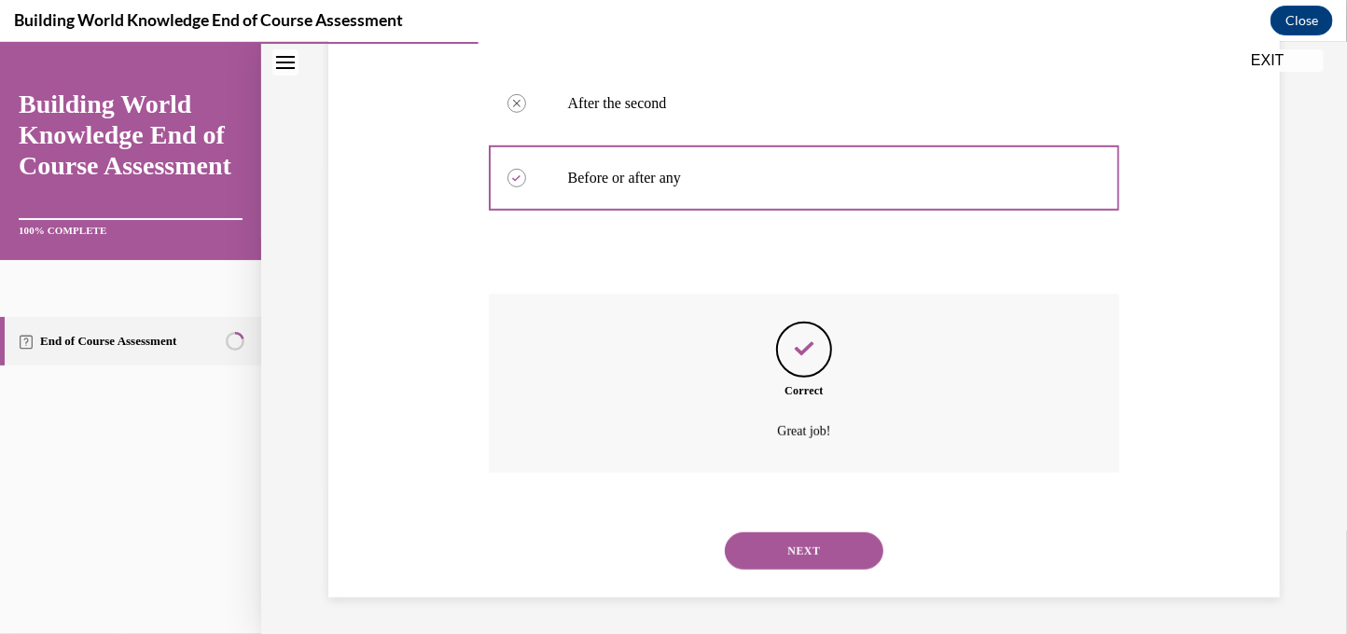
click at [795, 562] on button "NEXT" at bounding box center [804, 550] width 159 height 37
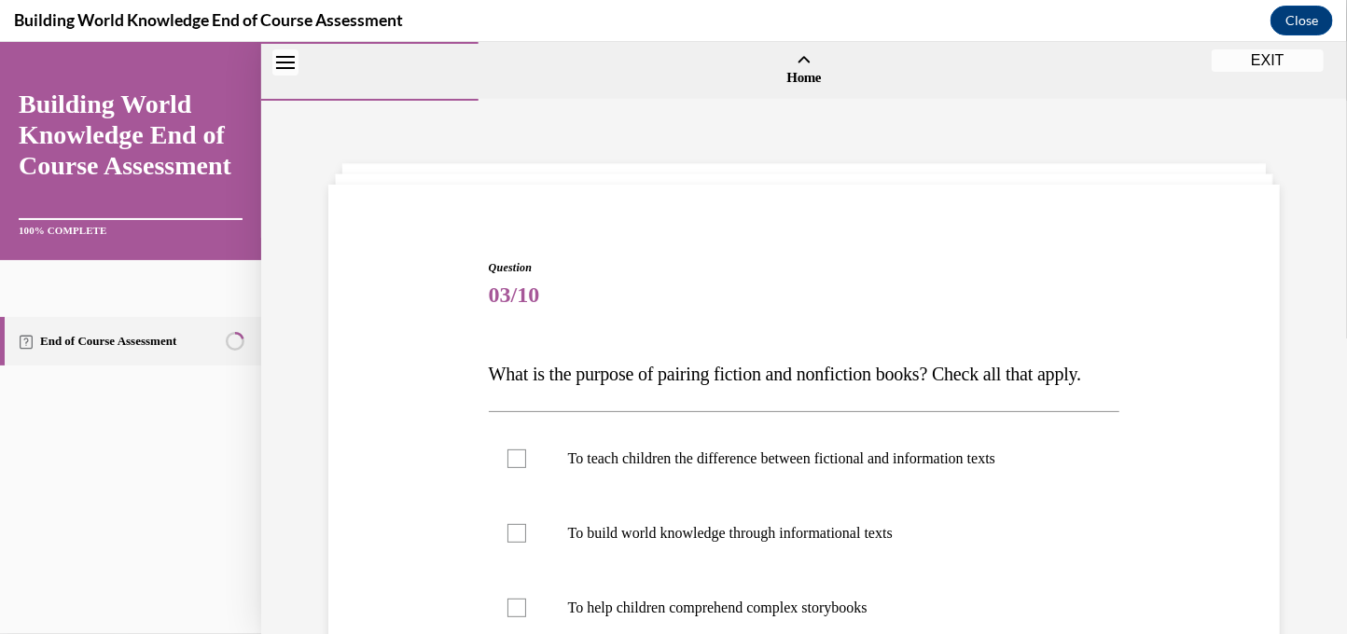
scroll to position [316, 0]
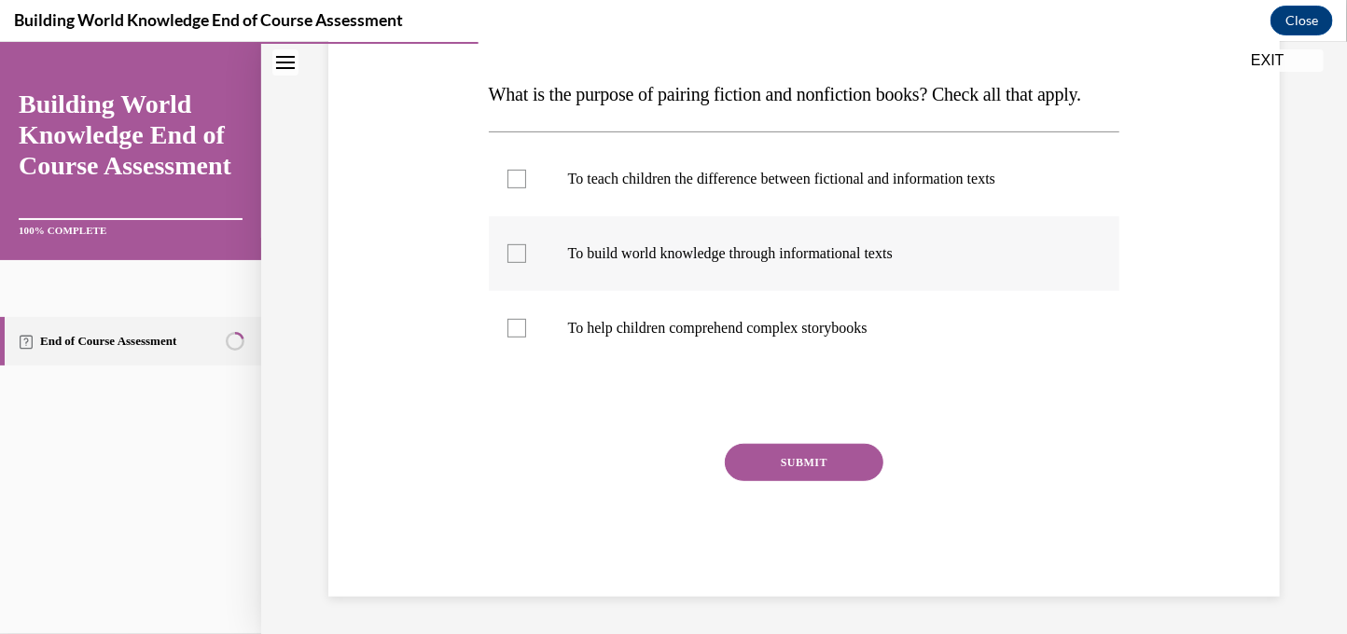
click at [687, 237] on label "To build world knowledge through informational texts" at bounding box center [805, 252] width 632 height 75
click at [526, 243] on input "To build world knowledge through informational texts" at bounding box center [516, 252] width 19 height 19
checkbox input "true"
click at [704, 304] on label "To help children comprehend complex storybooks" at bounding box center [805, 327] width 632 height 75
click at [526, 318] on input "To help children comprehend complex storybooks" at bounding box center [516, 327] width 19 height 19
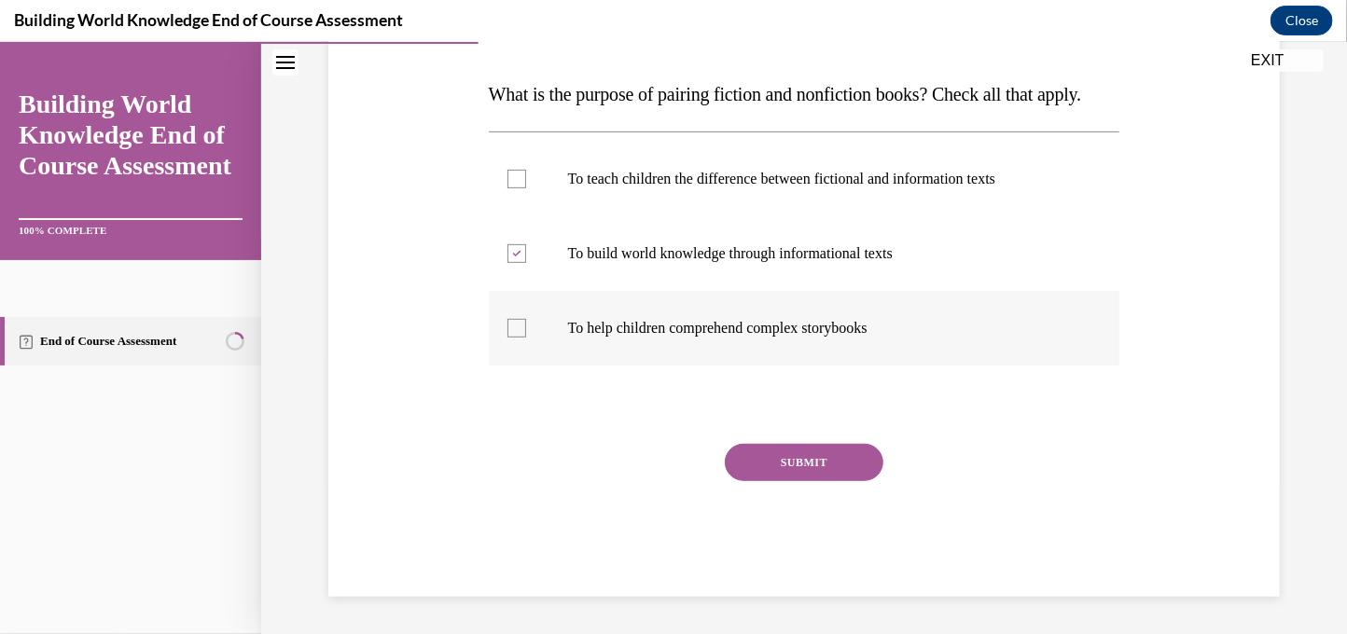
checkbox input "true"
click at [788, 465] on button "SUBMIT" at bounding box center [804, 461] width 159 height 37
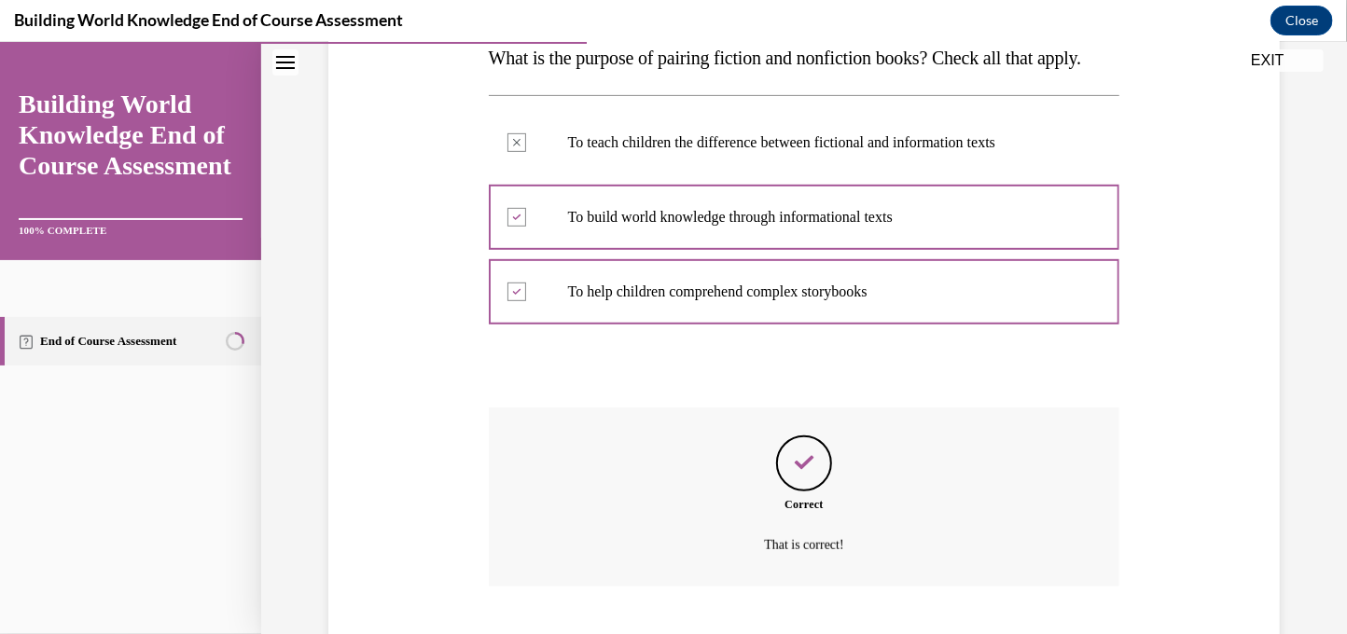
scroll to position [467, 0]
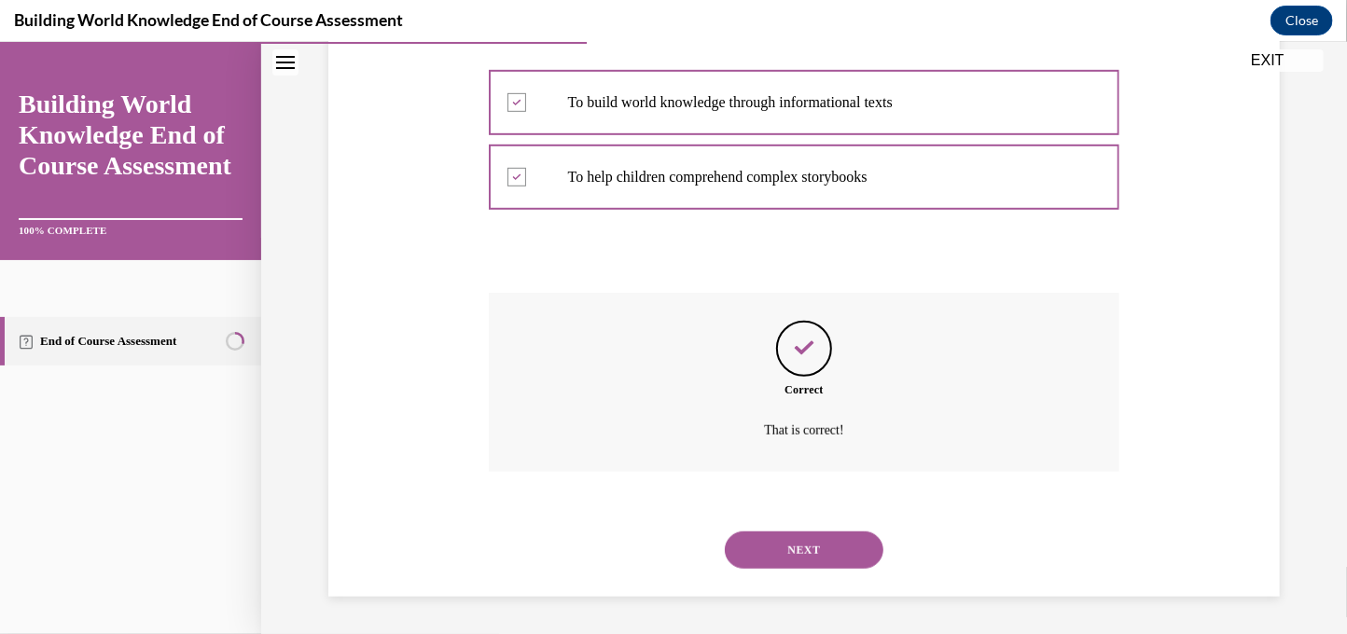
click at [804, 562] on button "NEXT" at bounding box center [804, 549] width 159 height 37
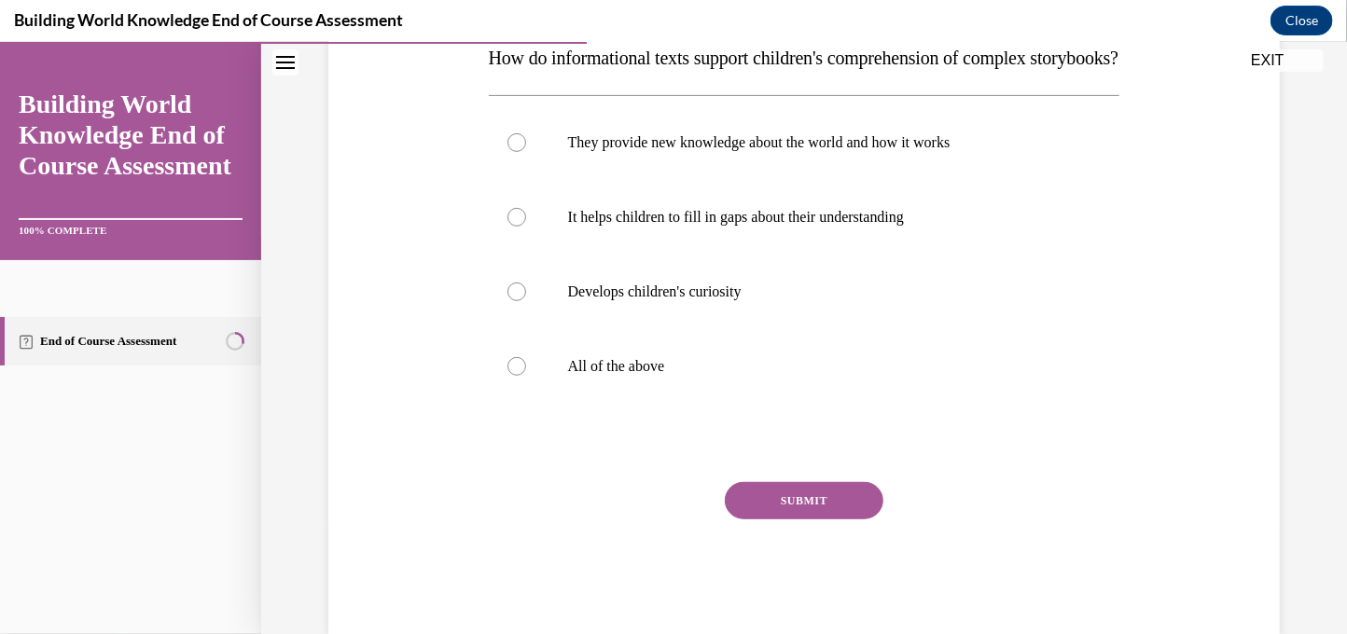
scroll to position [392, 0]
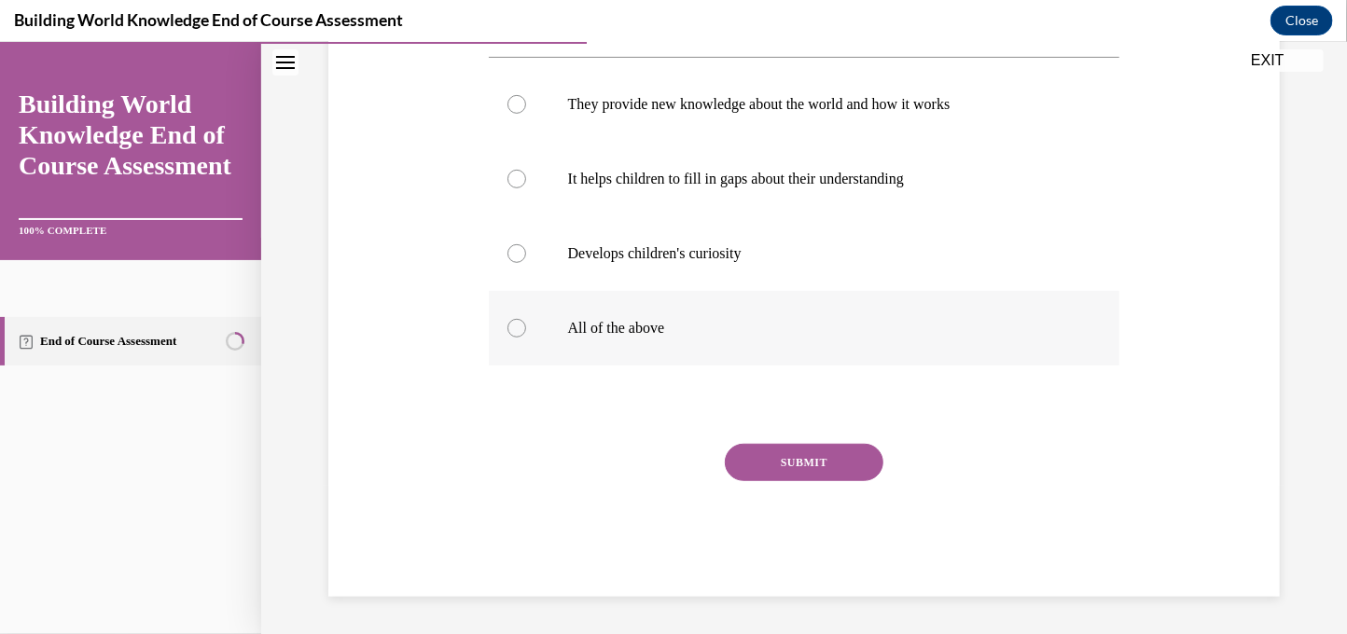
click at [721, 328] on p "All of the above" at bounding box center [821, 327] width 506 height 19
click at [526, 328] on input "All of the above" at bounding box center [516, 327] width 19 height 19
radio input "true"
click at [793, 443] on button "SUBMIT" at bounding box center [804, 461] width 159 height 37
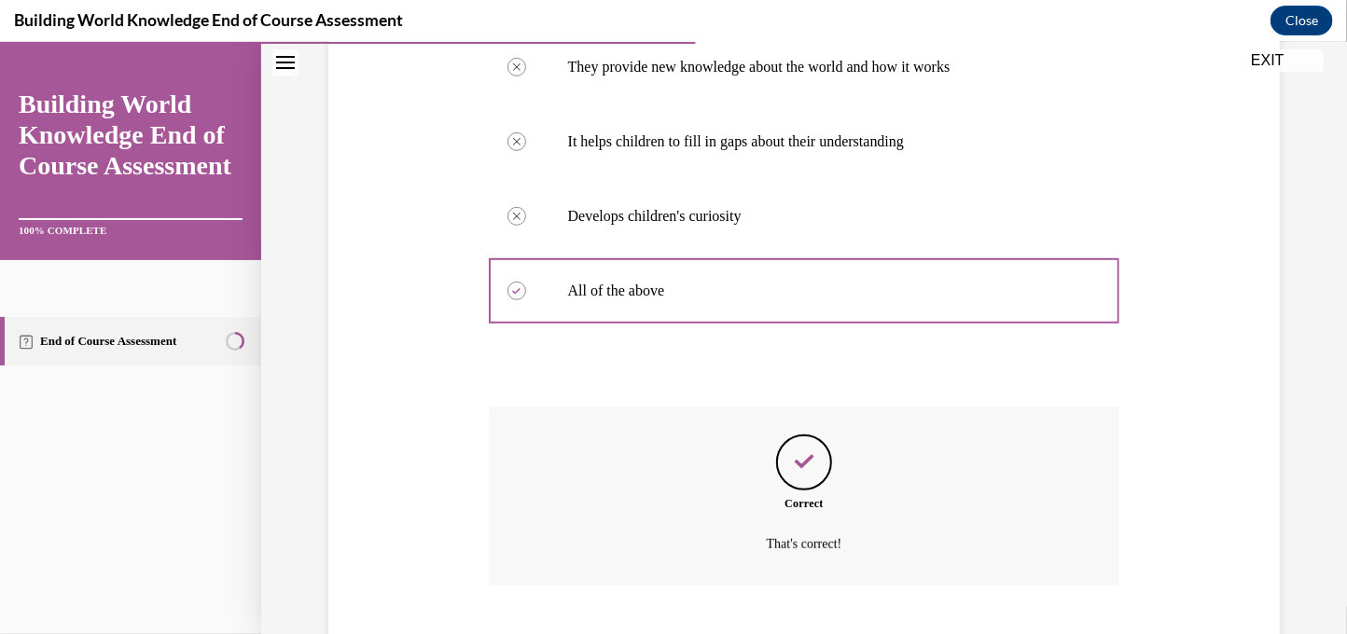
scroll to position [543, 0]
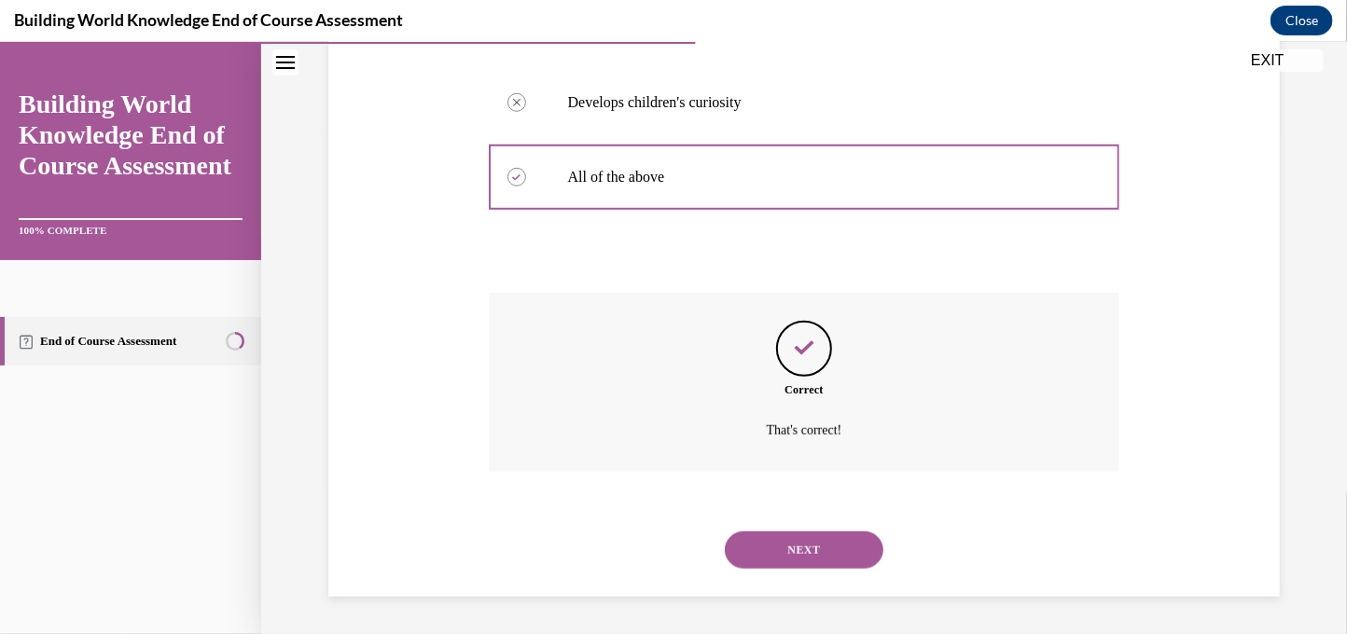
click at [803, 534] on button "NEXT" at bounding box center [804, 549] width 159 height 37
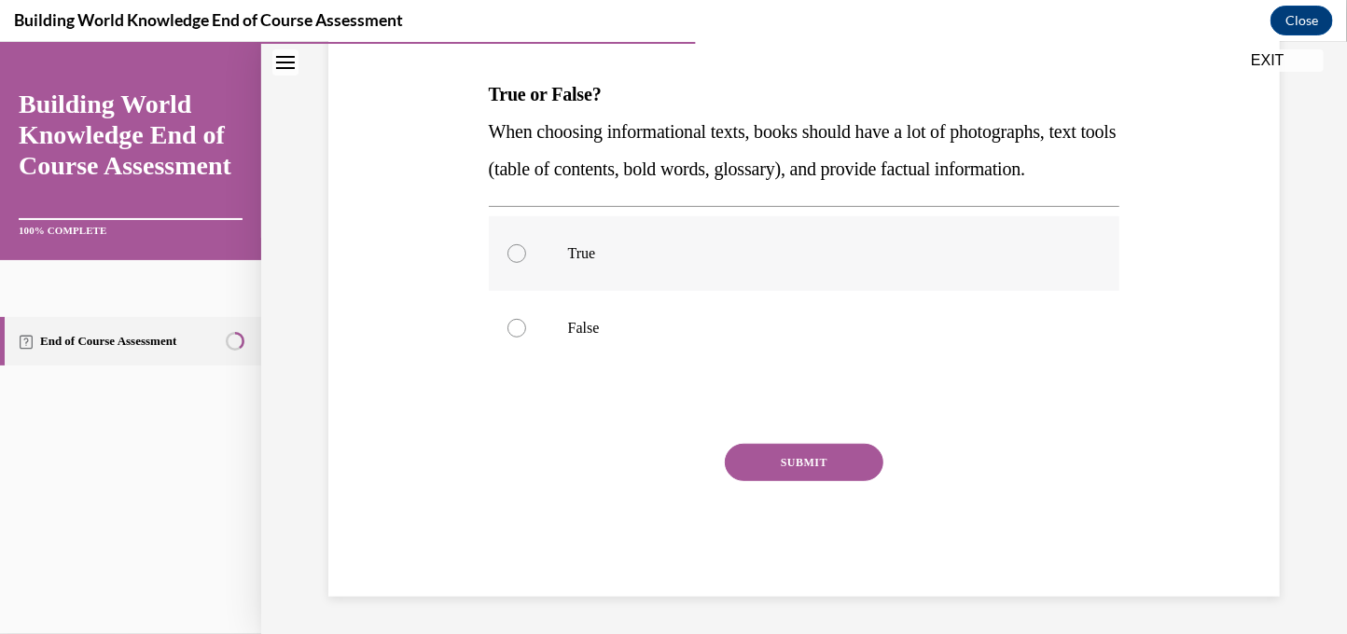
scroll to position [316, 0]
click at [583, 272] on label "True" at bounding box center [805, 252] width 632 height 75
click at [526, 262] on input "True" at bounding box center [516, 252] width 19 height 19
radio input "true"
click at [781, 452] on button "SUBMIT" at bounding box center [804, 461] width 159 height 37
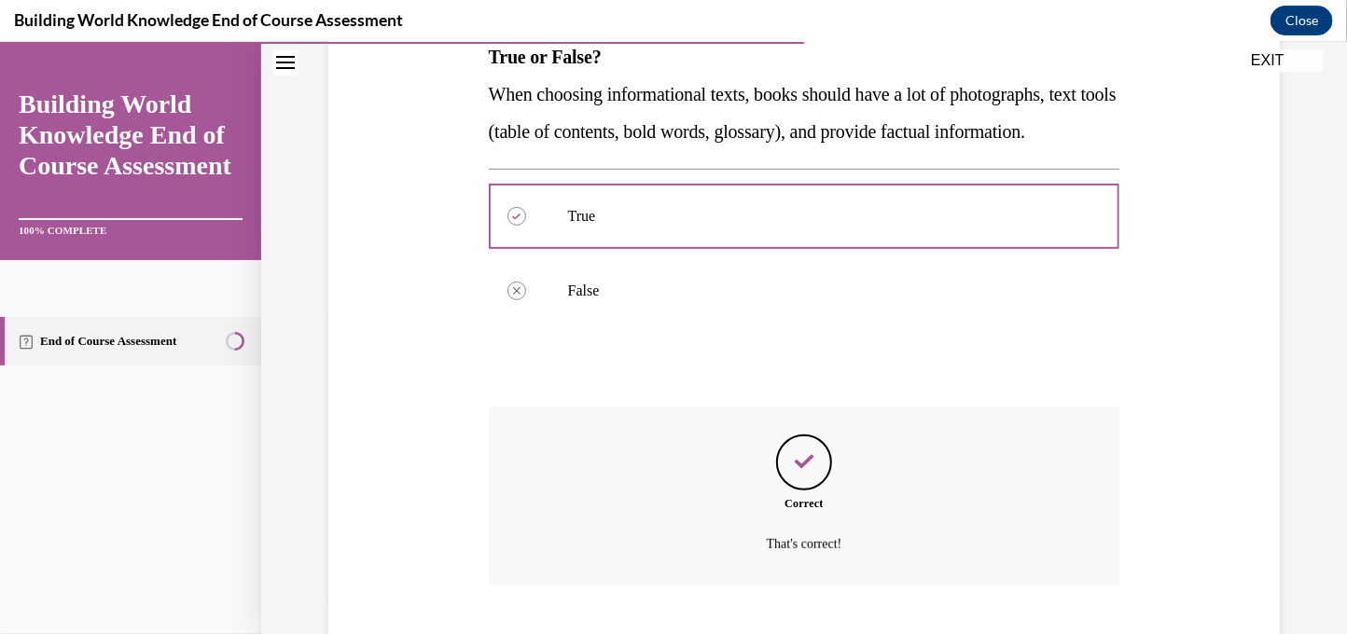
scroll to position [467, 0]
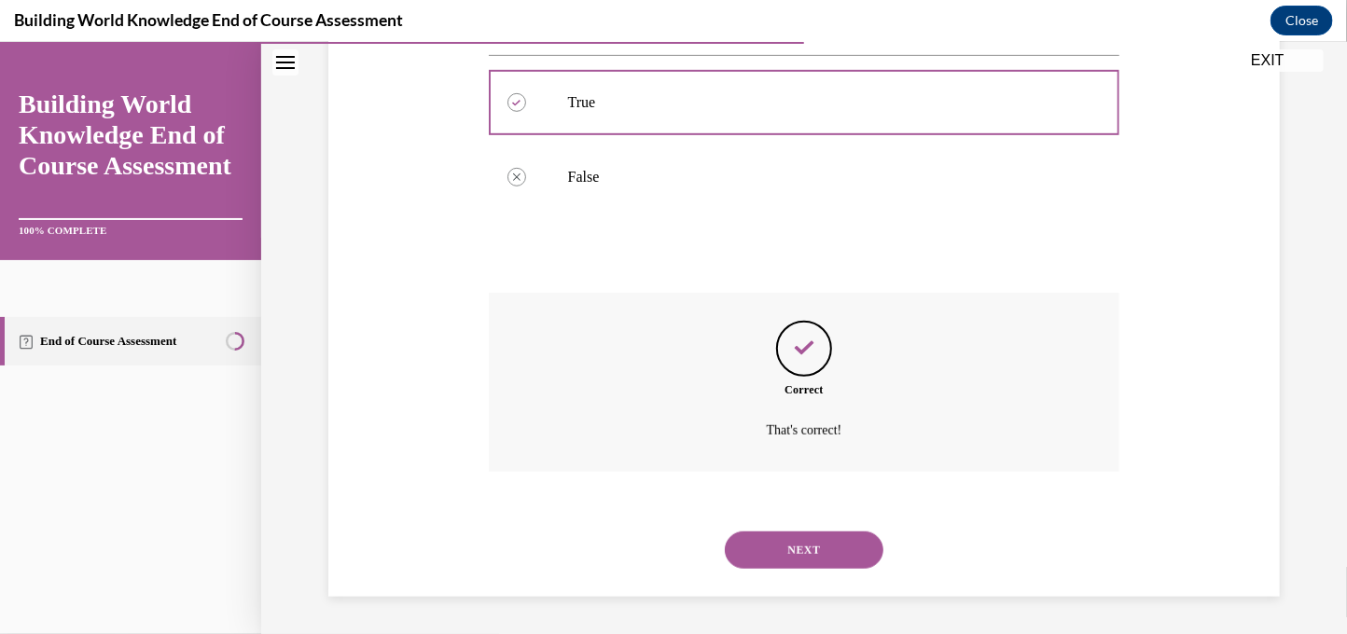
click at [797, 531] on button "NEXT" at bounding box center [804, 549] width 159 height 37
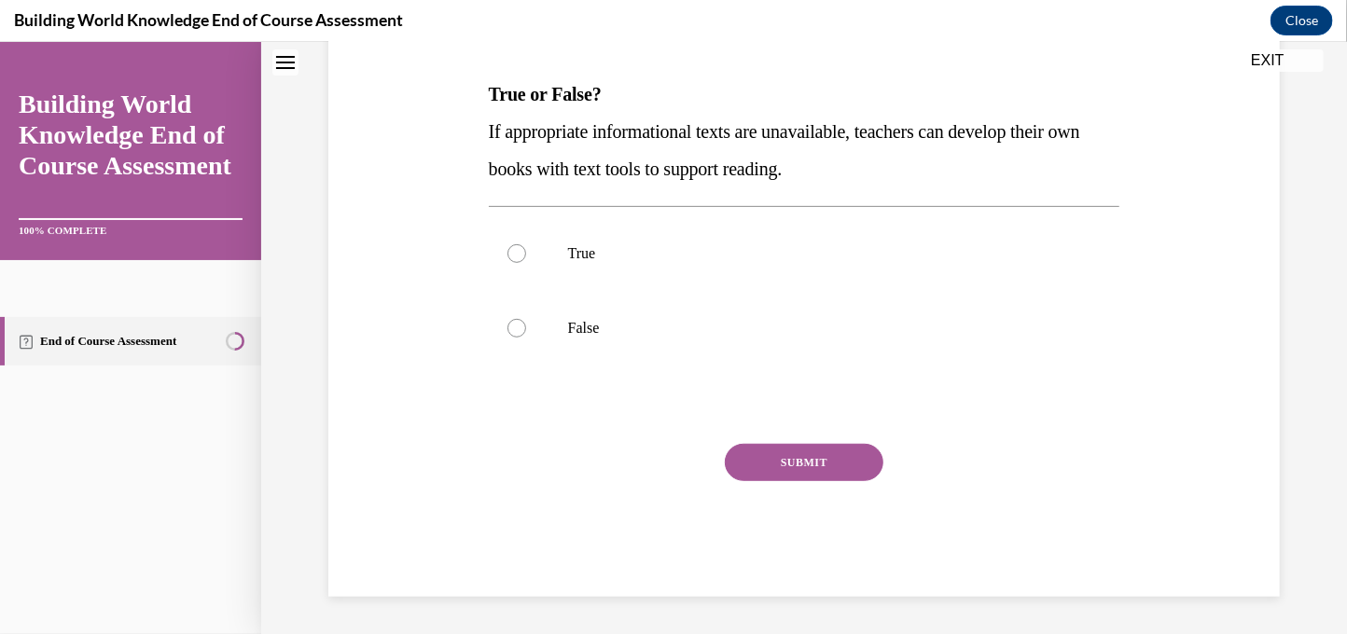
scroll to position [0, 0]
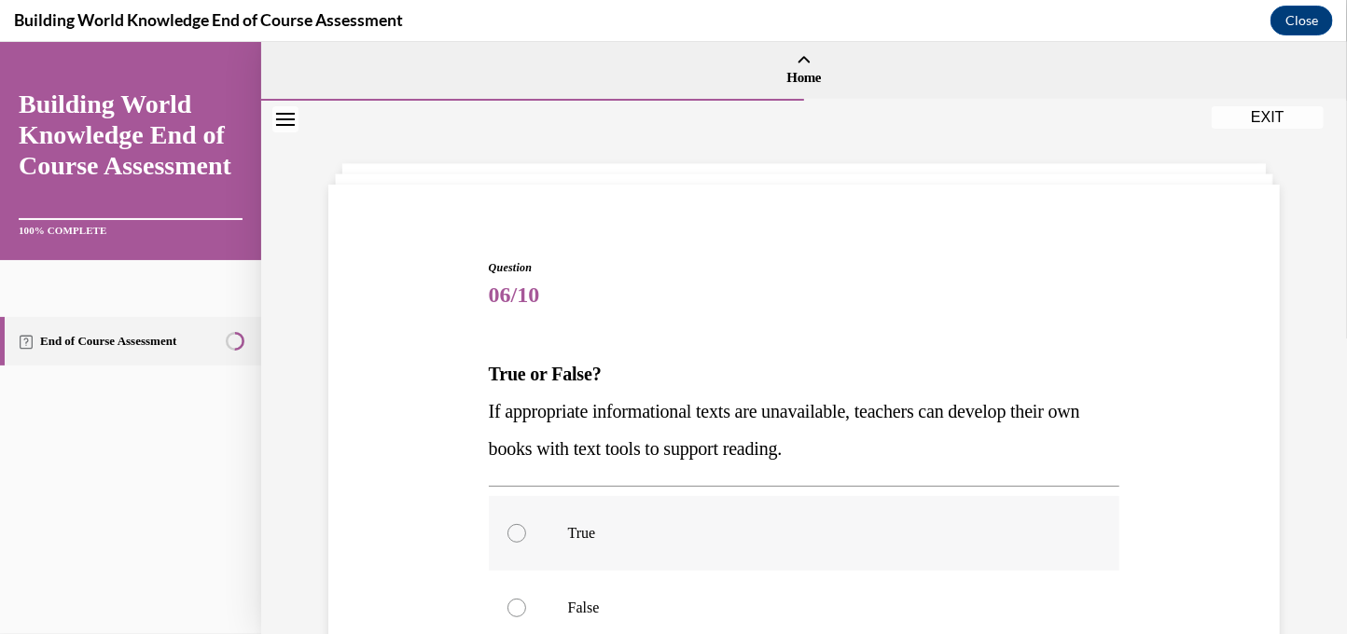
click at [641, 495] on label "True" at bounding box center [805, 532] width 632 height 75
click at [526, 523] on input "True" at bounding box center [516, 532] width 19 height 19
radio input "true"
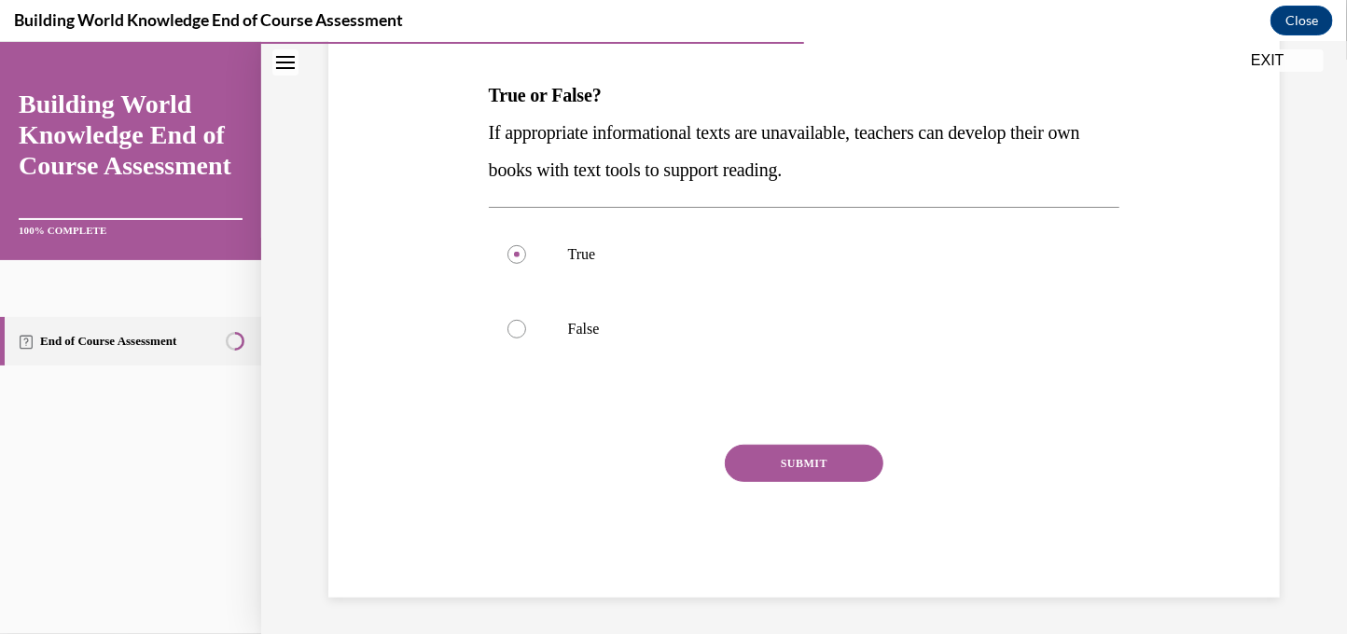
click at [769, 453] on button "SUBMIT" at bounding box center [804, 462] width 159 height 37
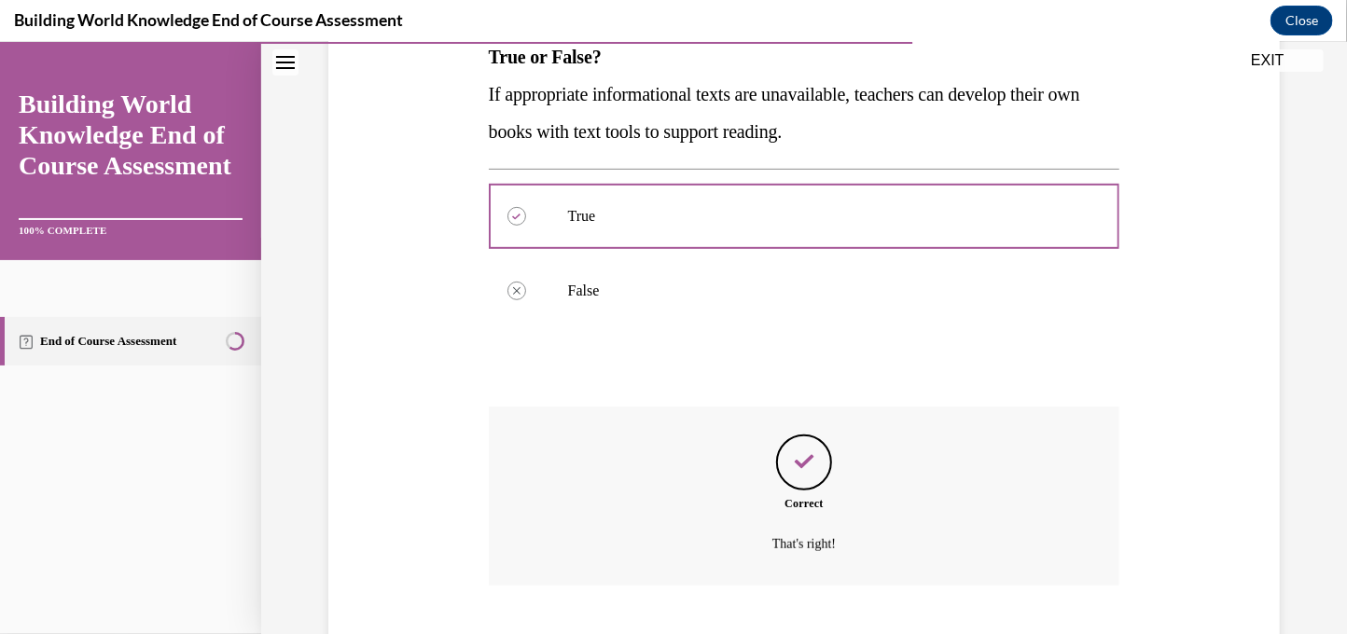
scroll to position [430, 0]
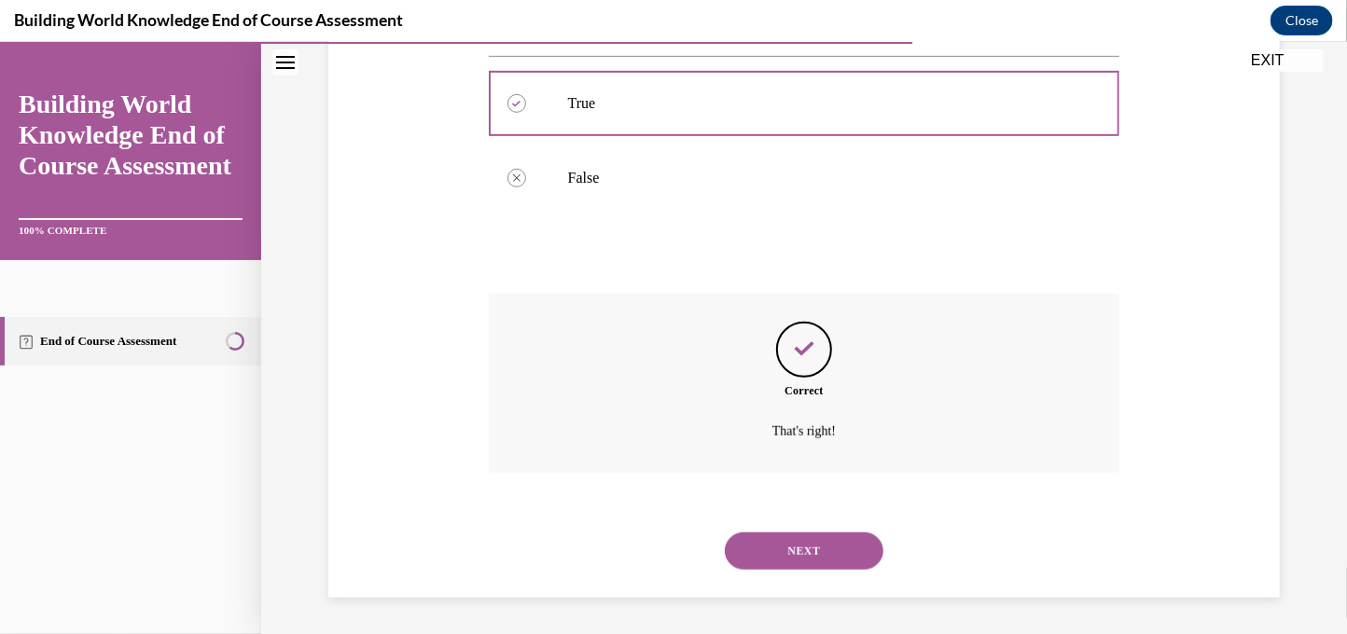
click at [784, 540] on button "NEXT" at bounding box center [804, 550] width 159 height 37
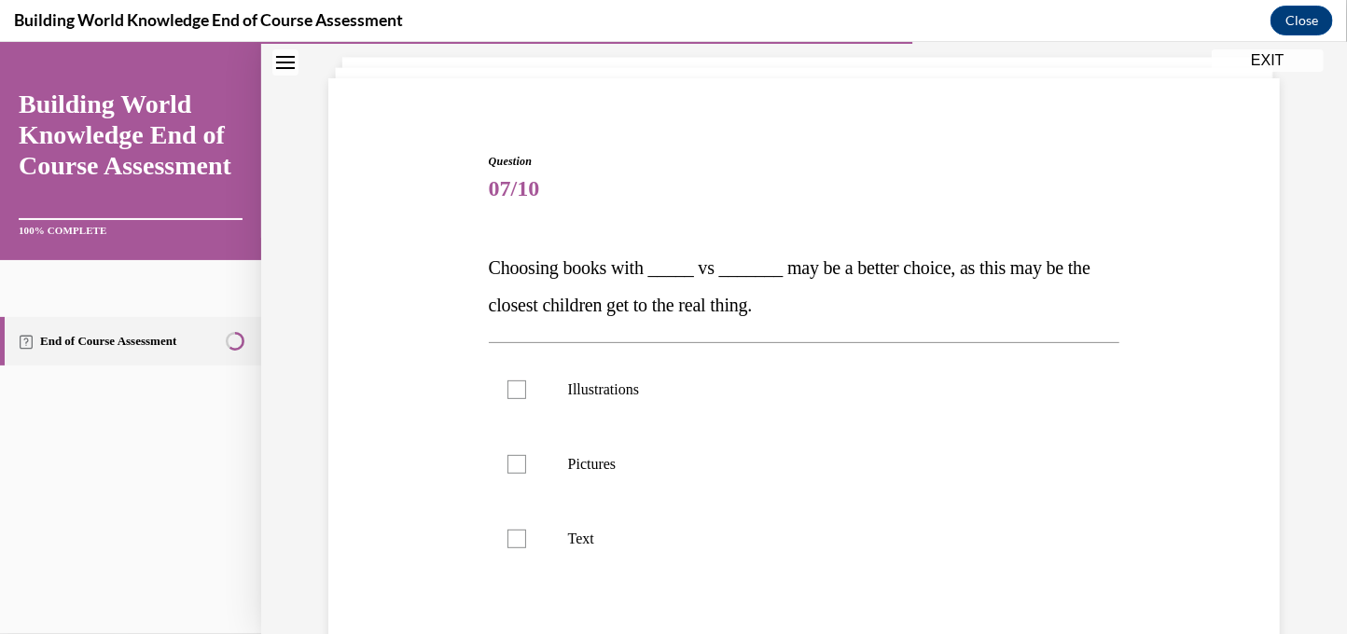
scroll to position [316, 0]
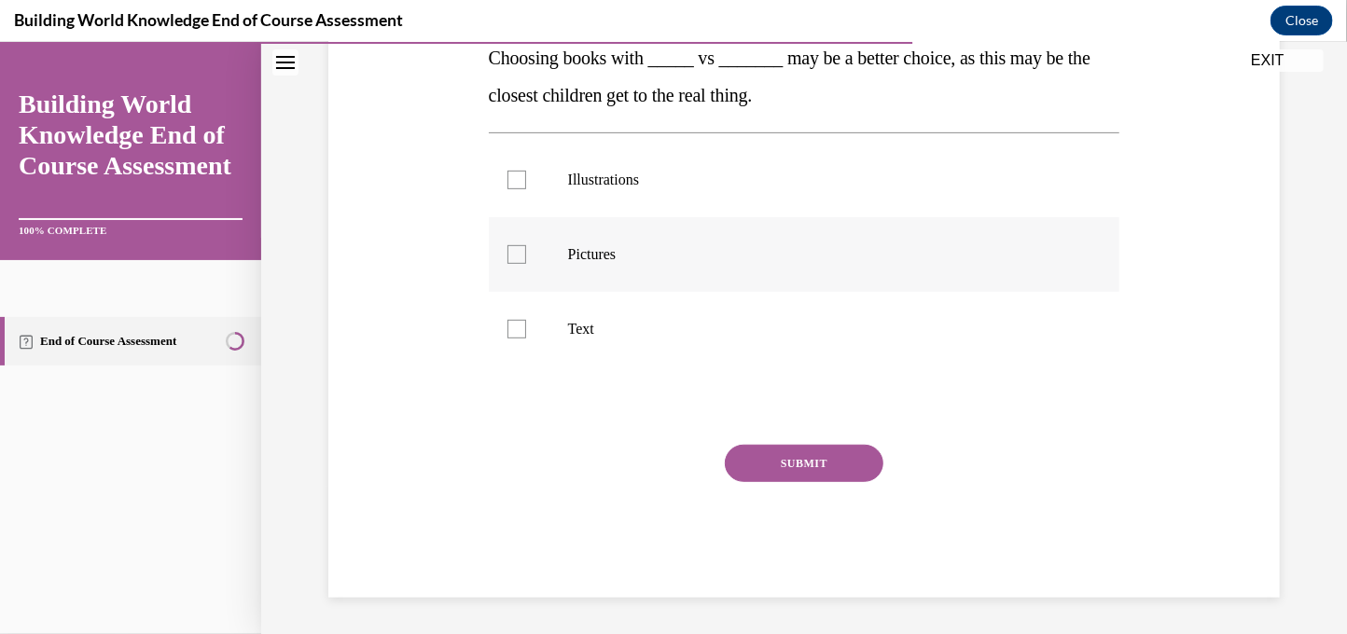
click at [698, 266] on label "Pictures" at bounding box center [805, 253] width 632 height 75
click at [526, 263] on input "Pictures" at bounding box center [516, 253] width 19 height 19
checkbox input "true"
click at [692, 174] on p "Illustrations" at bounding box center [821, 179] width 506 height 19
click at [526, 174] on input "Illustrations" at bounding box center [516, 179] width 19 height 19
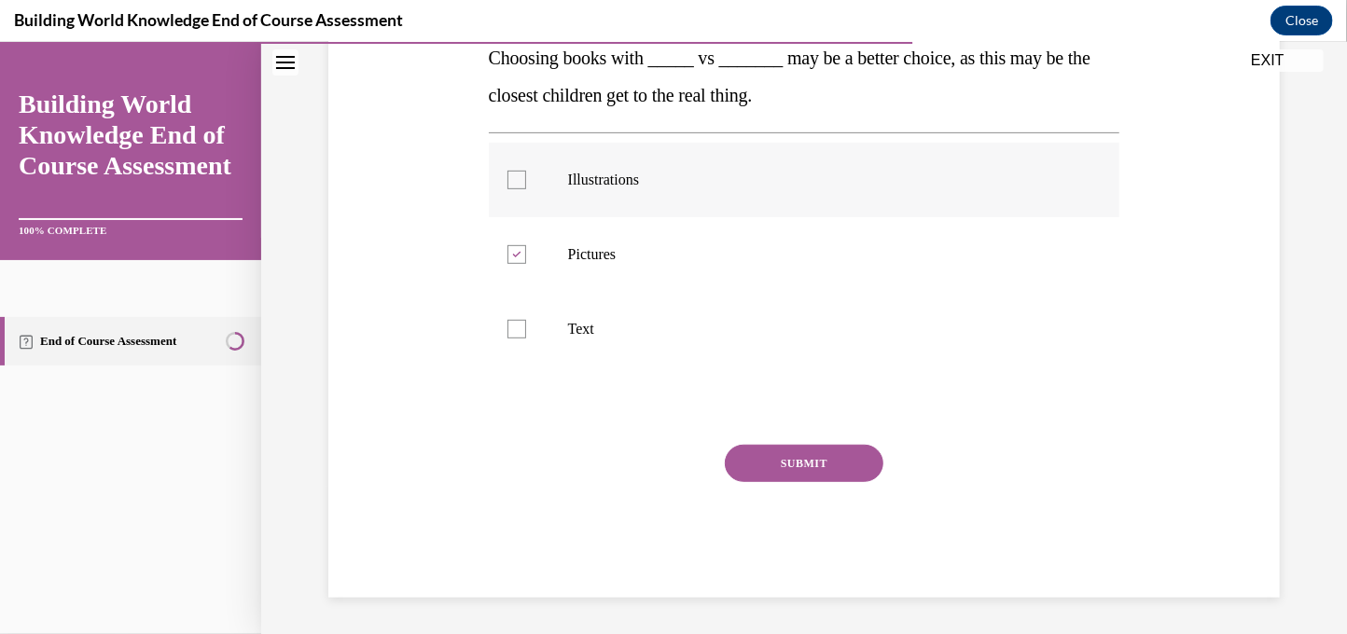
checkbox input "true"
click at [754, 465] on button "SUBMIT" at bounding box center [804, 462] width 159 height 37
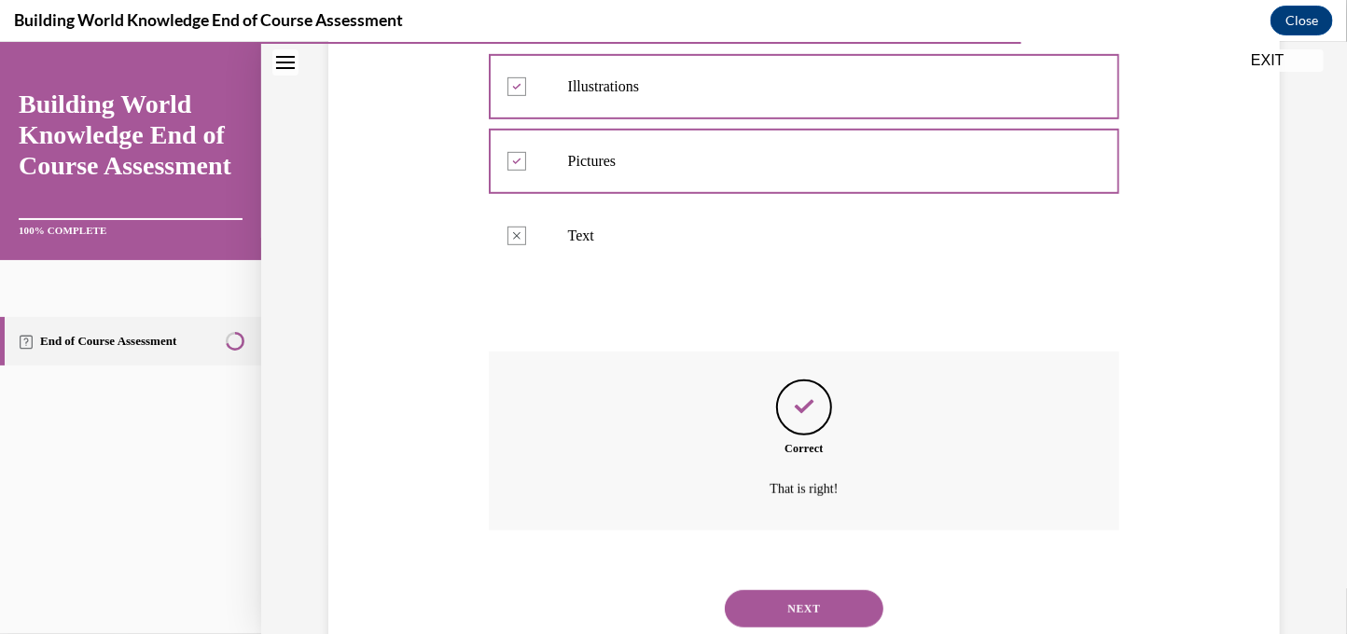
scroll to position [467, 0]
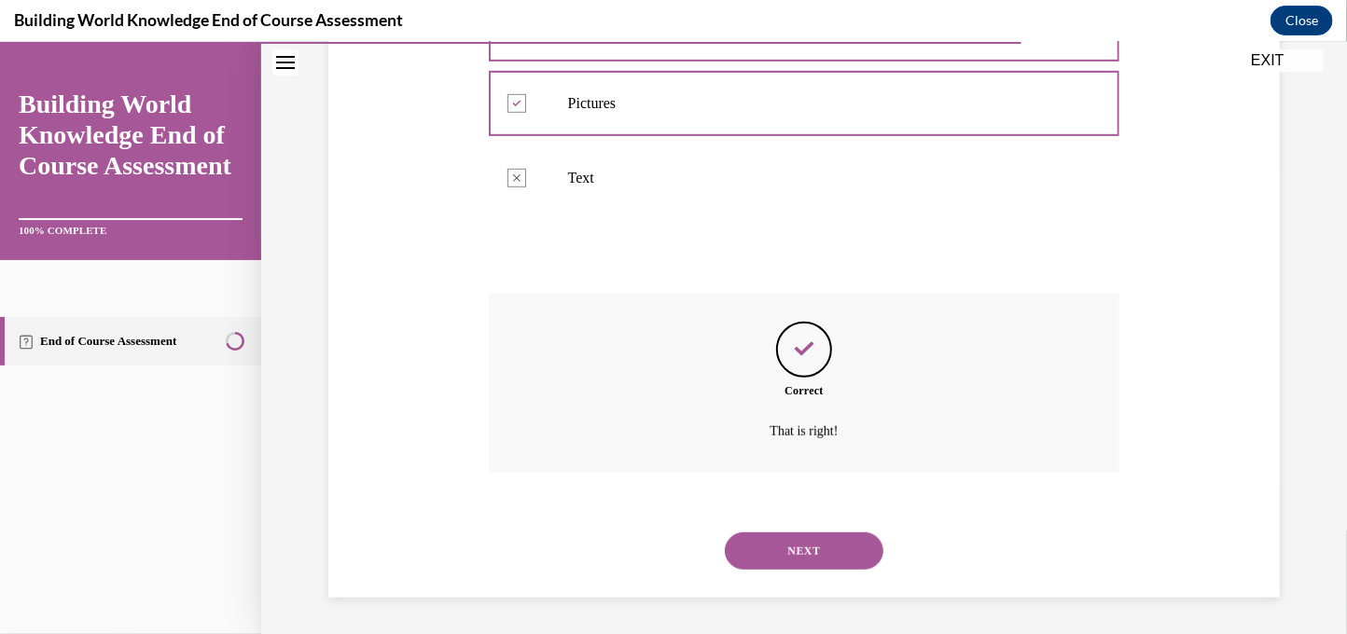
click at [797, 535] on button "NEXT" at bounding box center [804, 550] width 159 height 37
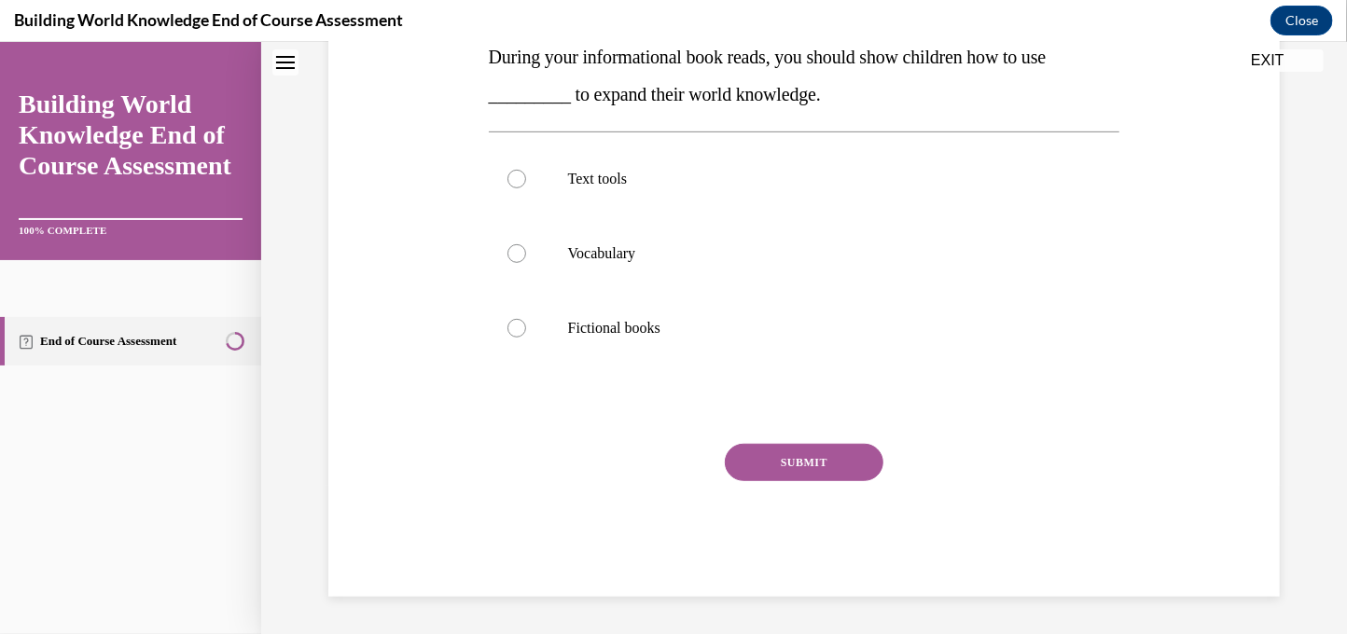
scroll to position [0, 0]
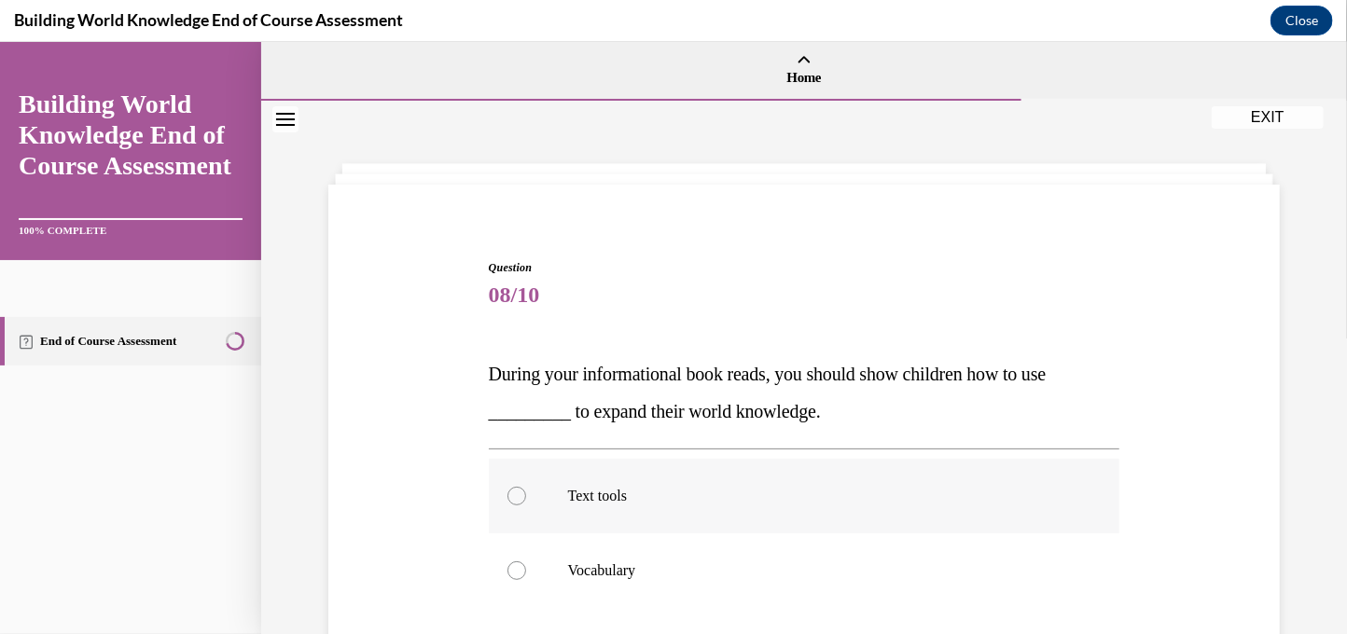
click at [648, 466] on label "Text tools" at bounding box center [805, 495] width 632 height 75
click at [526, 486] on input "Text tools" at bounding box center [516, 495] width 19 height 19
radio input "true"
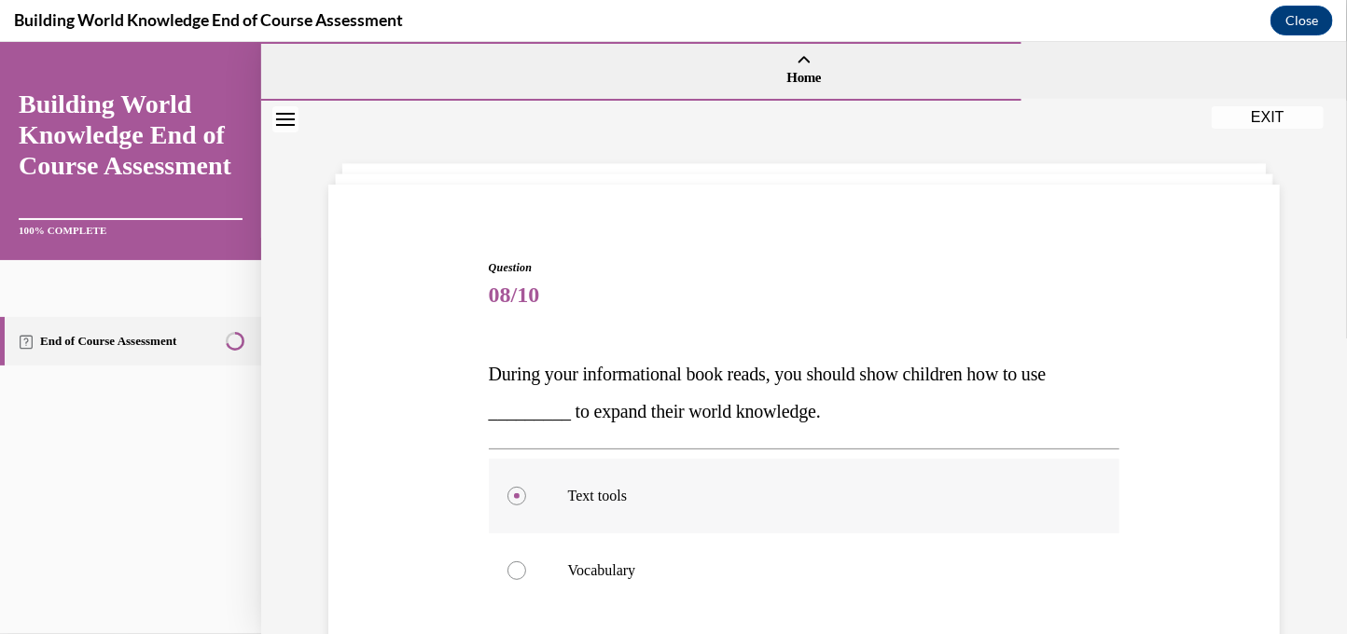
scroll to position [316, 0]
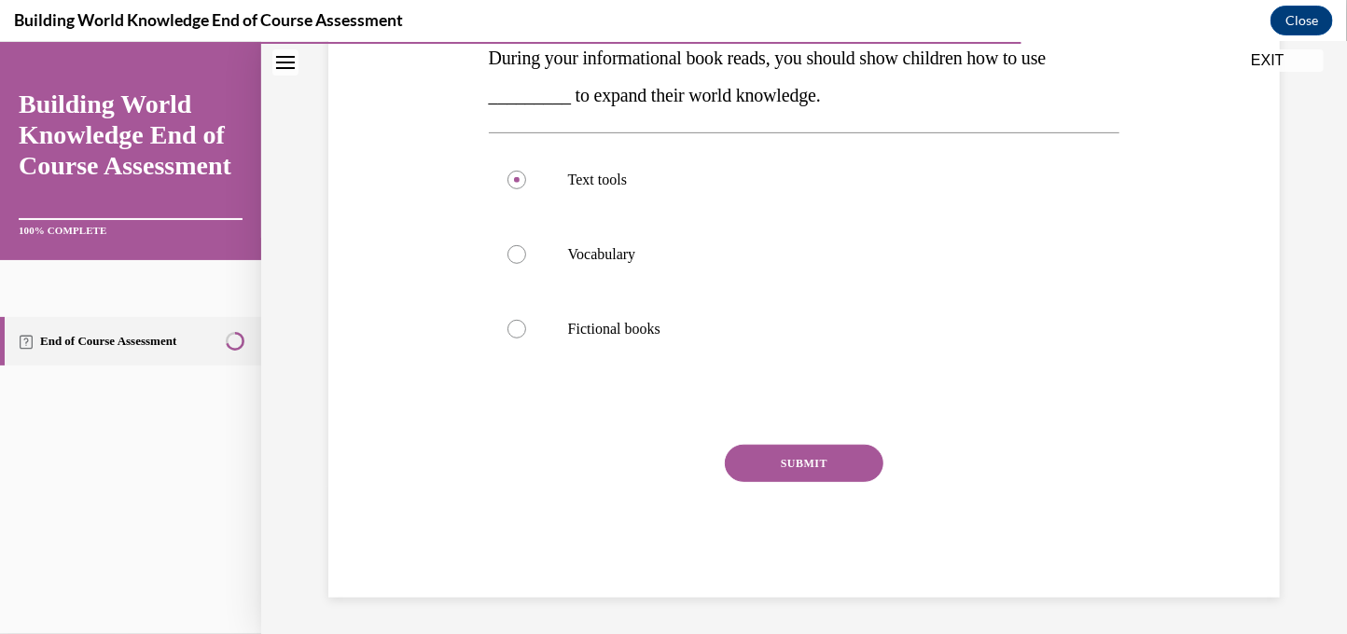
click at [764, 455] on button "SUBMIT" at bounding box center [804, 462] width 159 height 37
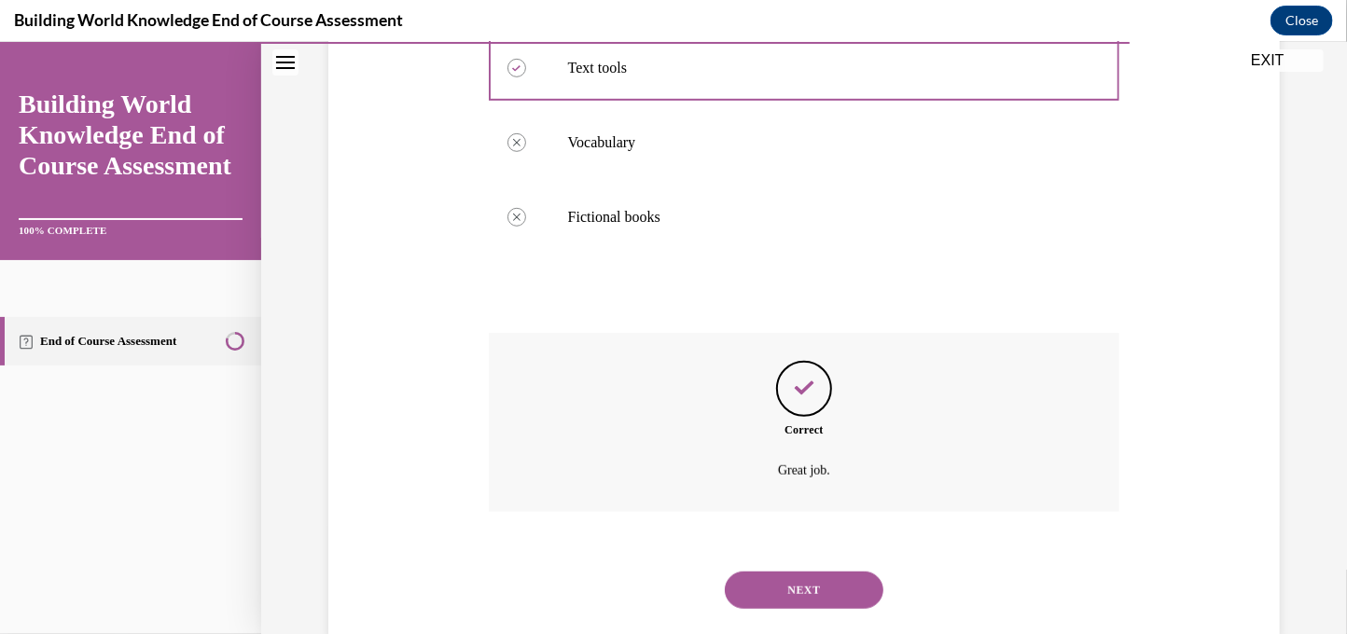
scroll to position [467, 0]
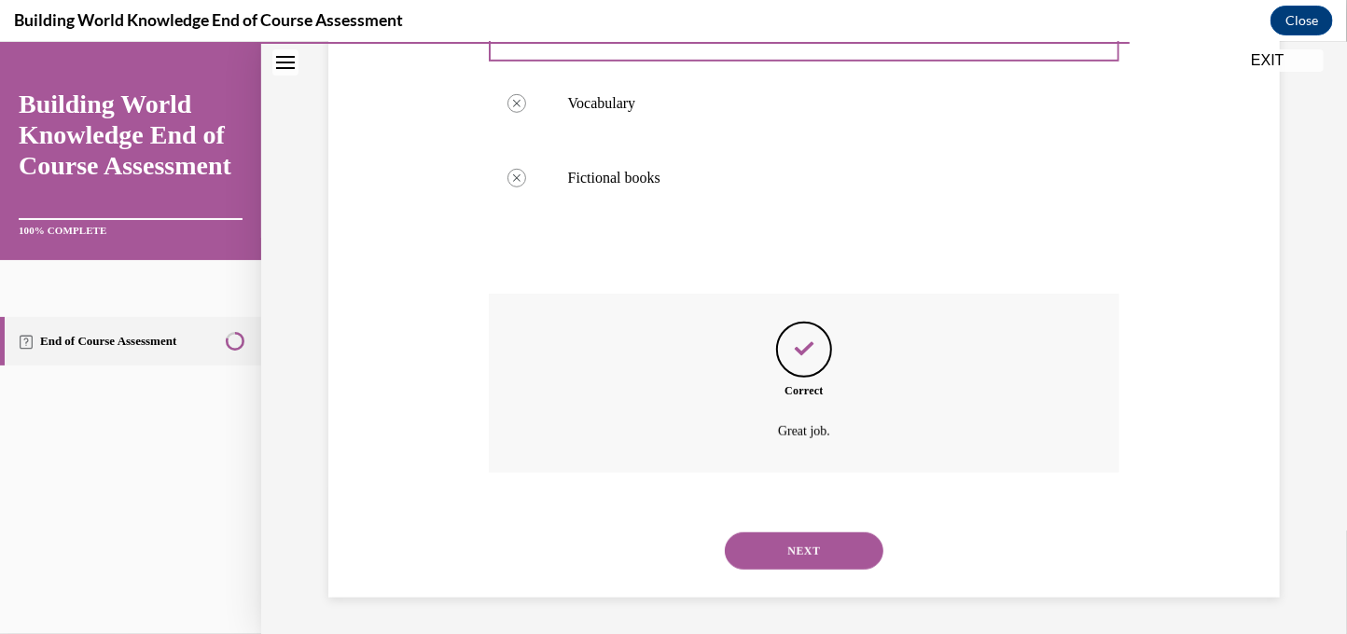
click at [776, 546] on button "NEXT" at bounding box center [804, 550] width 159 height 37
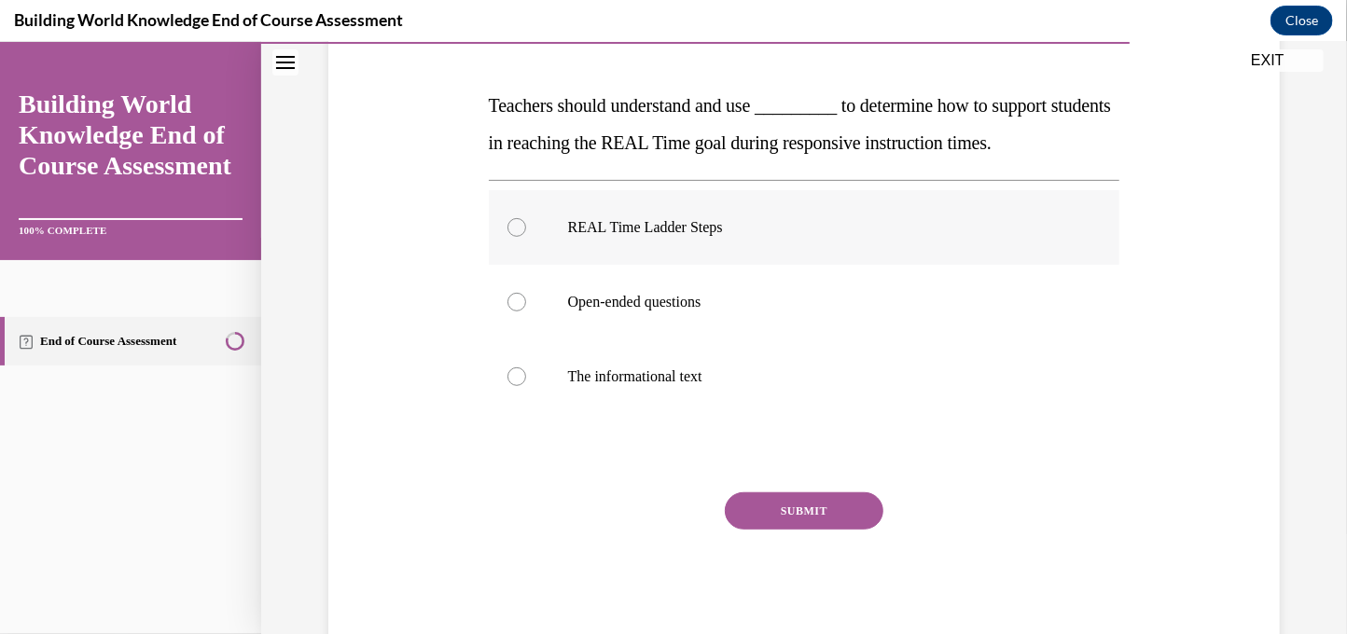
scroll to position [316, 0]
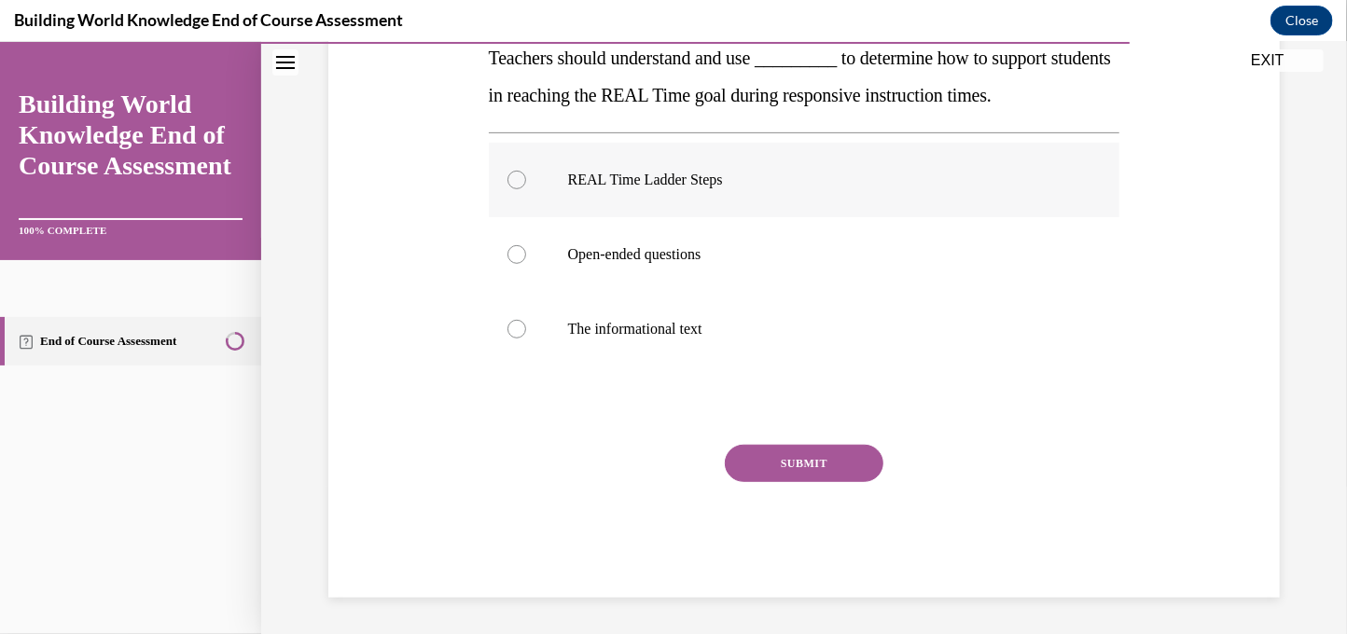
click at [676, 183] on p "REAL Time Ladder Steps" at bounding box center [821, 179] width 506 height 19
click at [526, 183] on input "REAL Time Ladder Steps" at bounding box center [516, 179] width 19 height 19
radio input "true"
click at [795, 447] on button "SUBMIT" at bounding box center [804, 462] width 159 height 37
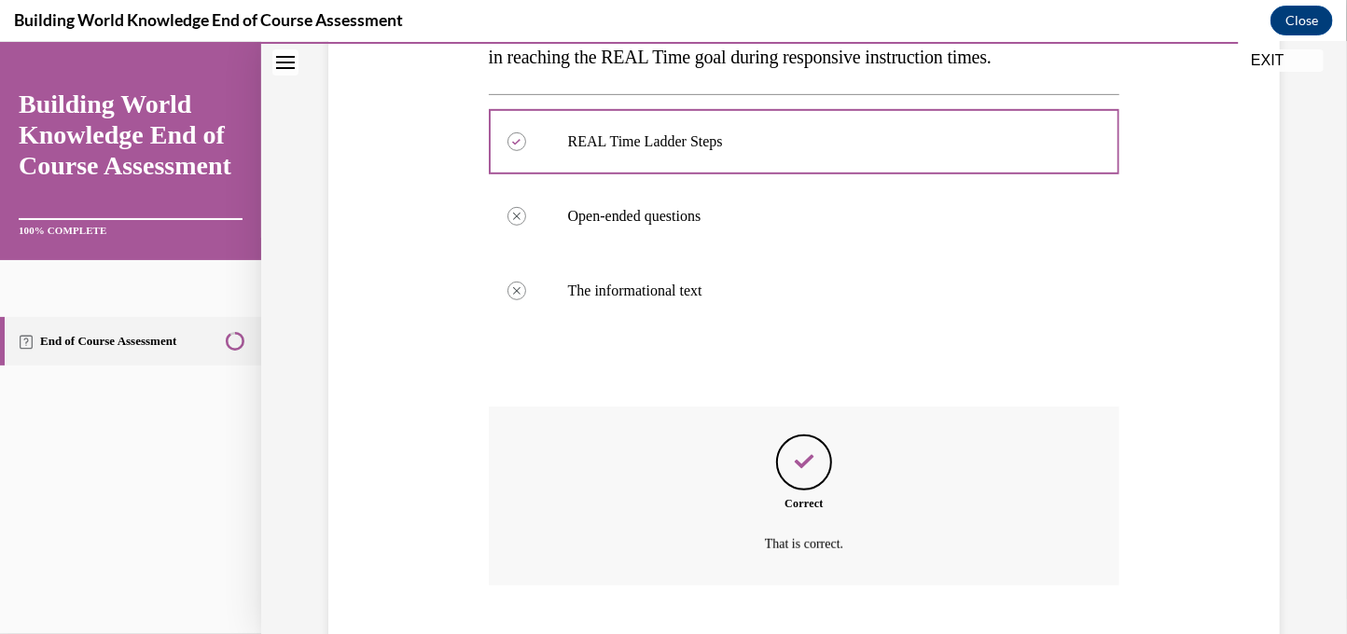
scroll to position [467, 0]
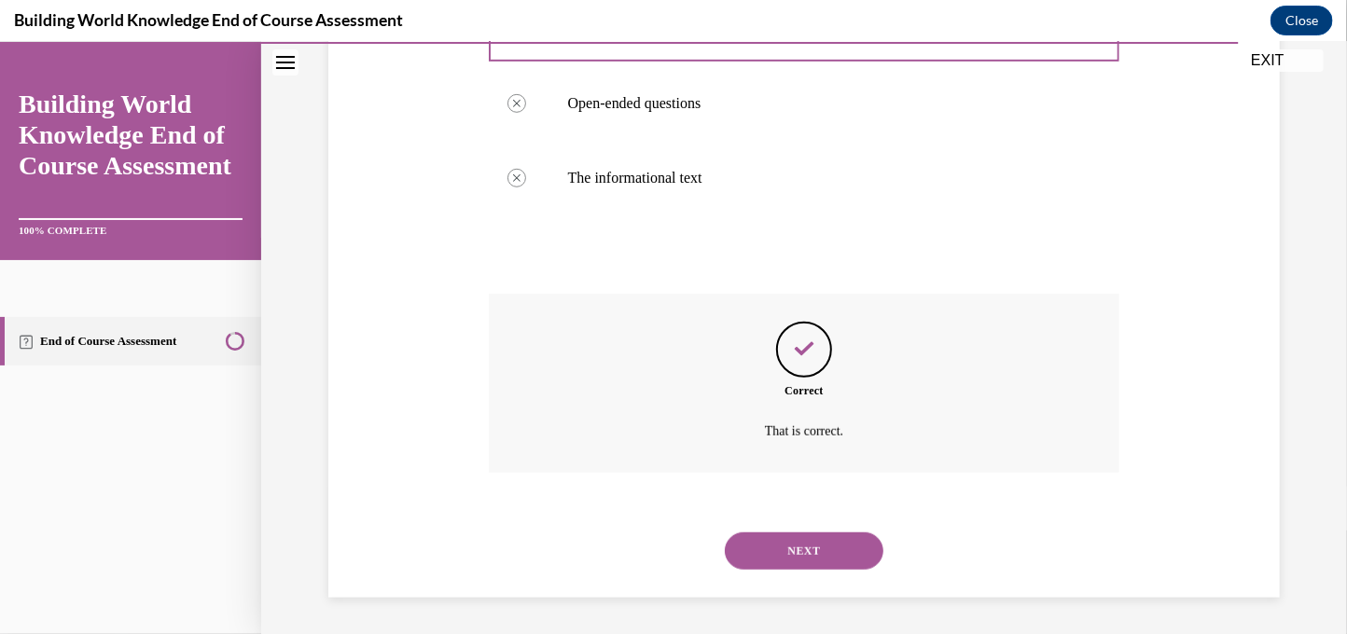
click at [789, 542] on button "NEXT" at bounding box center [804, 550] width 159 height 37
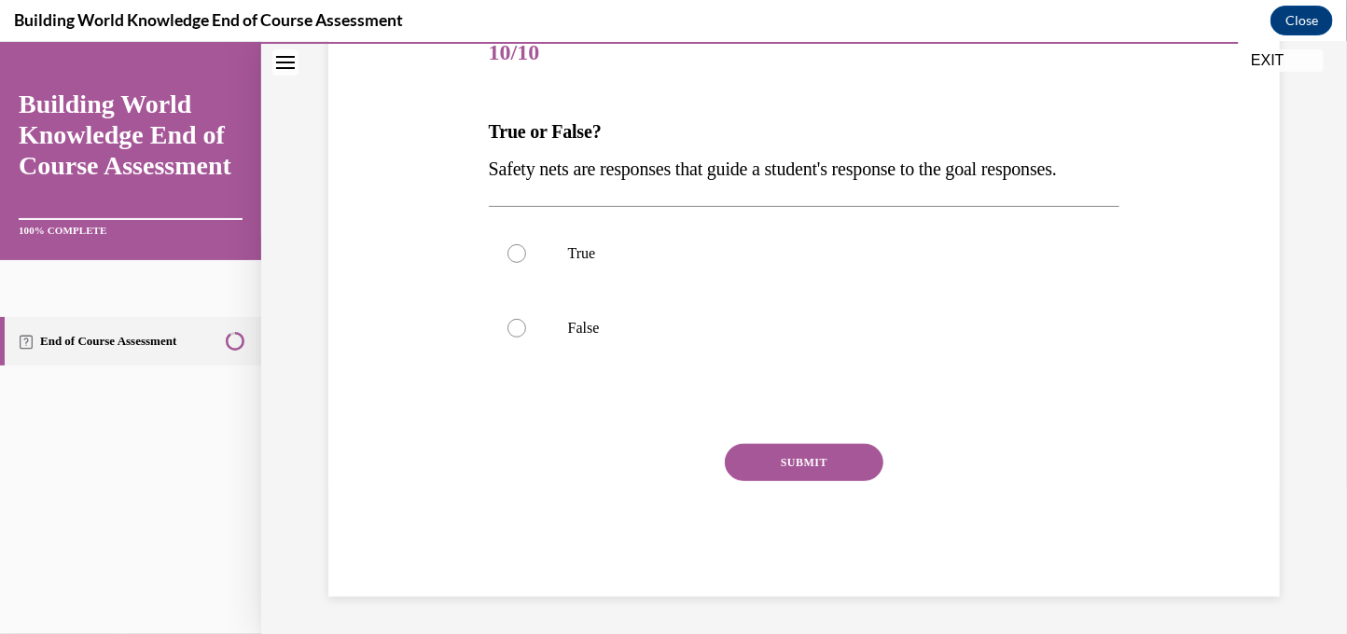
scroll to position [279, 0]
click at [641, 273] on label "True" at bounding box center [805, 252] width 632 height 75
click at [526, 262] on input "True" at bounding box center [516, 252] width 19 height 19
radio input "true"
click at [809, 471] on button "SUBMIT" at bounding box center [804, 461] width 159 height 37
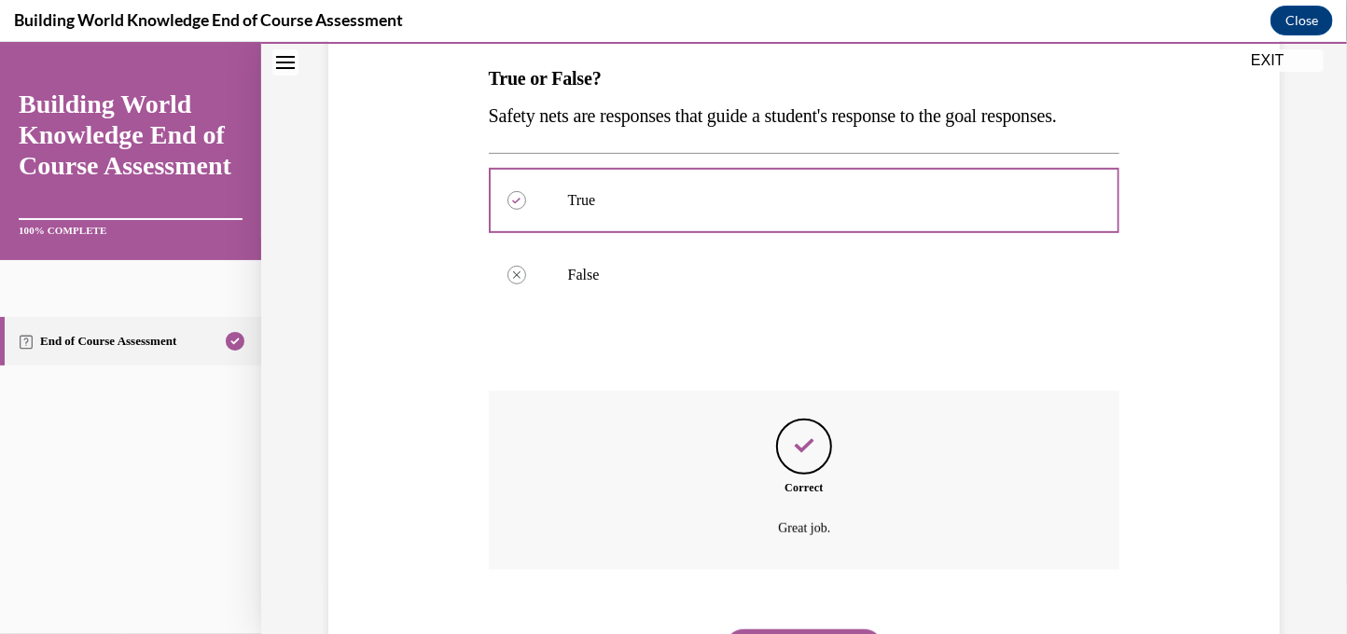
scroll to position [430, 0]
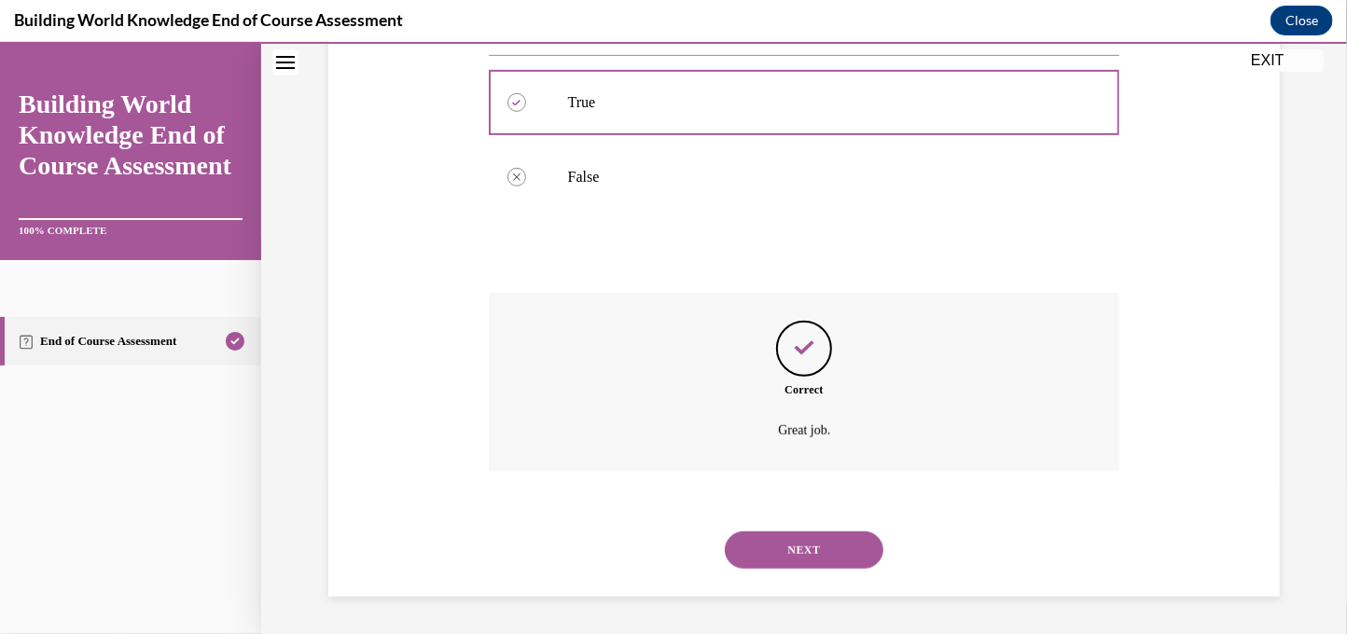
click at [808, 548] on button "NEXT" at bounding box center [804, 549] width 159 height 37
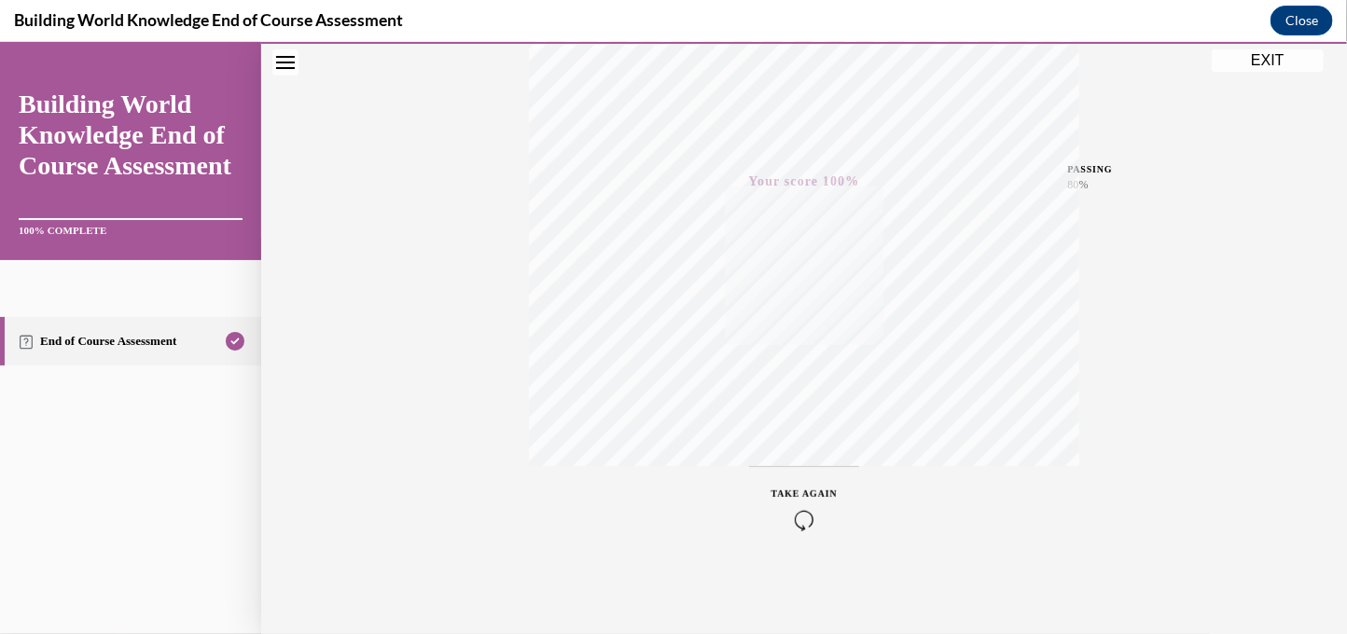
scroll to position [0, 0]
